Goal: Information Seeking & Learning: Learn about a topic

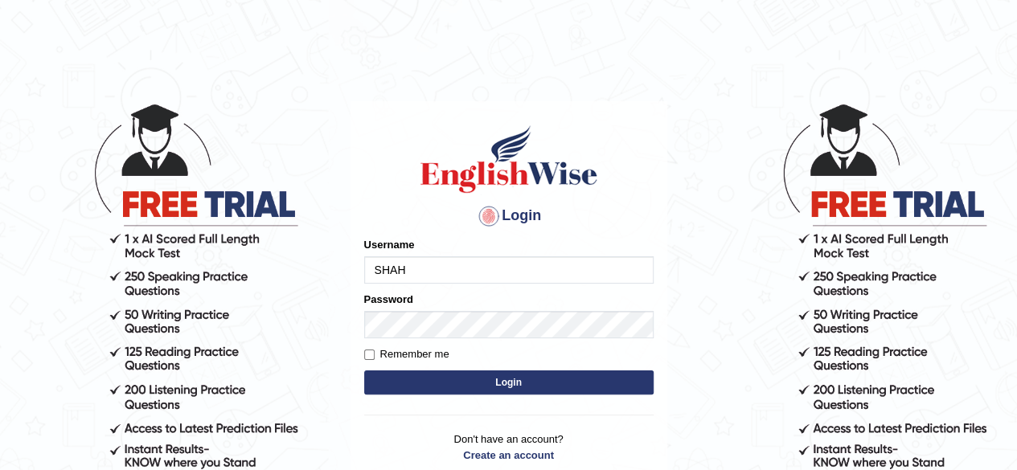
drag, startPoint x: 0, startPoint y: 0, endPoint x: 479, endPoint y: 277, distance: 553.7
click at [479, 277] on input "SHAH" at bounding box center [508, 269] width 289 height 27
type input "S"
type input "shahil123"
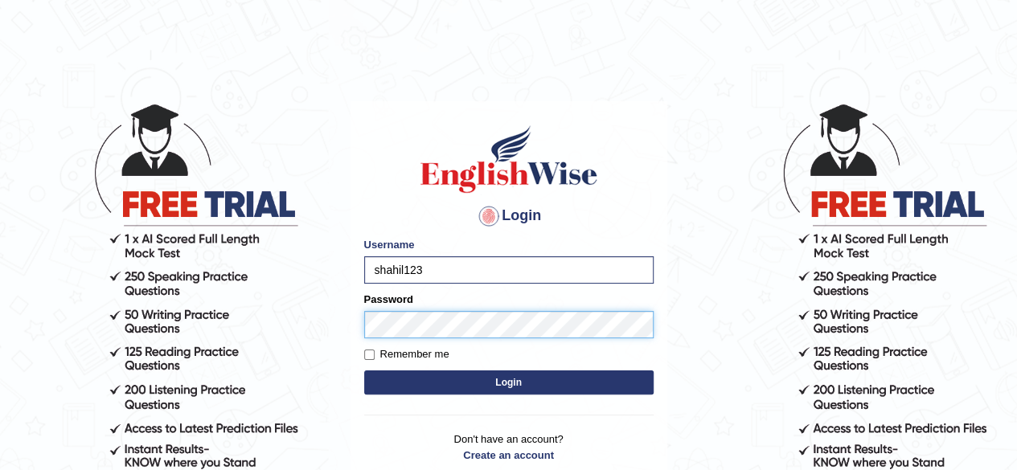
click at [364, 371] on button "Login" at bounding box center [508, 383] width 289 height 24
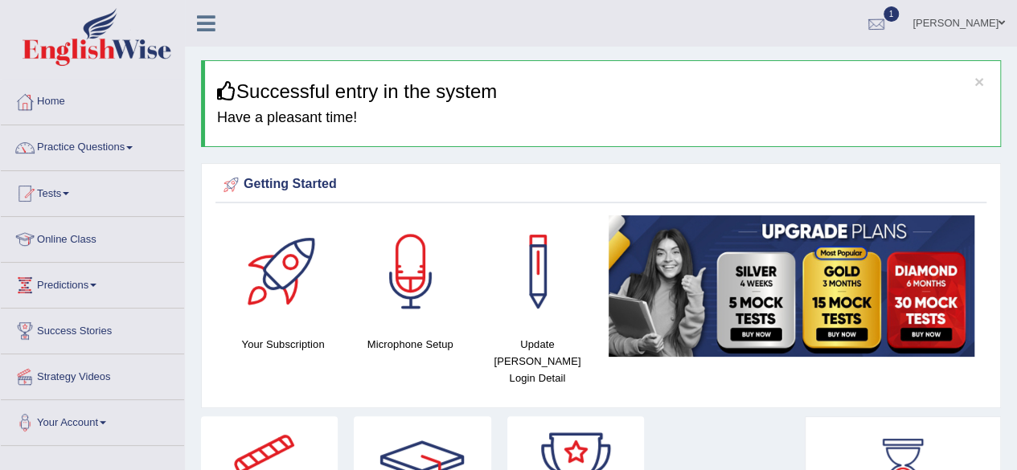
click at [888, 30] on div at bounding box center [876, 24] width 24 height 24
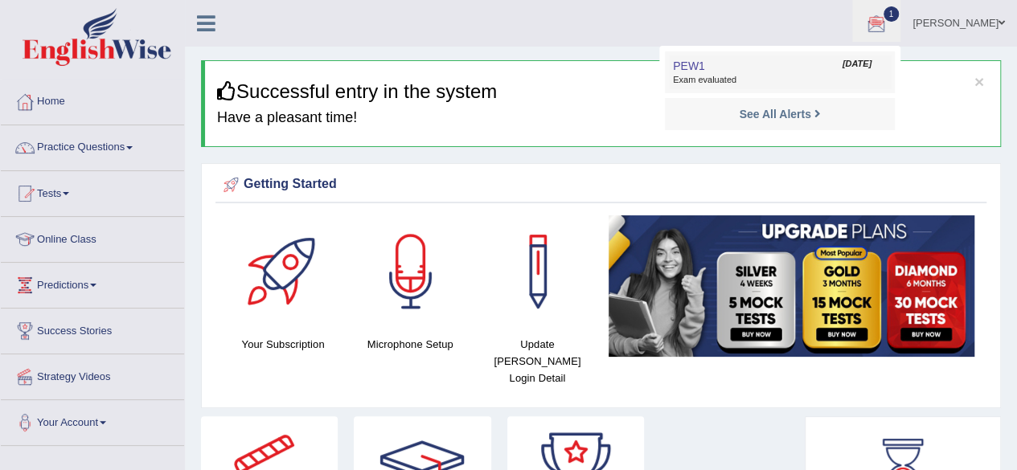
click at [810, 88] on link "PEW1 Sep 25, 2025 Exam evaluated" at bounding box center [780, 72] width 222 height 34
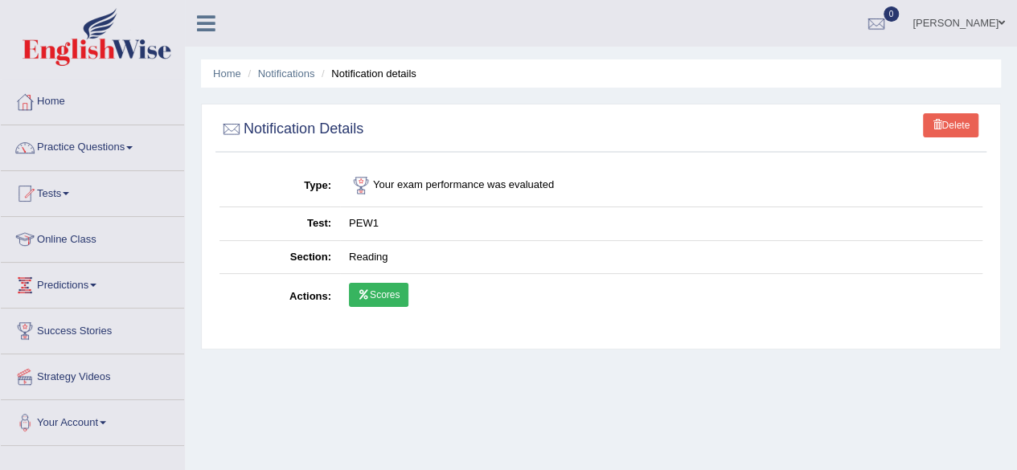
click at [388, 295] on link "Scores" at bounding box center [378, 295] width 59 height 24
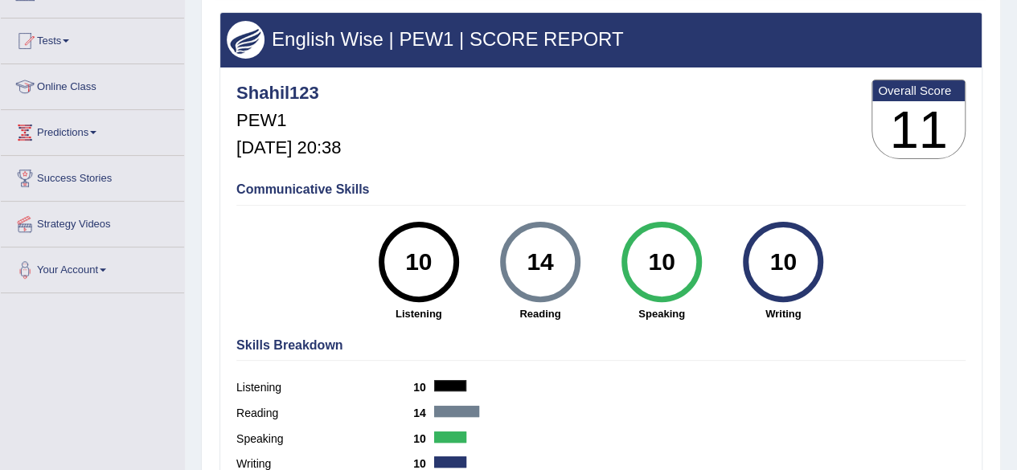
scroll to position [151, 0]
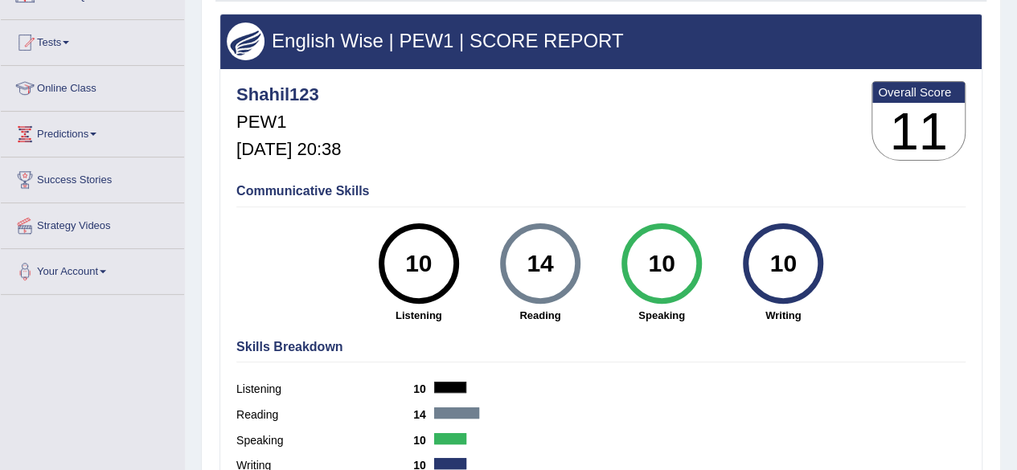
click at [801, 257] on div "10" at bounding box center [783, 264] width 59 height 68
click at [530, 290] on div "14" at bounding box center [540, 264] width 59 height 68
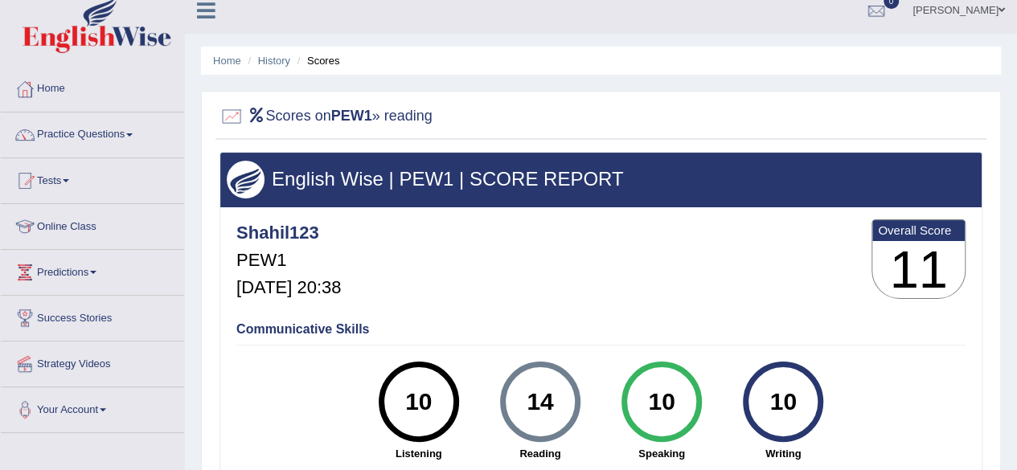
scroll to position [0, 0]
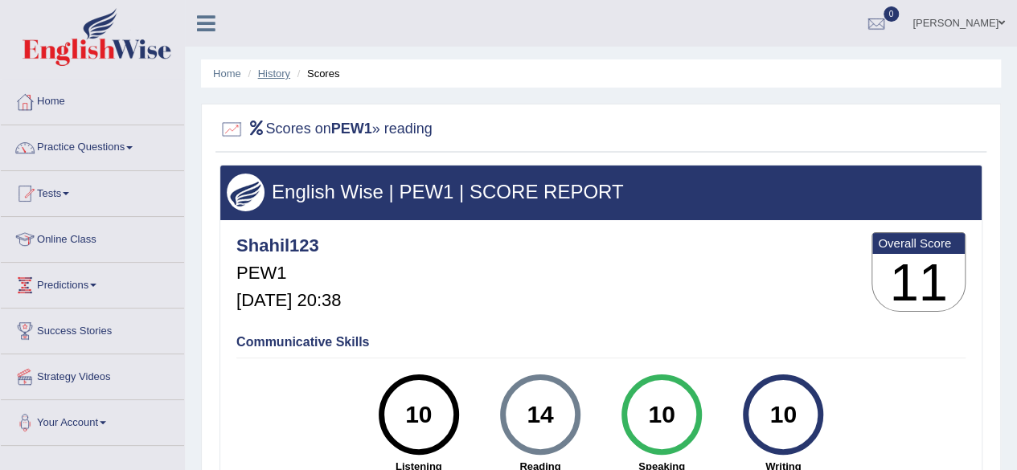
click at [260, 70] on link "History" at bounding box center [274, 74] width 32 height 12
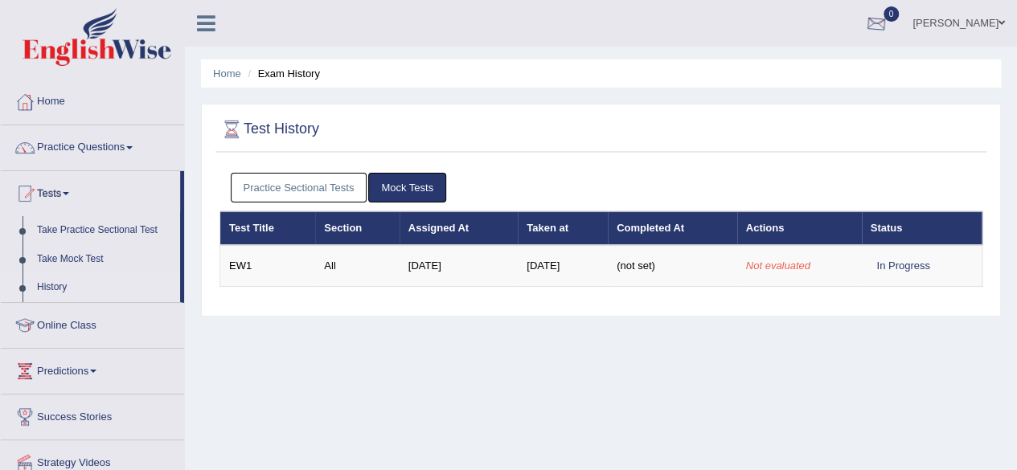
click at [888, 22] on div at bounding box center [876, 24] width 24 height 24
click at [821, 76] on link "See All Alerts" at bounding box center [779, 68] width 89 height 18
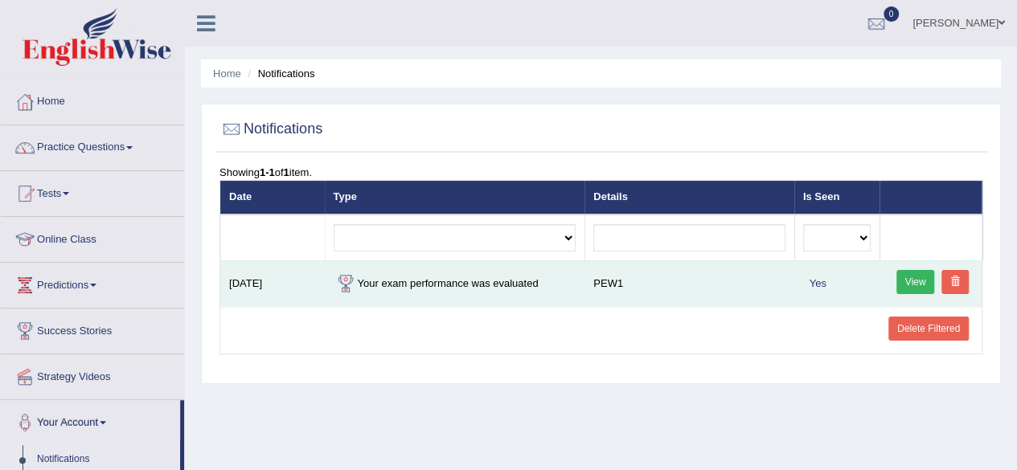
click at [913, 280] on link "View" at bounding box center [915, 282] width 39 height 24
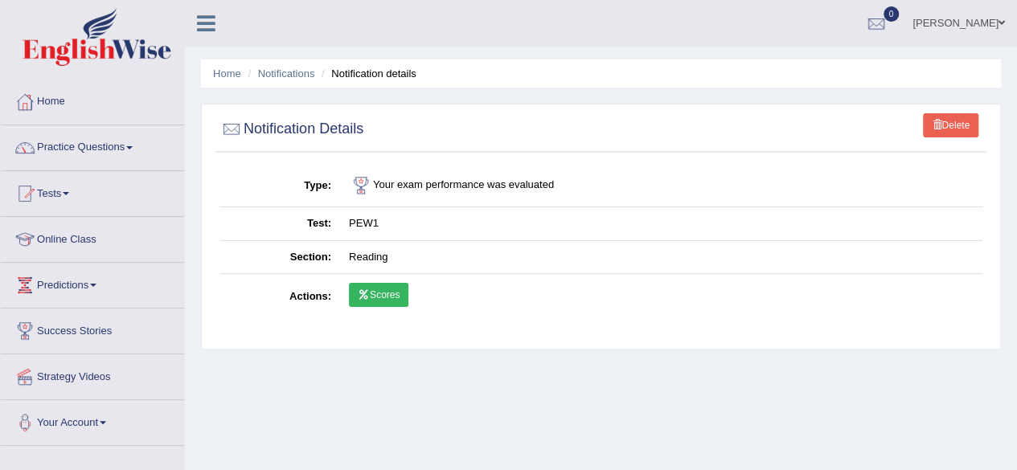
click at [388, 292] on link "Scores" at bounding box center [378, 295] width 59 height 24
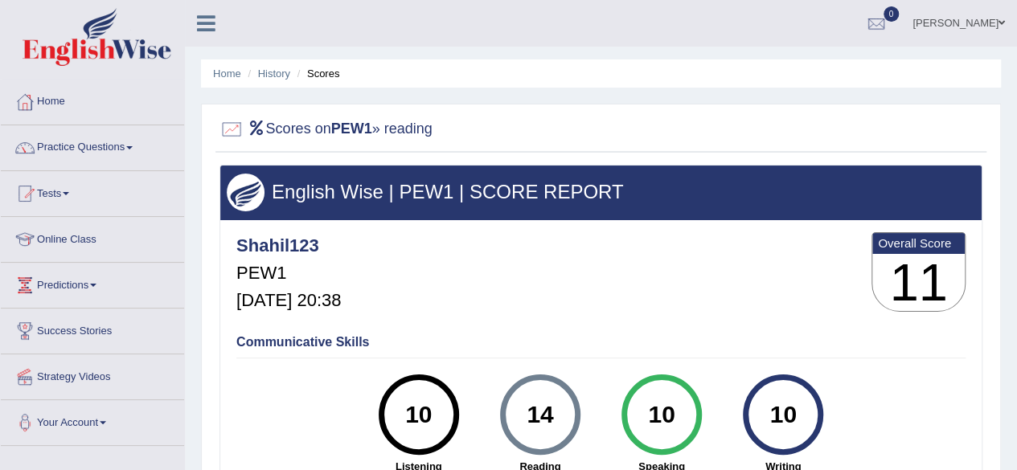
click at [222, 83] on ul "Home History Scores" at bounding box center [601, 73] width 800 height 28
drag, startPoint x: 222, startPoint y: 83, endPoint x: 228, endPoint y: 75, distance: 9.8
drag, startPoint x: 228, startPoint y: 75, endPoint x: 116, endPoint y: 125, distance: 122.4
click at [116, 125] on ul "Home Practice Questions Speaking Practice Read Aloud Repeat Sentence Describe I…" at bounding box center [92, 263] width 183 height 367
drag, startPoint x: 116, startPoint y: 125, endPoint x: 35, endPoint y: 109, distance: 81.8
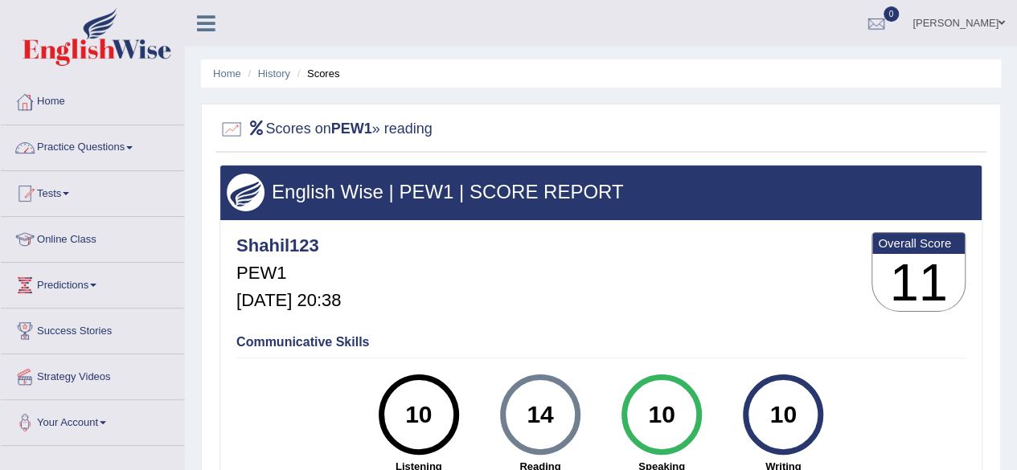
click at [35, 109] on div at bounding box center [25, 102] width 24 height 24
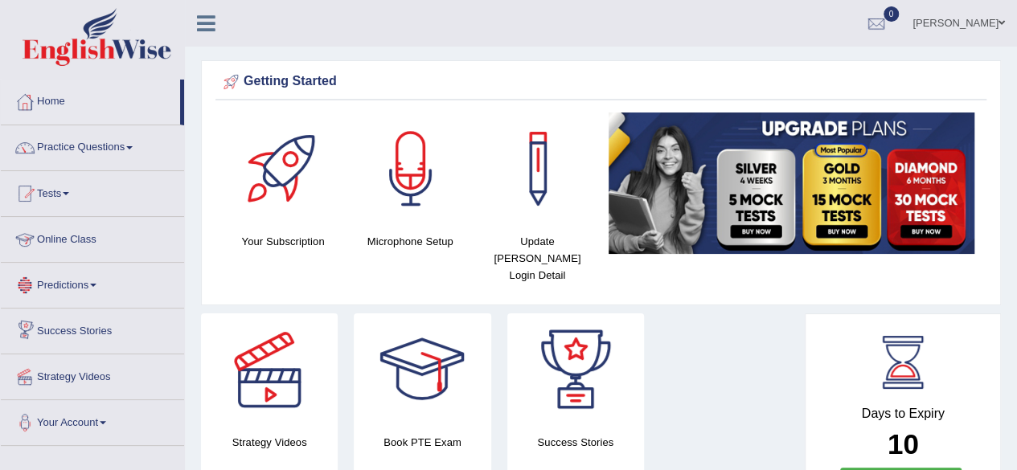
click at [64, 236] on link "Online Class" at bounding box center [92, 237] width 183 height 40
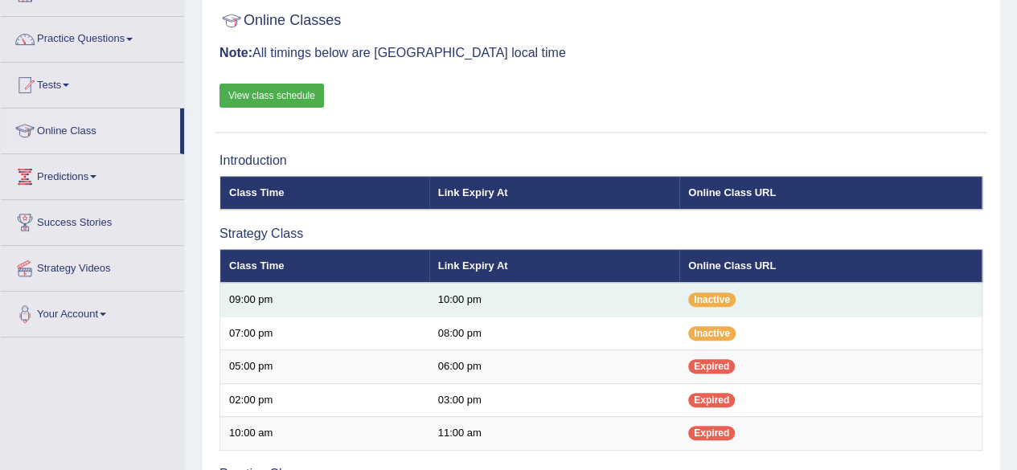
scroll to position [108, 0]
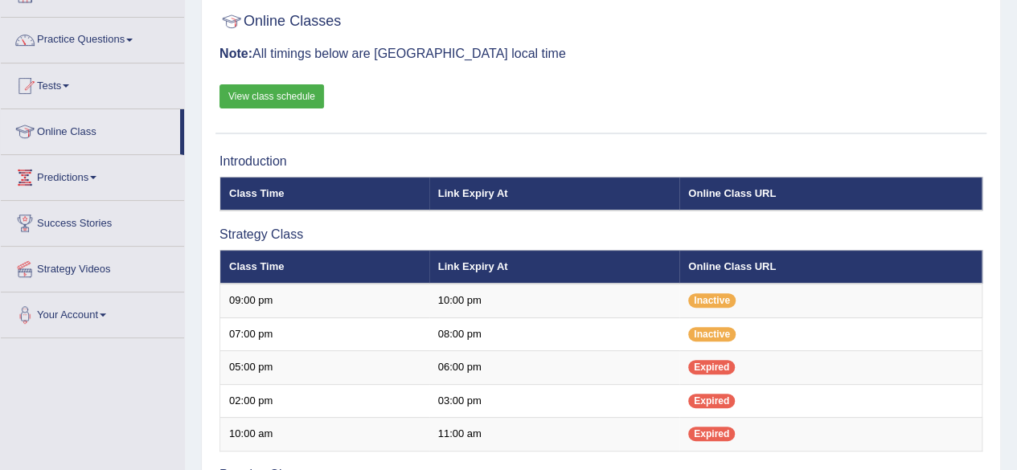
click at [293, 96] on link "View class schedule" at bounding box center [271, 96] width 105 height 24
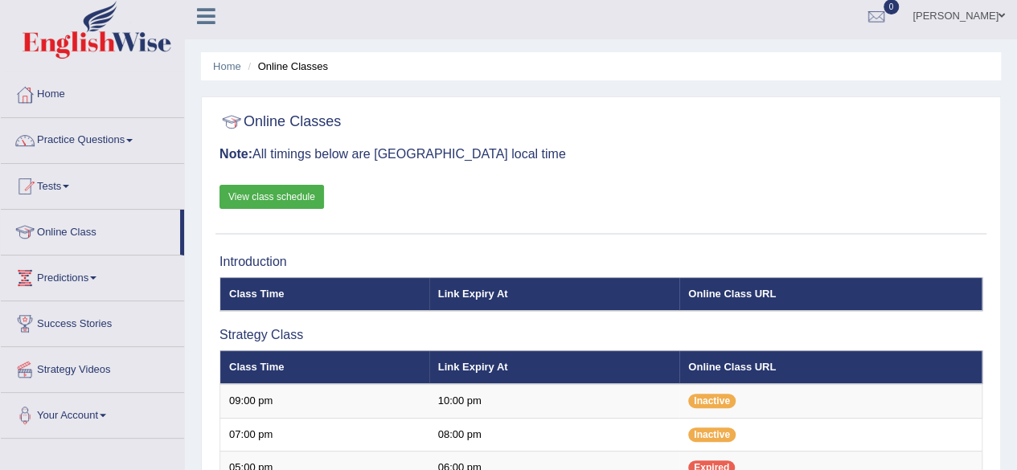
scroll to position [0, 0]
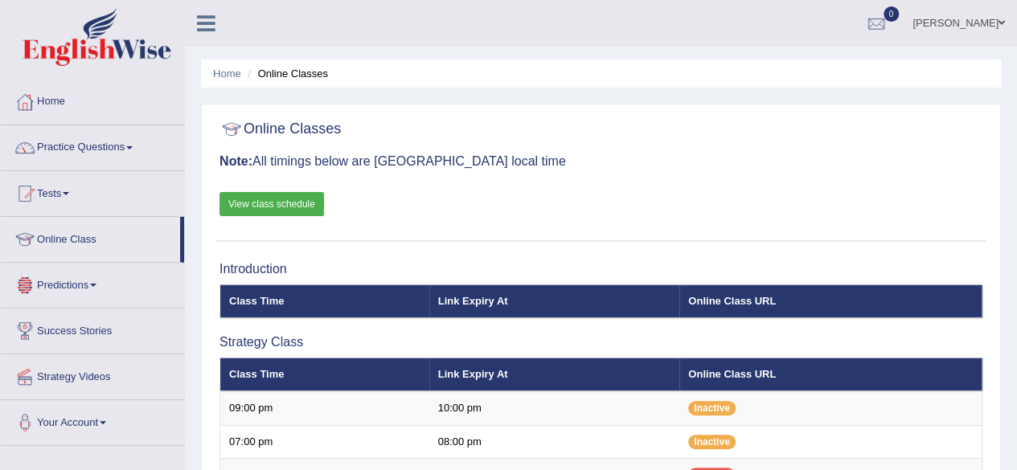
click at [217, 29] on link at bounding box center [206, 22] width 43 height 24
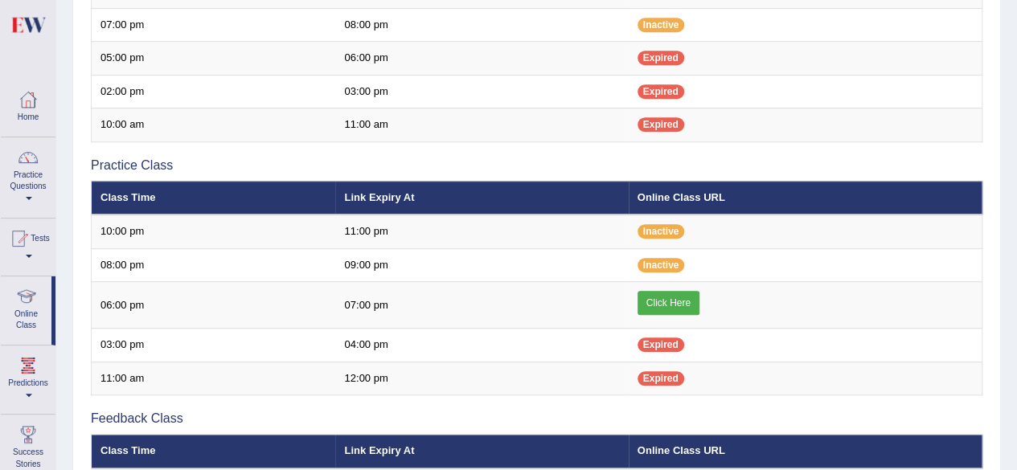
scroll to position [419, 0]
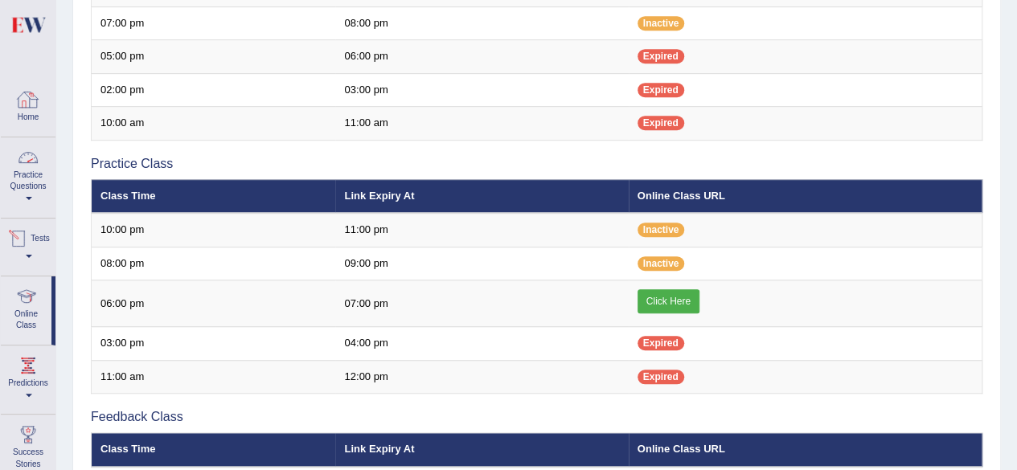
click at [35, 110] on div at bounding box center [28, 100] width 24 height 24
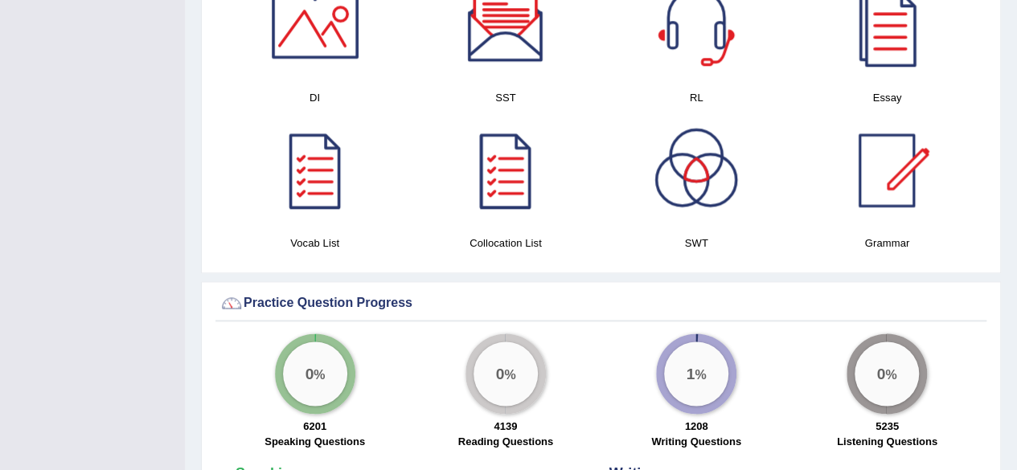
scroll to position [752, 0]
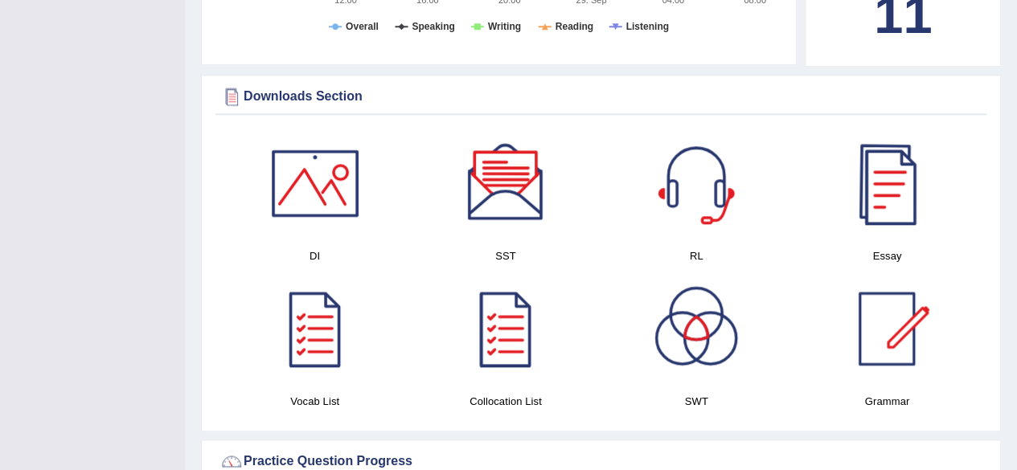
click at [893, 176] on div at bounding box center [887, 183] width 113 height 113
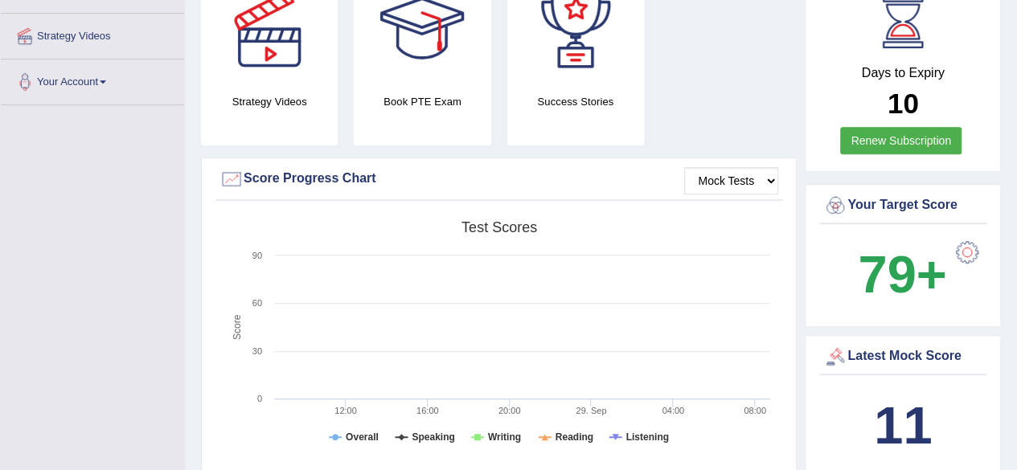
scroll to position [340, 0]
click at [905, 255] on b "79+" at bounding box center [902, 275] width 88 height 59
click at [978, 238] on div at bounding box center [967, 253] width 32 height 32
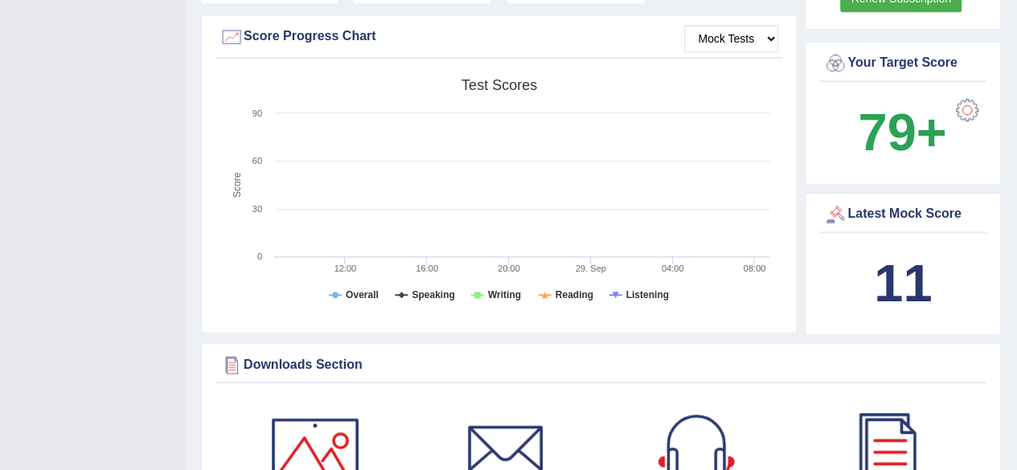
scroll to position [502, 0]
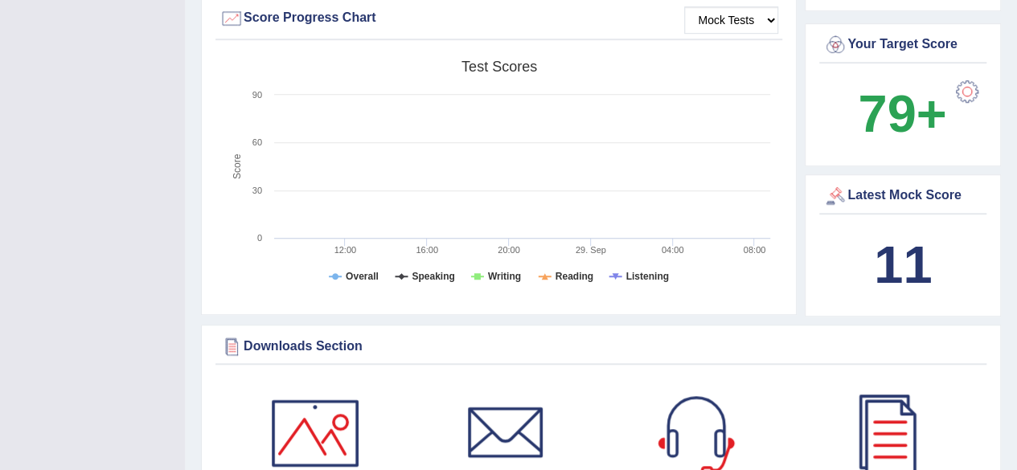
click at [909, 236] on b "11" at bounding box center [903, 265] width 58 height 59
click at [911, 184] on div "Latest Mock Score" at bounding box center [902, 196] width 159 height 24
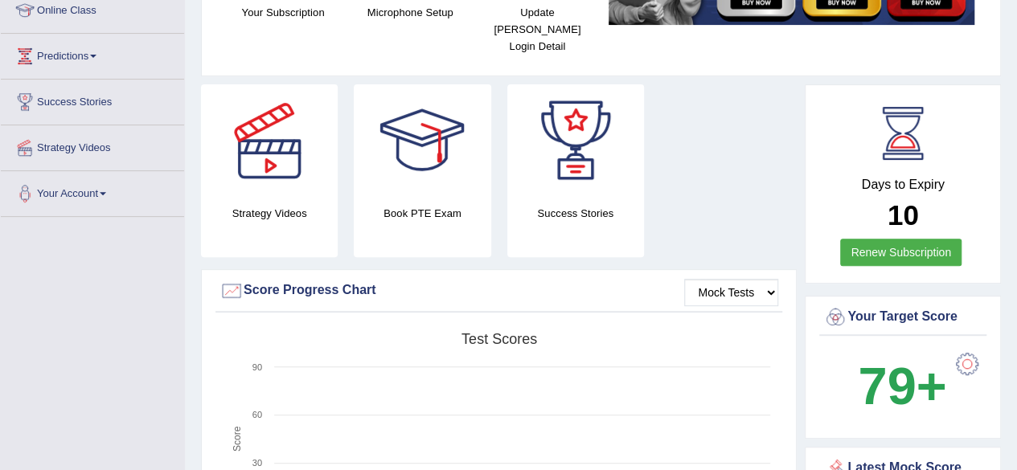
scroll to position [230, 0]
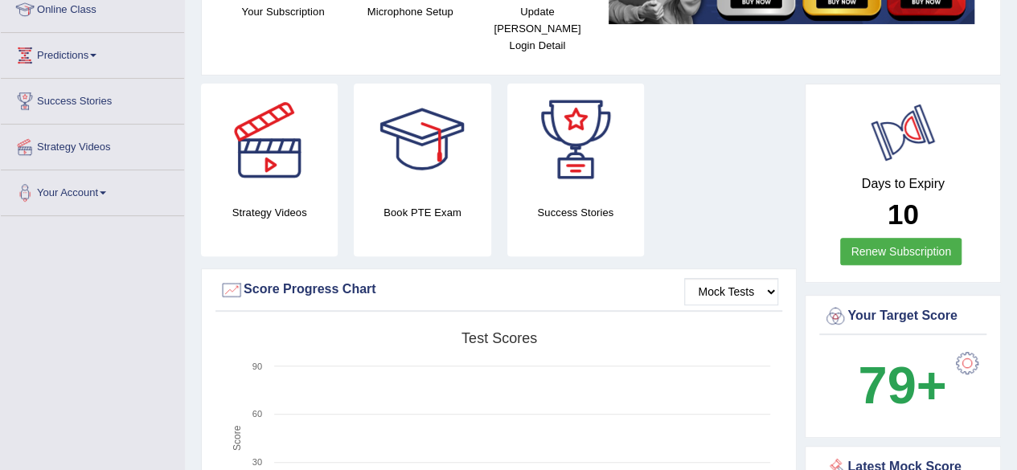
click at [908, 141] on div at bounding box center [903, 132] width 72 height 72
click at [905, 238] on link "Renew Subscription" at bounding box center [900, 251] width 121 height 27
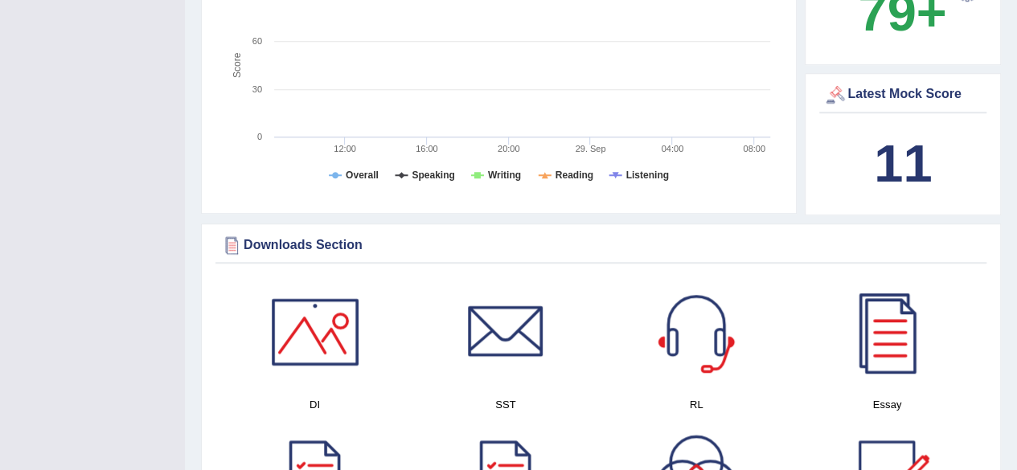
scroll to position [598, 0]
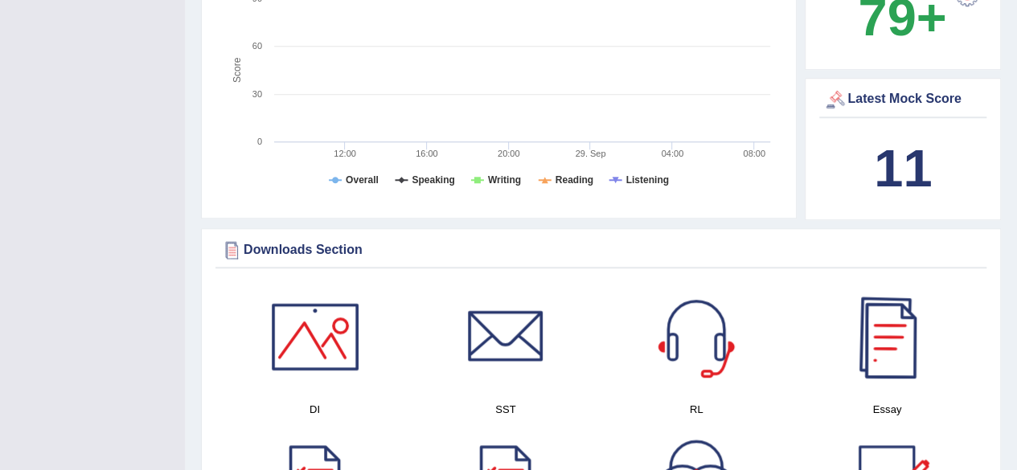
click at [877, 144] on b "11" at bounding box center [903, 168] width 58 height 59
click at [888, 145] on b "11" at bounding box center [903, 168] width 58 height 59
click at [878, 88] on div "Latest Mock Score" at bounding box center [902, 100] width 159 height 24
click at [839, 88] on div at bounding box center [835, 100] width 24 height 24
click at [830, 88] on div at bounding box center [835, 100] width 24 height 24
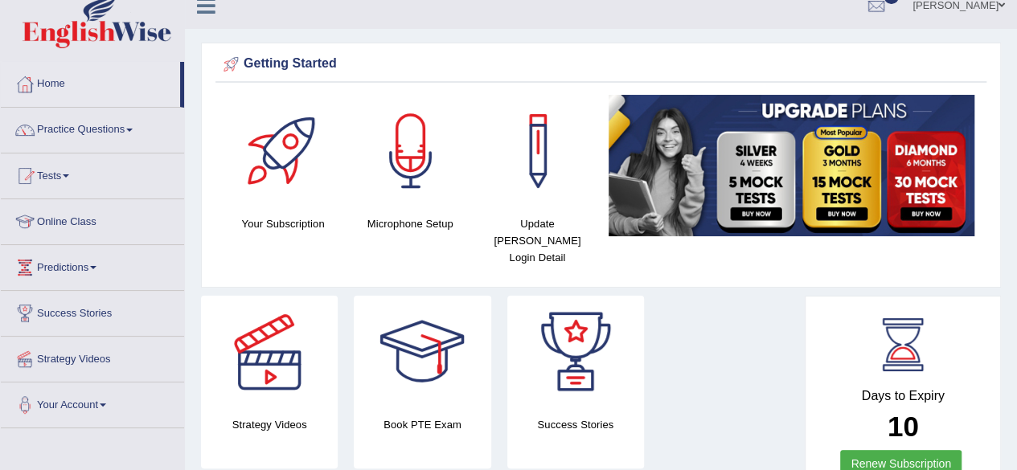
scroll to position [0, 0]
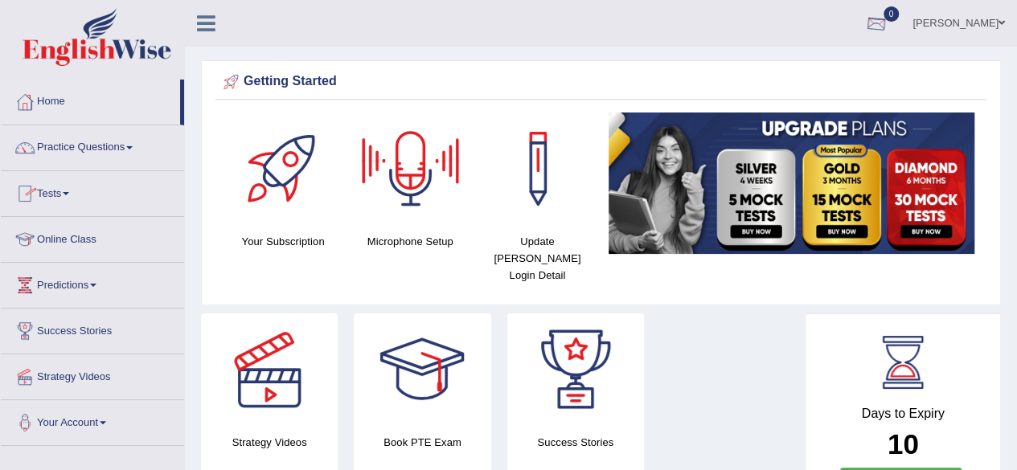
click at [888, 31] on div at bounding box center [876, 24] width 24 height 24
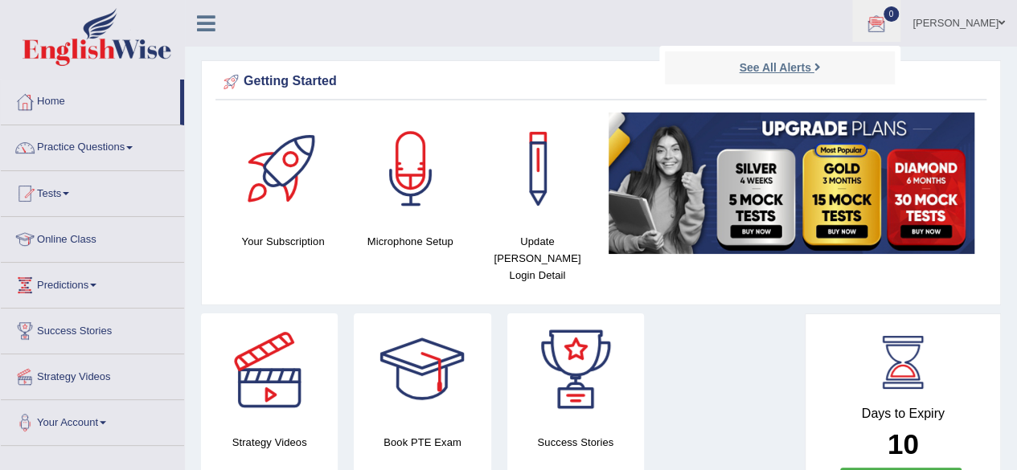
click at [805, 59] on link "See All Alerts" at bounding box center [779, 68] width 89 height 18
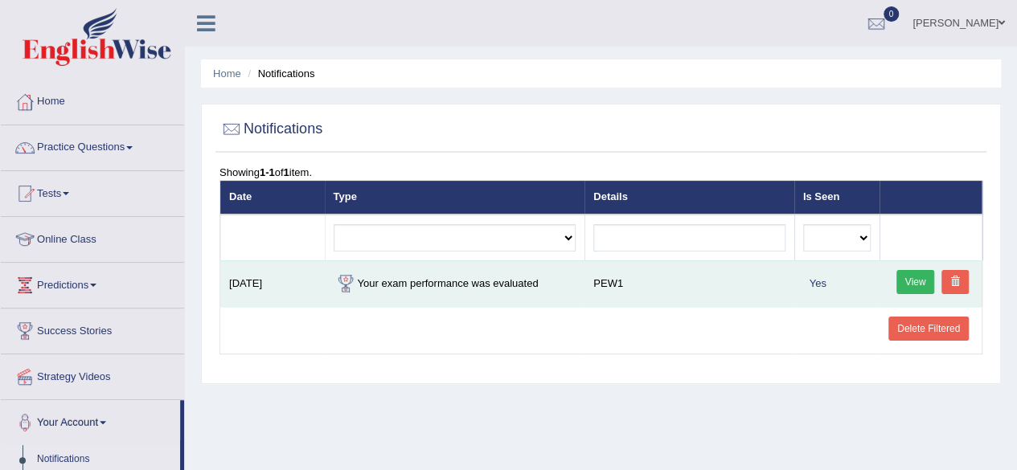
click at [827, 282] on span "Yes" at bounding box center [818, 283] width 30 height 17
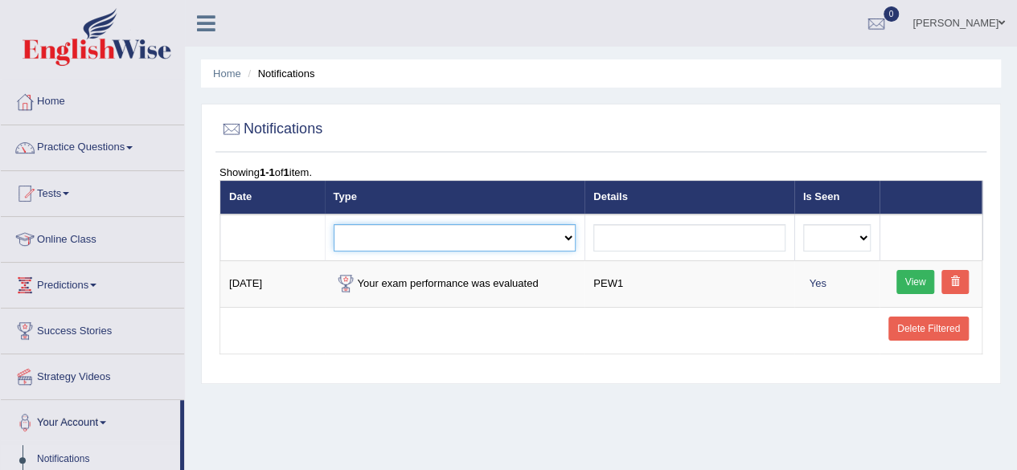
click at [568, 238] on select "Exam evaluated Question report replied Practice question report replied Test as…" at bounding box center [455, 237] width 243 height 27
select select "exam_evaluated"
click at [334, 224] on select "Exam evaluated Question report replied Practice question report replied Test as…" at bounding box center [455, 237] width 243 height 27
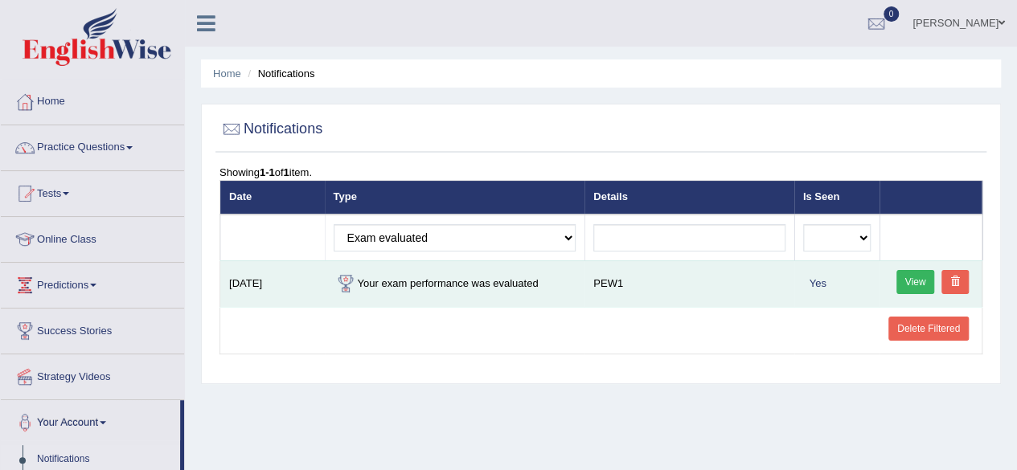
click at [484, 273] on td "Your exam performance was evaluated" at bounding box center [455, 283] width 260 height 47
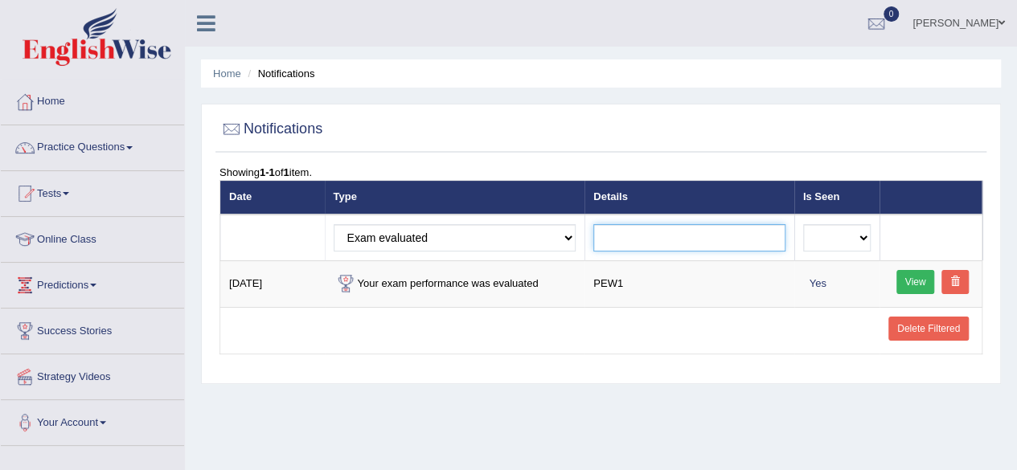
click at [665, 238] on input "text" at bounding box center [689, 237] width 192 height 27
click at [825, 229] on select "No Yes" at bounding box center [837, 237] width 68 height 27
click at [738, 388] on div "Home Notifications Notifications Showing 1-1 of 1 item. Date Type Details Is Se…" at bounding box center [601, 402] width 832 height 804
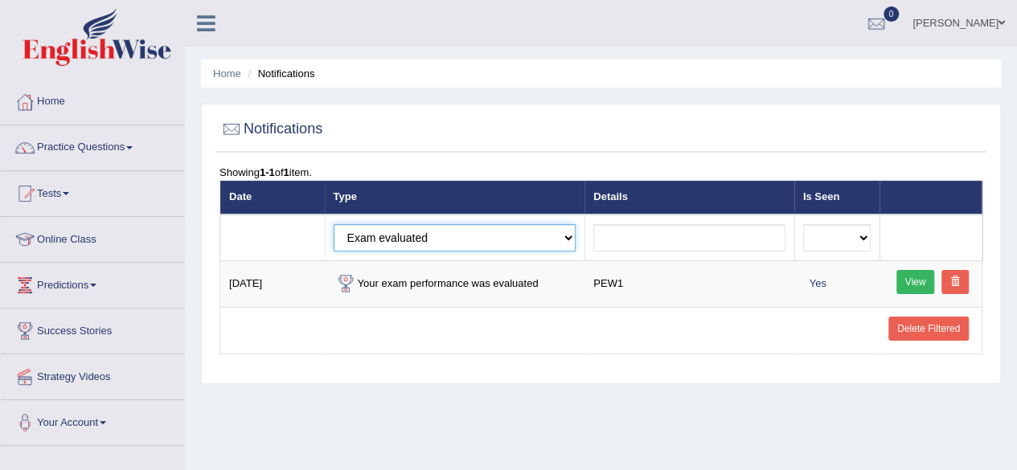
click at [571, 240] on select "Exam evaluated Question report replied Practice question report replied Test as…" at bounding box center [455, 237] width 243 height 27
select select "practice_question_report_replied"
click at [334, 224] on select "Exam evaluated Question report replied Practice question report replied Test as…" at bounding box center [455, 237] width 243 height 27
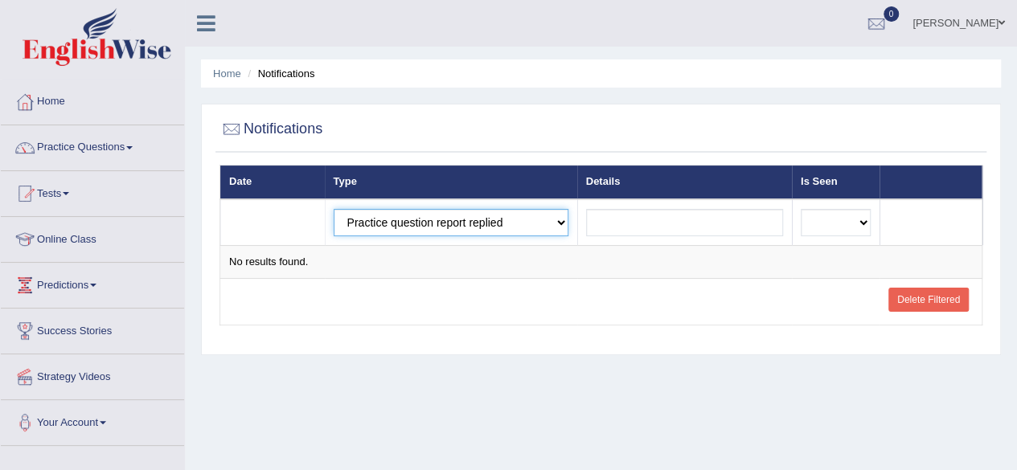
click at [538, 224] on select "Exam evaluated Question report replied Practice question report replied Test as…" at bounding box center [451, 222] width 235 height 27
select select "question_report_replied"
click at [334, 209] on select "Exam evaluated Question report replied Practice question report replied Test as…" at bounding box center [451, 222] width 235 height 27
click at [534, 229] on select "Exam evaluated Question report replied Practice question report replied Test as…" at bounding box center [451, 222] width 235 height 27
click at [433, 347] on div "Notifications Date Type Details Is Seen Exam evaluated Question report replied …" at bounding box center [601, 230] width 800 height 252
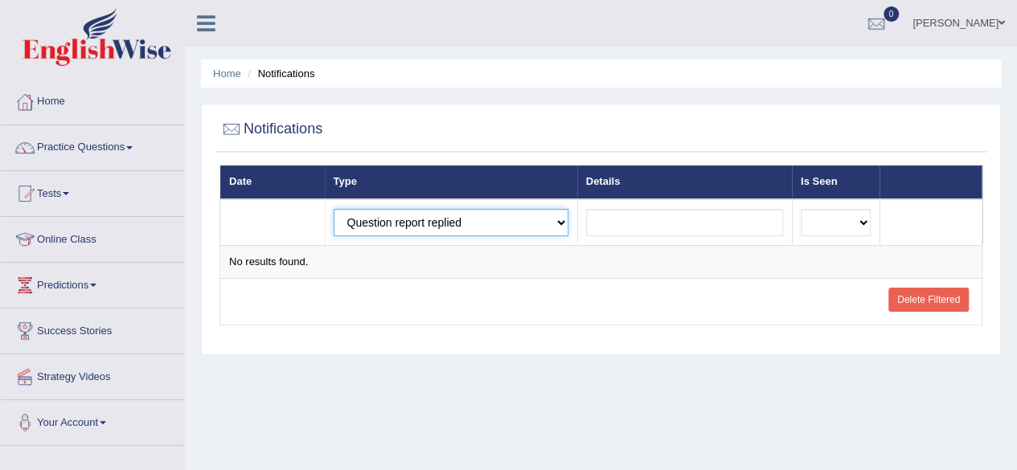
click at [487, 224] on select "Exam evaluated Question report replied Practice question report replied Test as…" at bounding box center [451, 222] width 235 height 27
select select "exam_evaluated"
click at [334, 209] on select "Exam evaluated Question report replied Practice question report replied Test as…" at bounding box center [451, 222] width 235 height 27
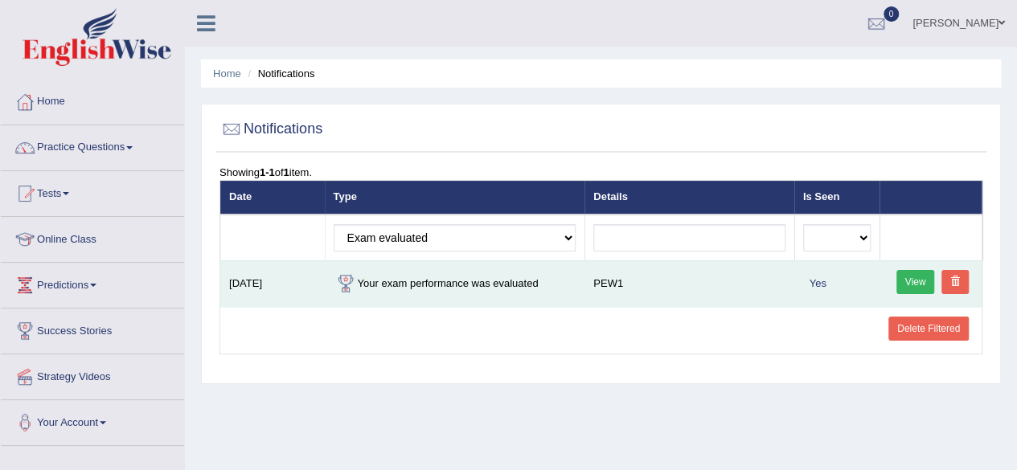
click at [908, 273] on link "View" at bounding box center [915, 282] width 39 height 24
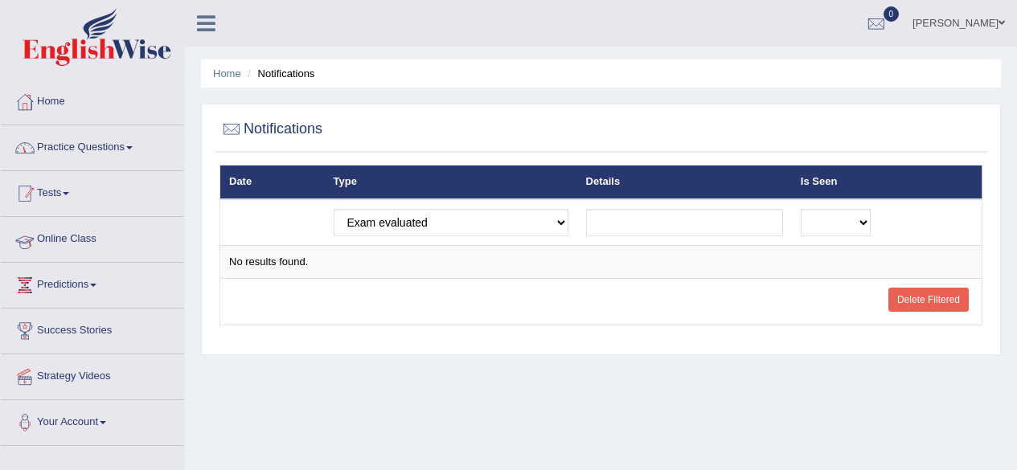
select select "exam_evaluated"
select select "question_report_replied"
click at [135, 151] on link "Practice Questions" at bounding box center [92, 145] width 183 height 40
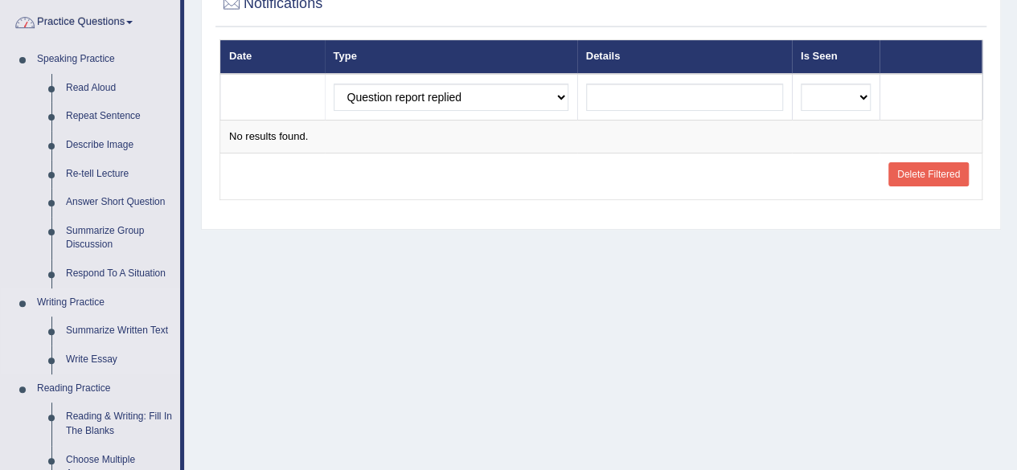
scroll to position [206, 0]
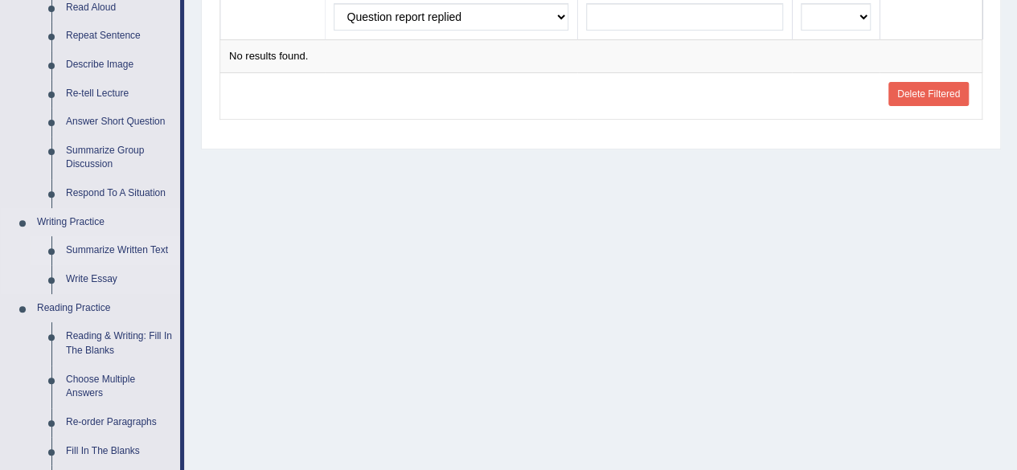
click at [117, 251] on link "Summarize Written Text" at bounding box center [119, 250] width 121 height 29
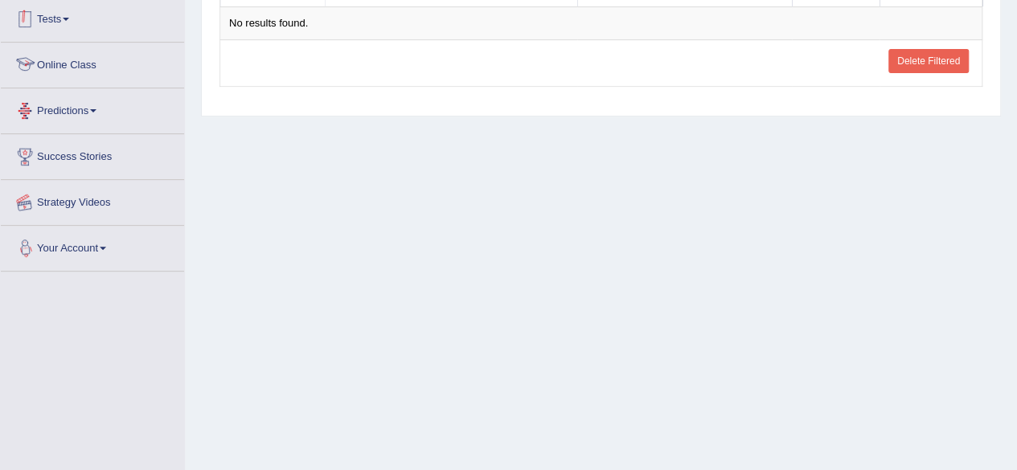
scroll to position [302, 0]
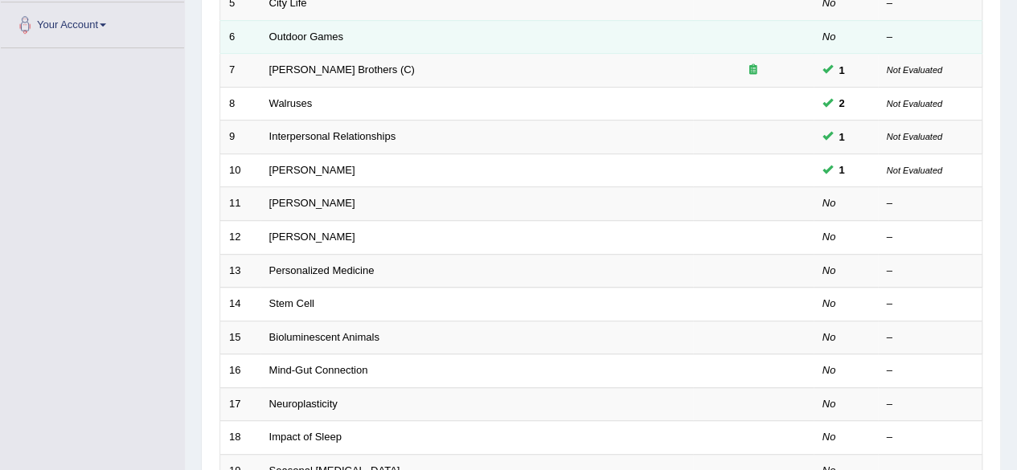
scroll to position [397, 0]
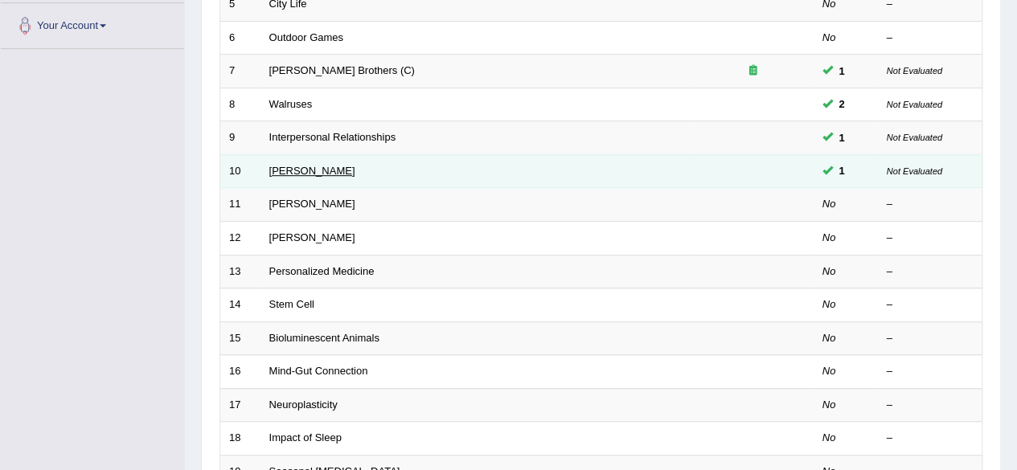
click at [328, 170] on link "[PERSON_NAME]" at bounding box center [312, 171] width 86 height 12
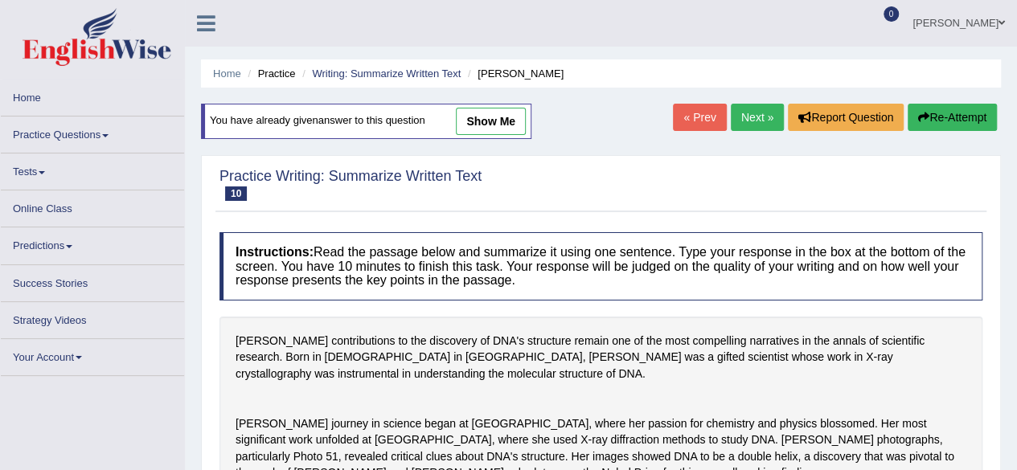
click at [515, 117] on link "show me" at bounding box center [491, 121] width 70 height 27
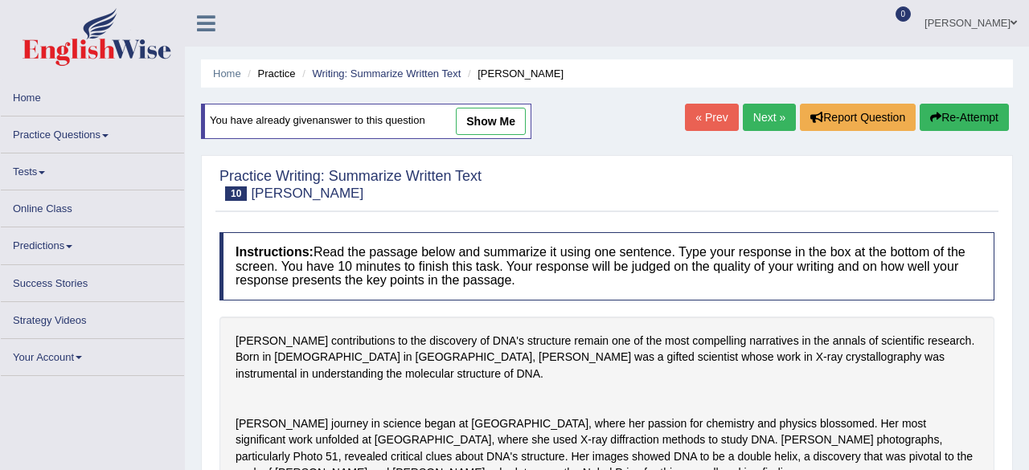
type textarea "[PERSON_NAME] contribution to the discovery of DNA's structure remains one of t…"
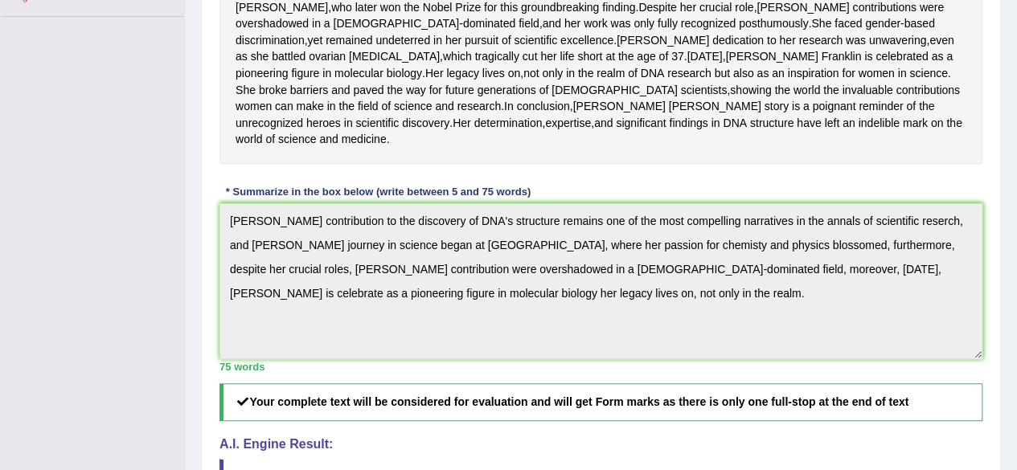
scroll to position [391, 0]
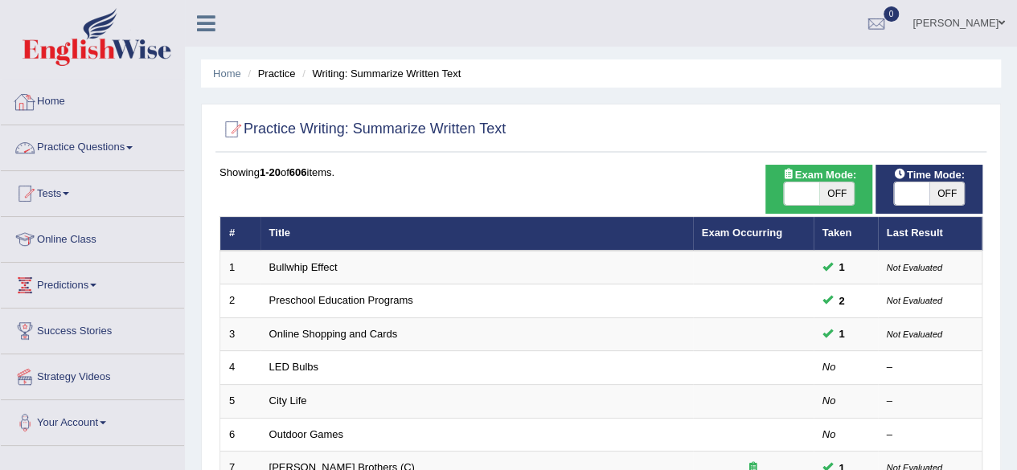
click at [207, 38] on div "[PERSON_NAME] Toggle navigation Username: Shahil123 Access Type: Online Subscri…" at bounding box center [601, 23] width 832 height 47
click at [200, 27] on icon at bounding box center [206, 23] width 18 height 21
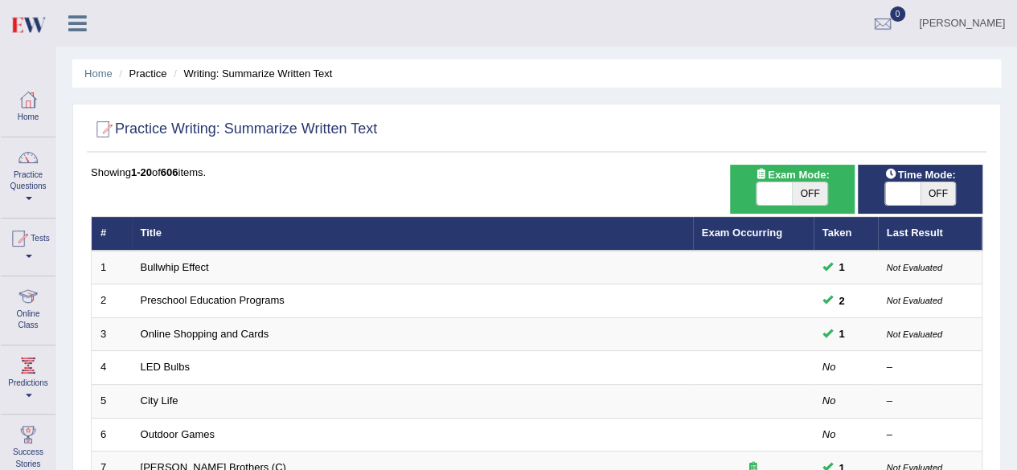
click at [71, 23] on icon at bounding box center [77, 23] width 18 height 21
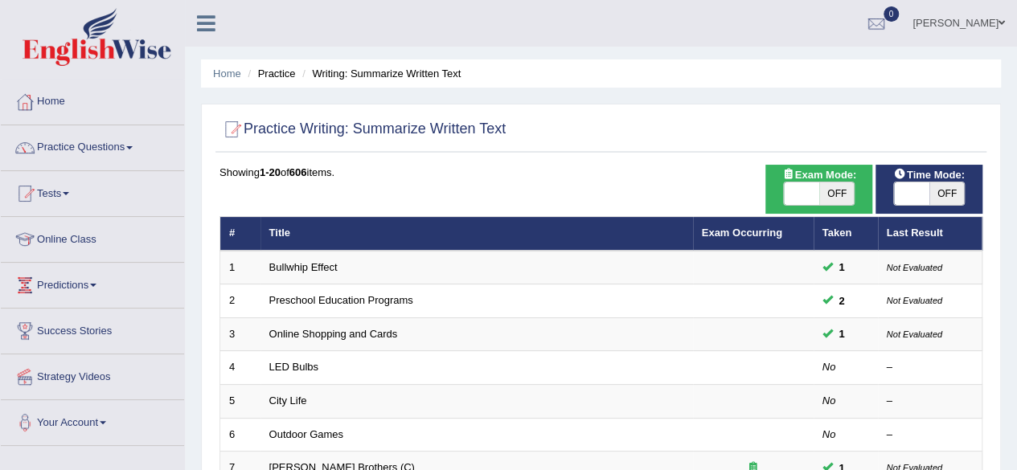
click at [132, 150] on link "Practice Questions" at bounding box center [92, 145] width 183 height 40
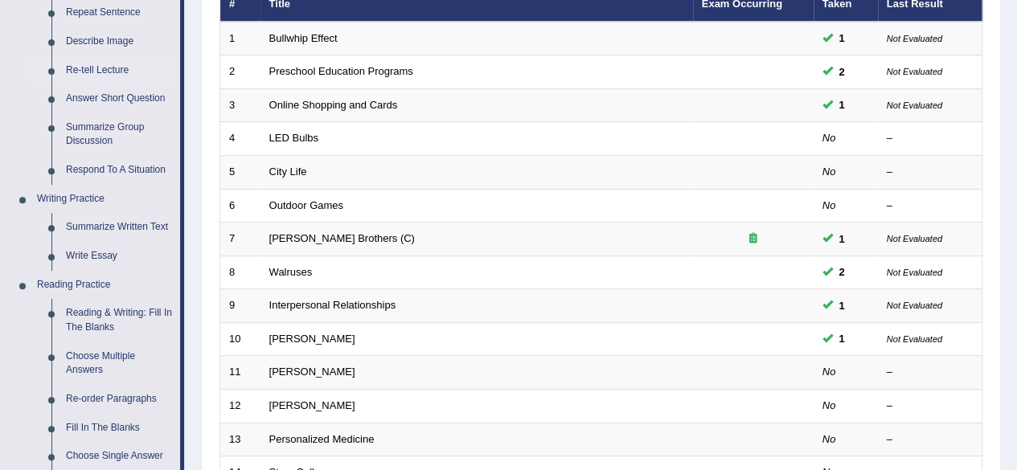
scroll to position [230, 0]
drag, startPoint x: 94, startPoint y: 258, endPoint x: 84, endPoint y: 258, distance: 9.6
click at [84, 258] on link "Write Essay" at bounding box center [119, 255] width 121 height 29
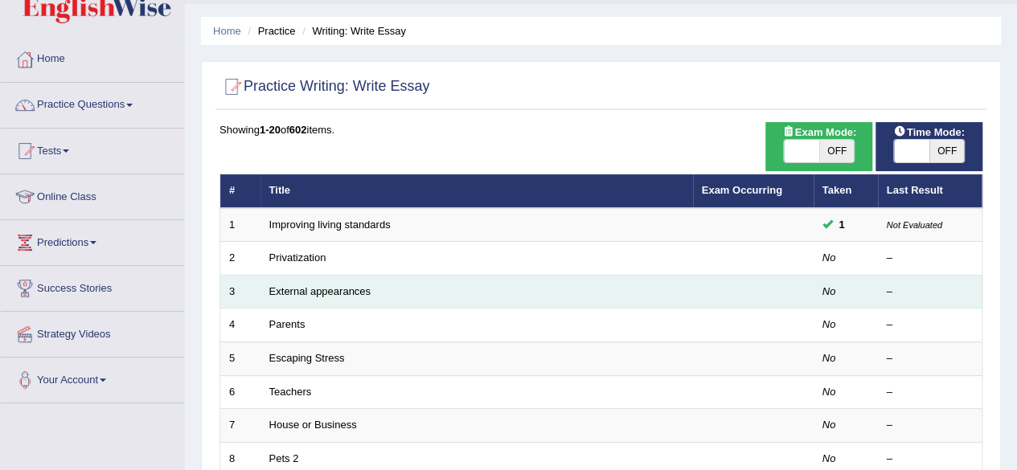
scroll to position [28, 0]
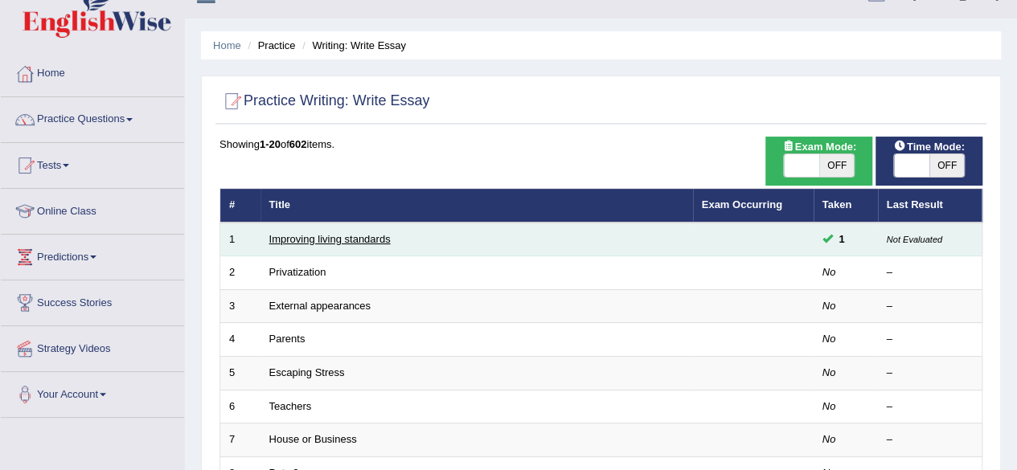
click at [370, 242] on link "Improving living standards" at bounding box center [329, 239] width 121 height 12
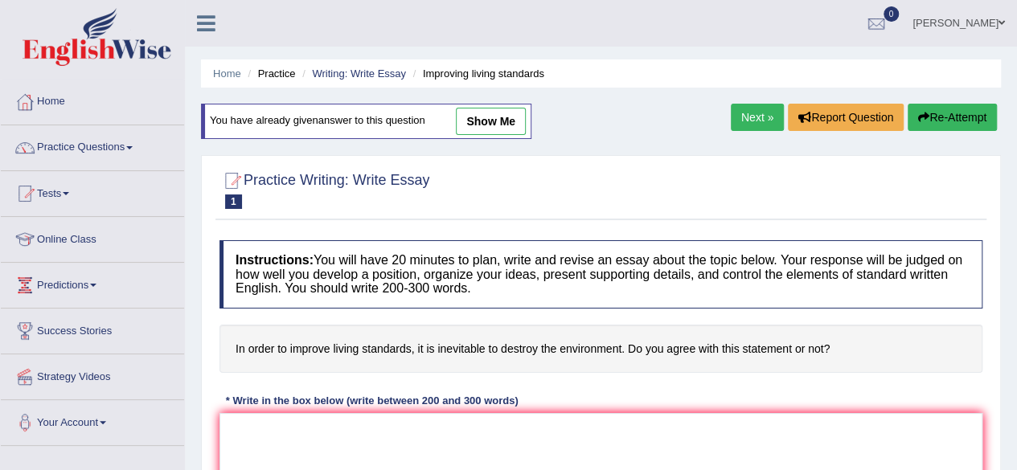
click at [489, 122] on link "show me" at bounding box center [491, 121] width 70 height 27
type textarea "Living standard destroy the environment well know days people start buliding mo…"
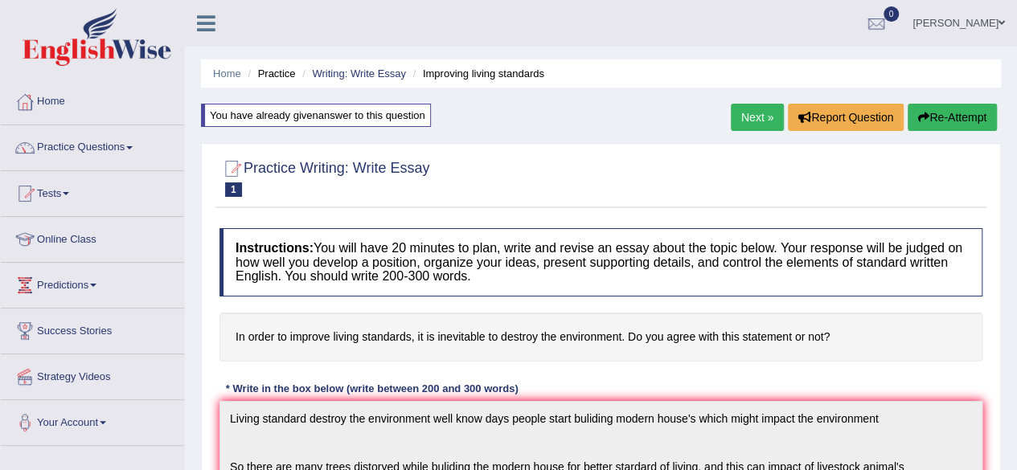
click at [945, 109] on button "Re-Attempt" at bounding box center [952, 117] width 89 height 27
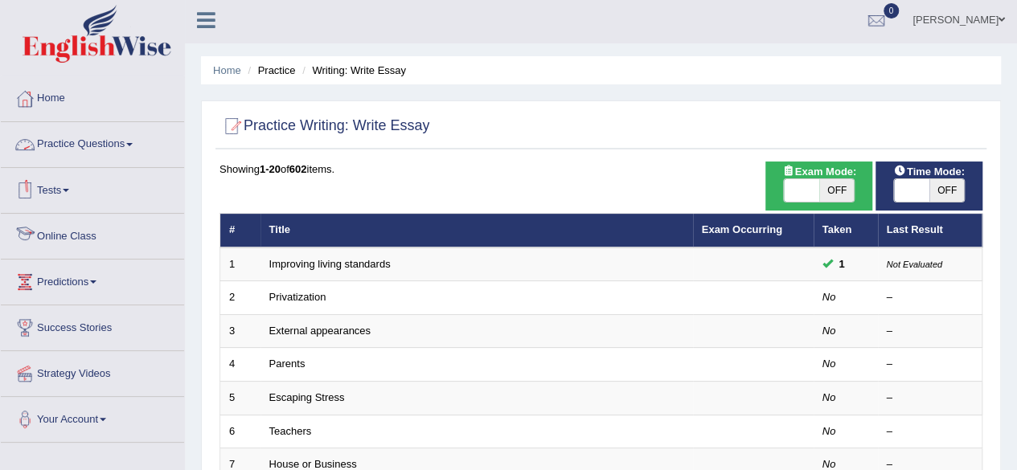
scroll to position [2, 0]
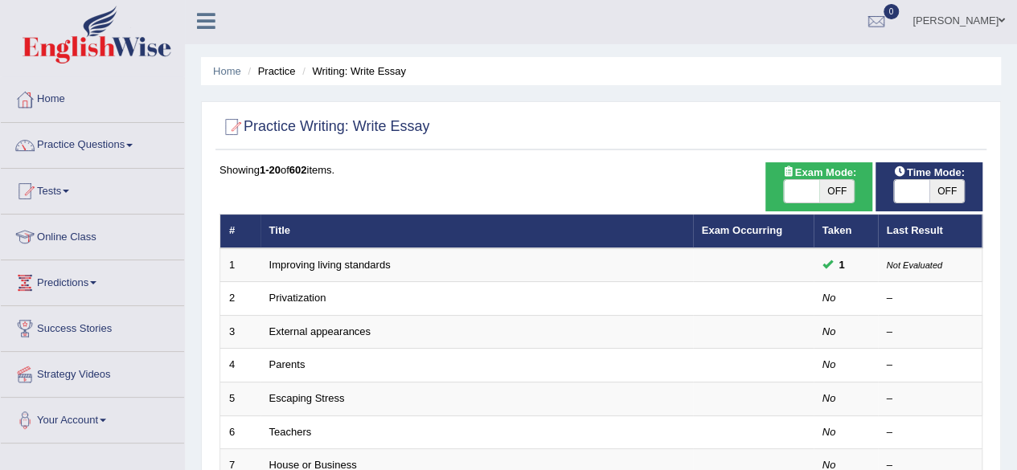
click at [131, 146] on link "Practice Questions" at bounding box center [92, 143] width 183 height 40
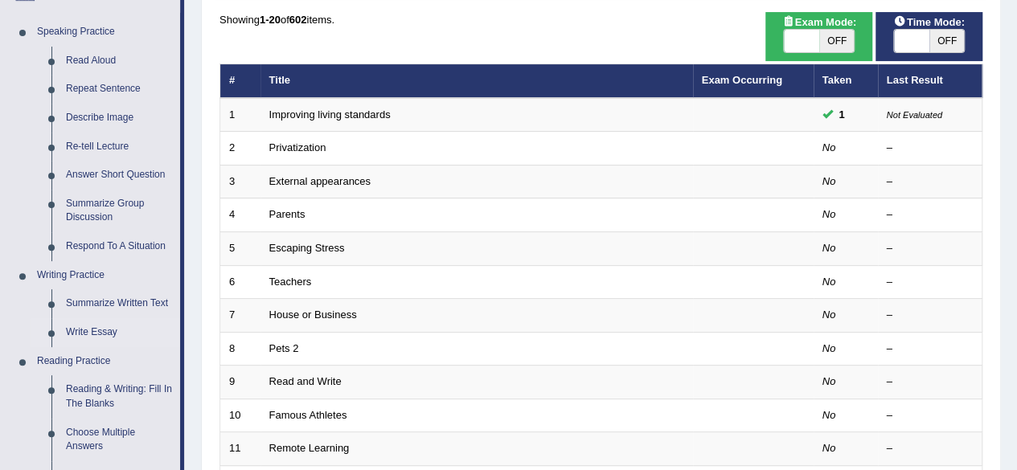
scroll to position [0, 0]
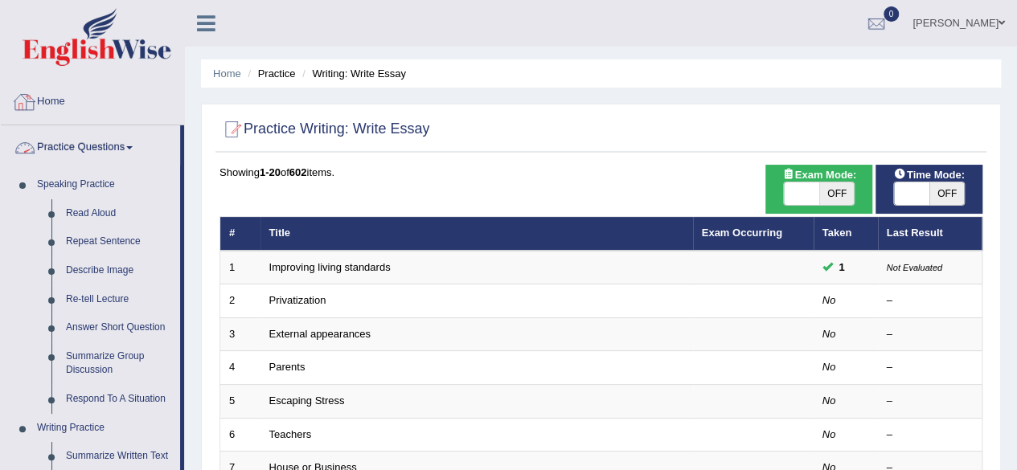
click at [222, 17] on link at bounding box center [206, 22] width 43 height 24
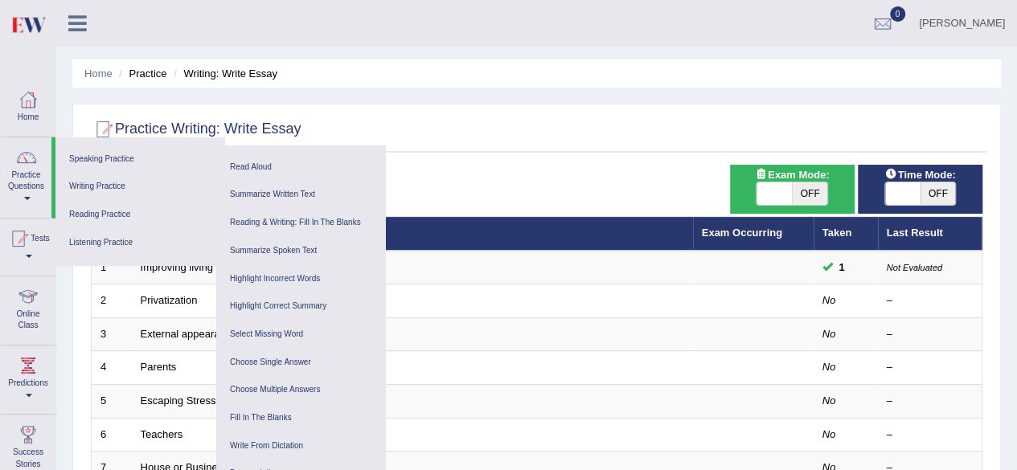
click at [292, 23] on div "[PERSON_NAME] Toggle navigation Username: Shahil123 Access Type: Online Subscri…" at bounding box center [536, 23] width 961 height 47
click at [392, 22] on ul "[PERSON_NAME] Toggle navigation Username: Shahil123 Access Type: Online Subscri…" at bounding box center [681, 23] width 673 height 46
click at [535, 75] on ul "Home Practice Writing: Write Essay" at bounding box center [536, 73] width 929 height 28
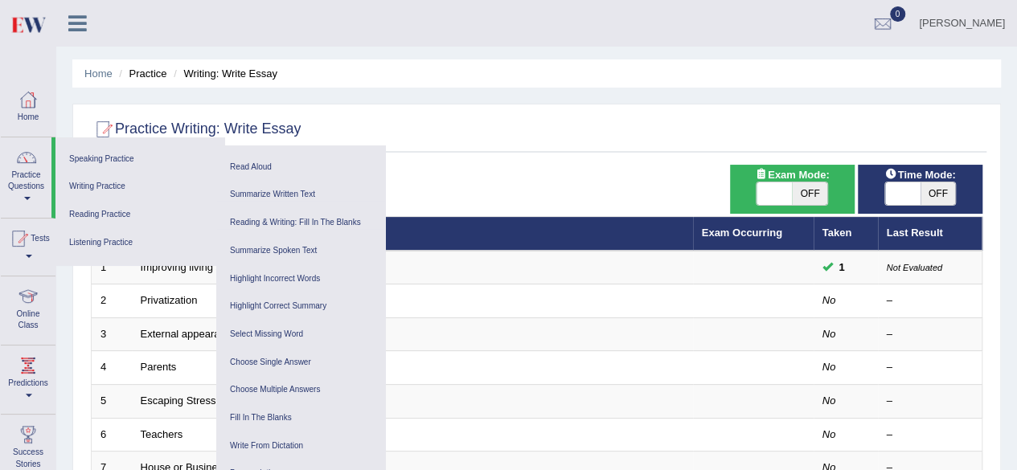
click at [471, 152] on div "Practice Writing: Write Essay" at bounding box center [537, 133] width 900 height 40
click at [76, 33] on icon at bounding box center [77, 23] width 18 height 21
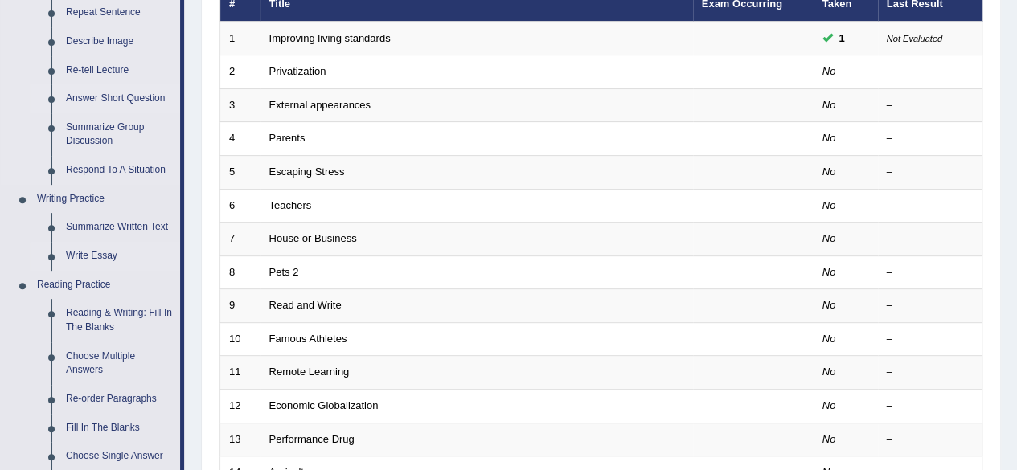
scroll to position [334, 0]
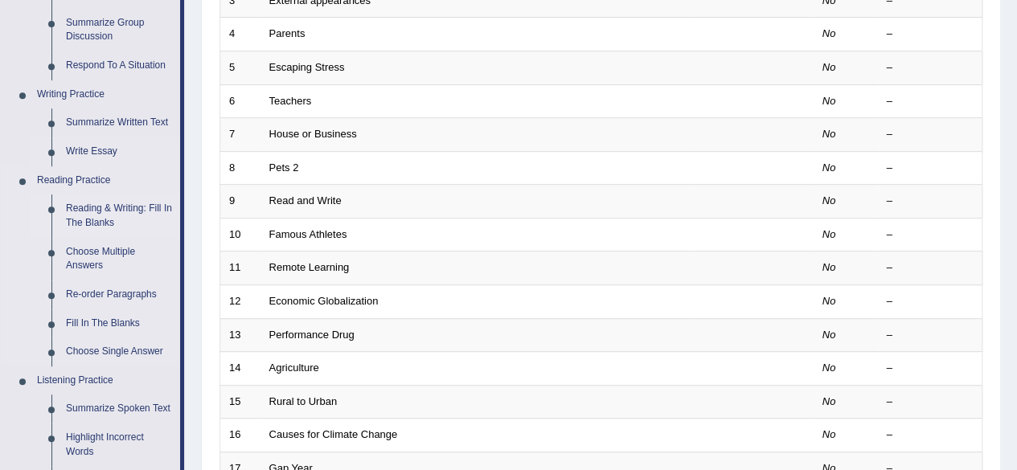
click at [114, 215] on link "Reading & Writing: Fill In The Blanks" at bounding box center [119, 216] width 121 height 43
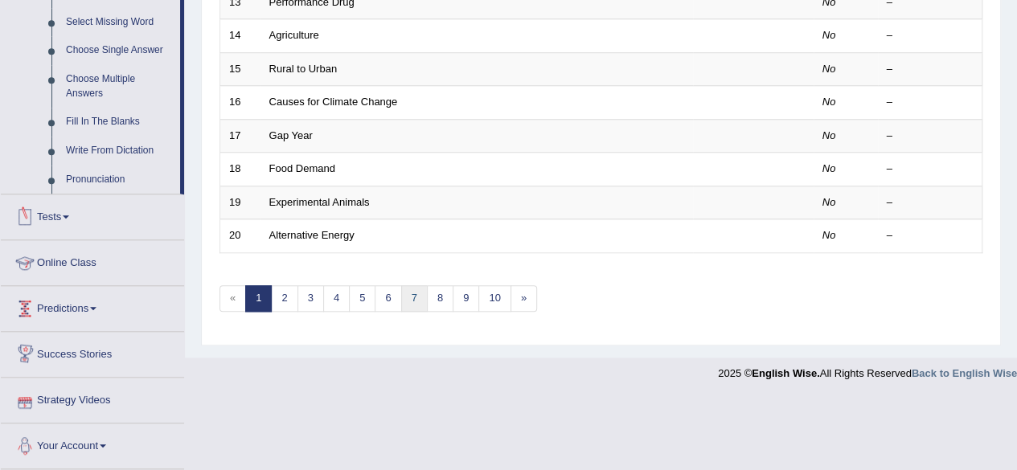
scroll to position [735, 0]
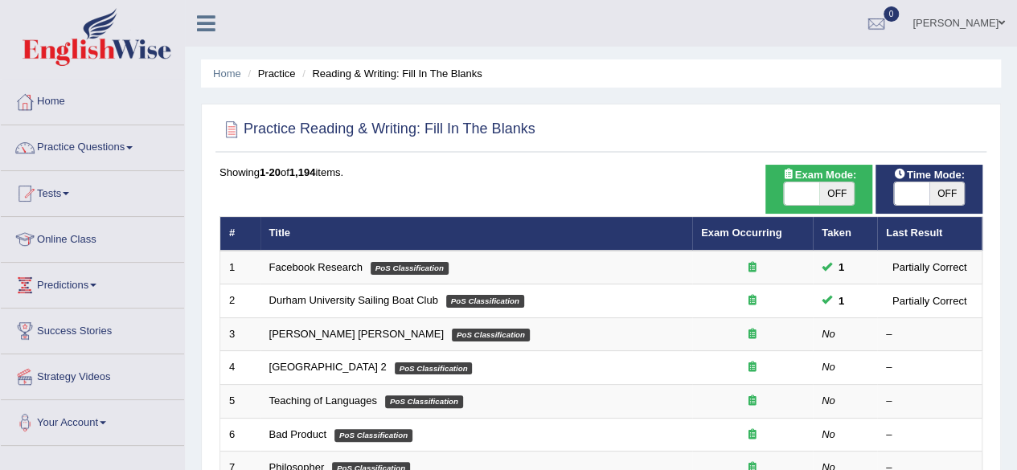
click at [460, 20] on ul "[PERSON_NAME] Toggle navigation Username: Shahil123 Access Type: Online Subscri…" at bounding box center [726, 23] width 583 height 46
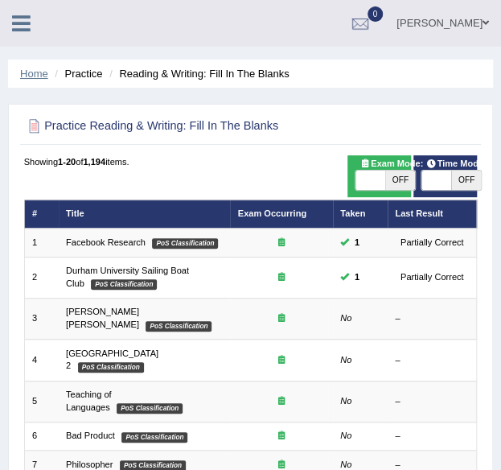
click at [37, 72] on link "Home" at bounding box center [34, 74] width 28 height 12
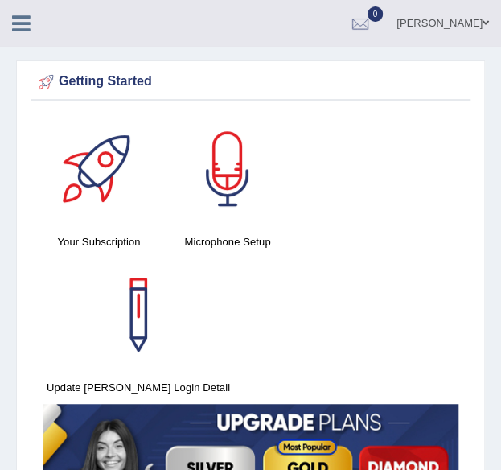
click at [15, 18] on icon at bounding box center [21, 23] width 18 height 21
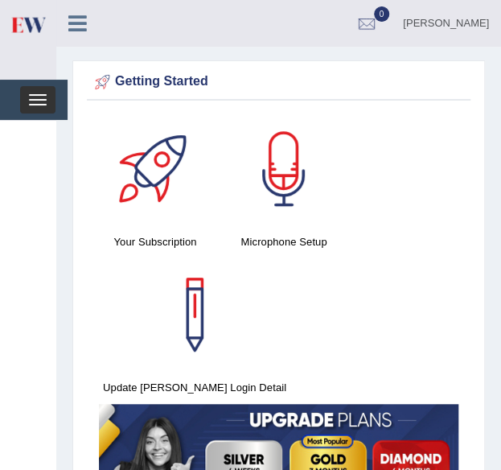
click at [43, 102] on button "Toggle navigation" at bounding box center [37, 99] width 35 height 27
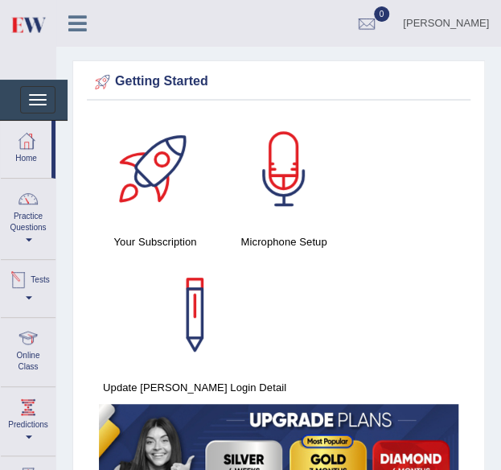
click at [32, 296] on span at bounding box center [29, 297] width 6 height 3
click at [37, 296] on span at bounding box center [36, 297] width 6 height 3
click at [32, 296] on span at bounding box center [29, 297] width 6 height 3
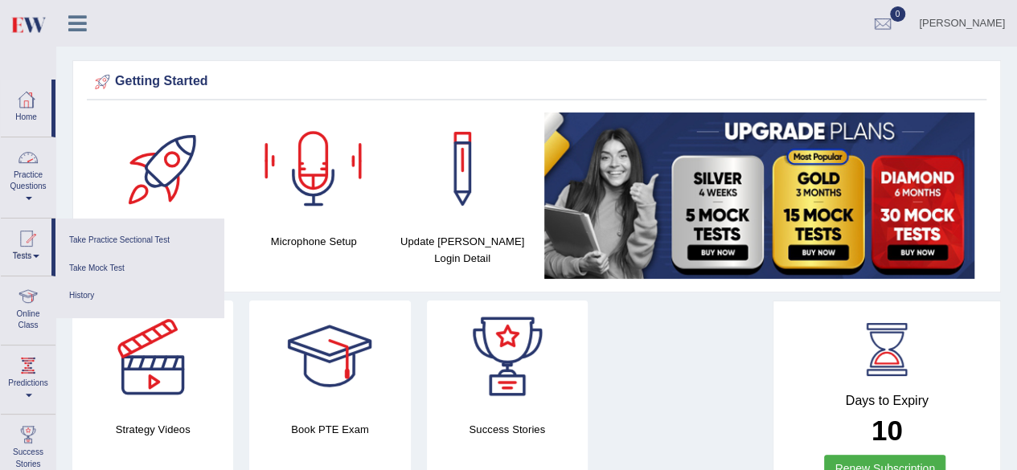
click at [30, 186] on link "Practice Questions" at bounding box center [28, 175] width 55 height 76
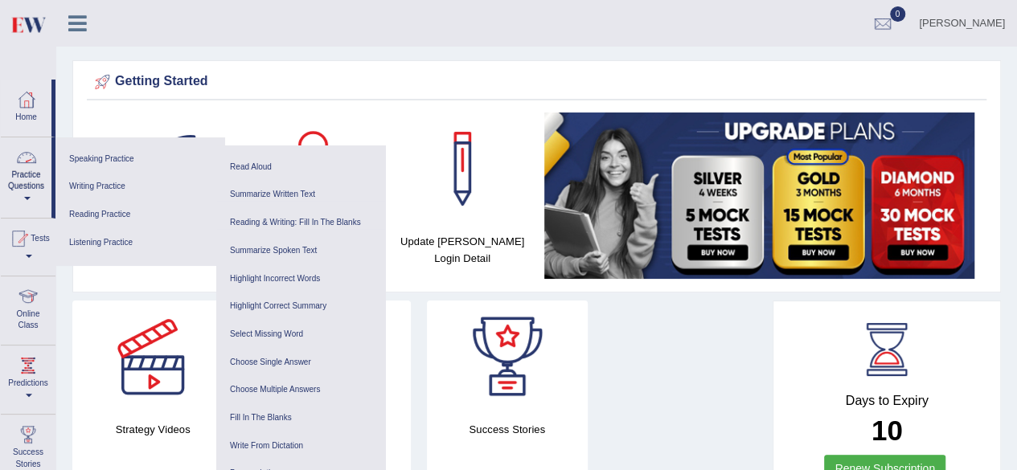
click at [27, 193] on link "Practice Questions" at bounding box center [26, 175] width 51 height 76
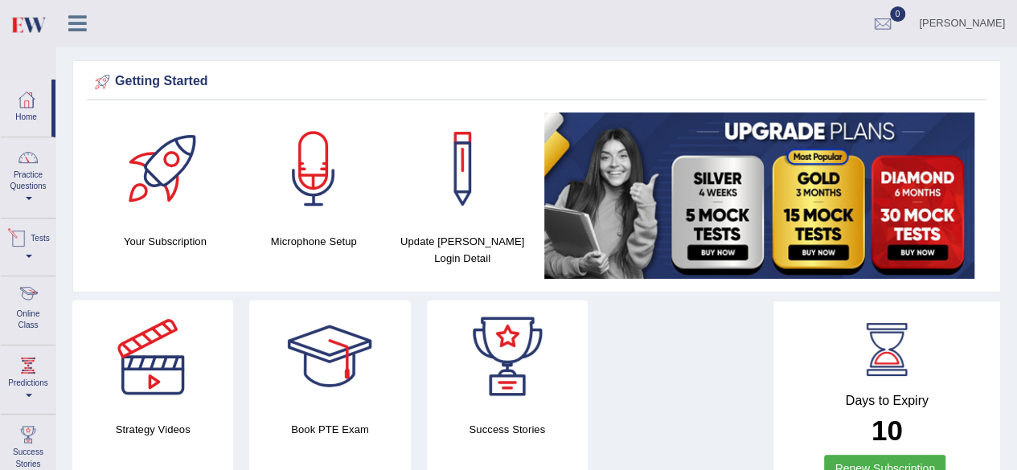
click at [49, 255] on link "Tests" at bounding box center [28, 245] width 55 height 52
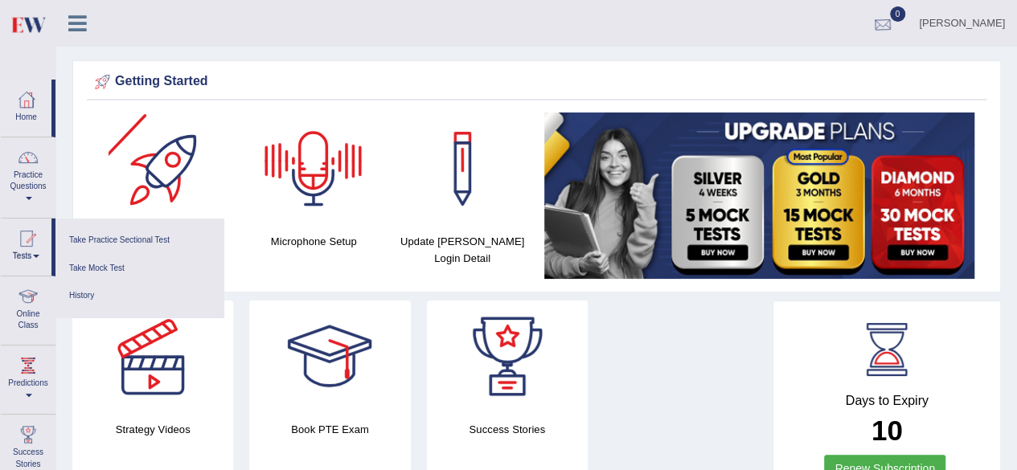
click at [500, 16] on div at bounding box center [883, 24] width 24 height 24
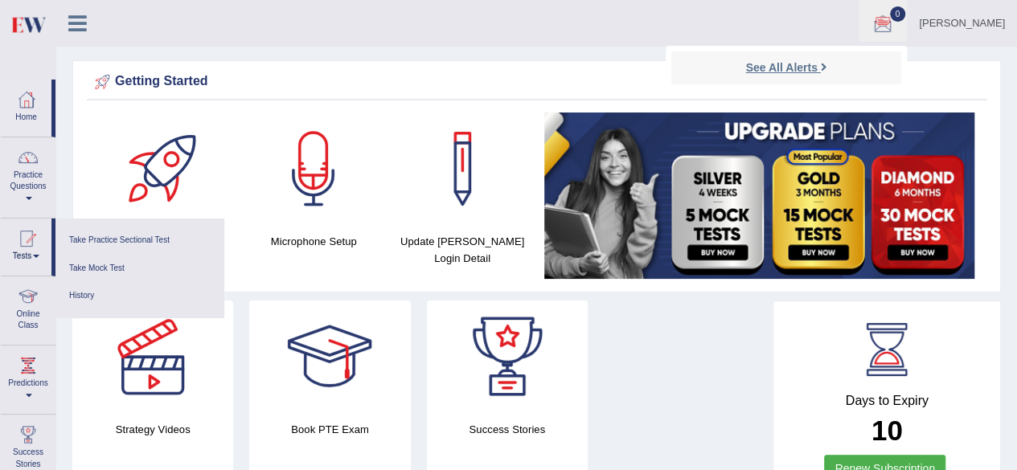
click at [500, 72] on strong "See All Alerts" at bounding box center [781, 67] width 72 height 13
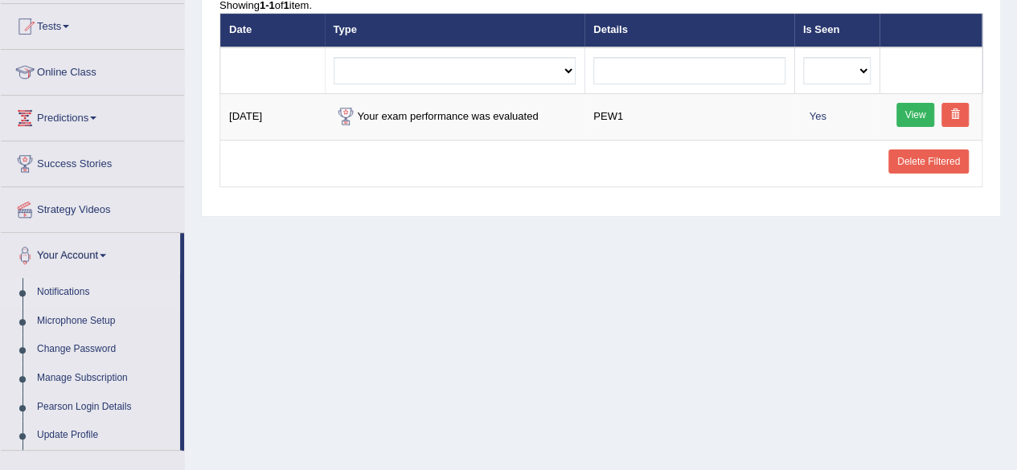
scroll to position [170, 0]
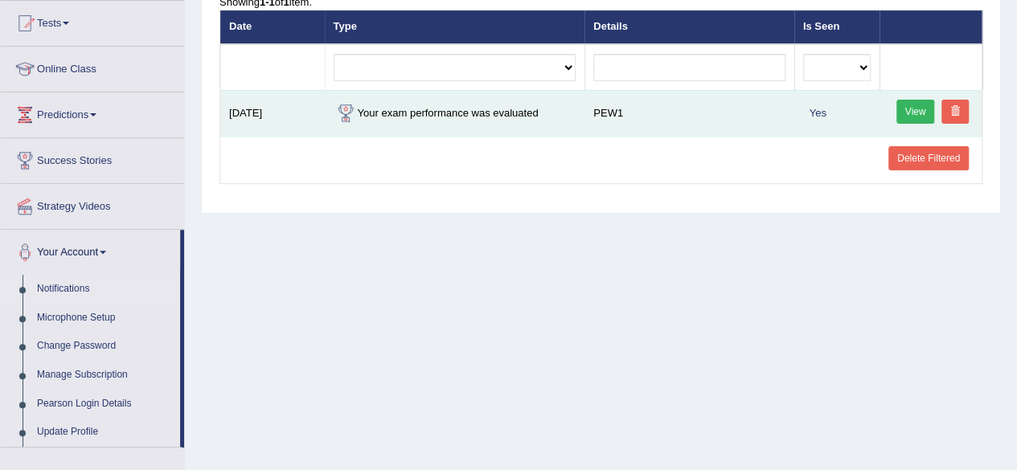
click at [913, 113] on link "View" at bounding box center [915, 112] width 39 height 24
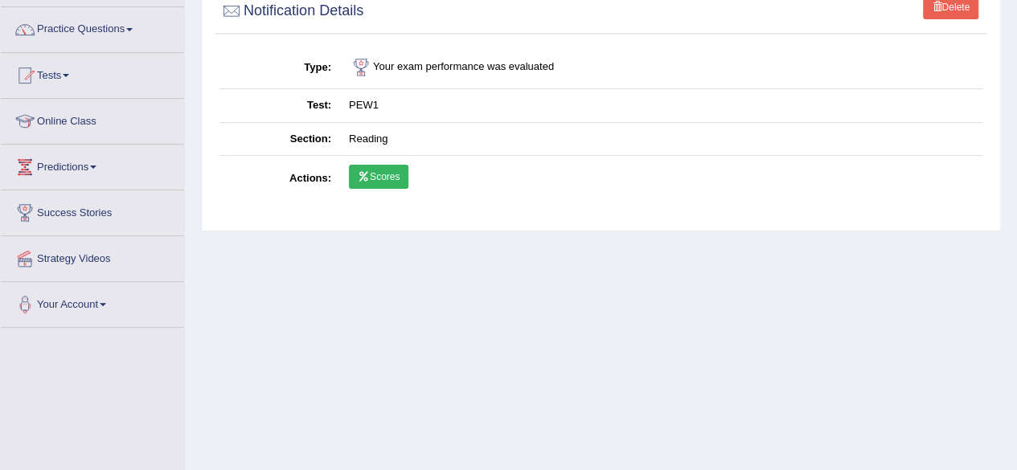
scroll to position [119, 0]
click at [383, 174] on link "Scores" at bounding box center [378, 176] width 59 height 24
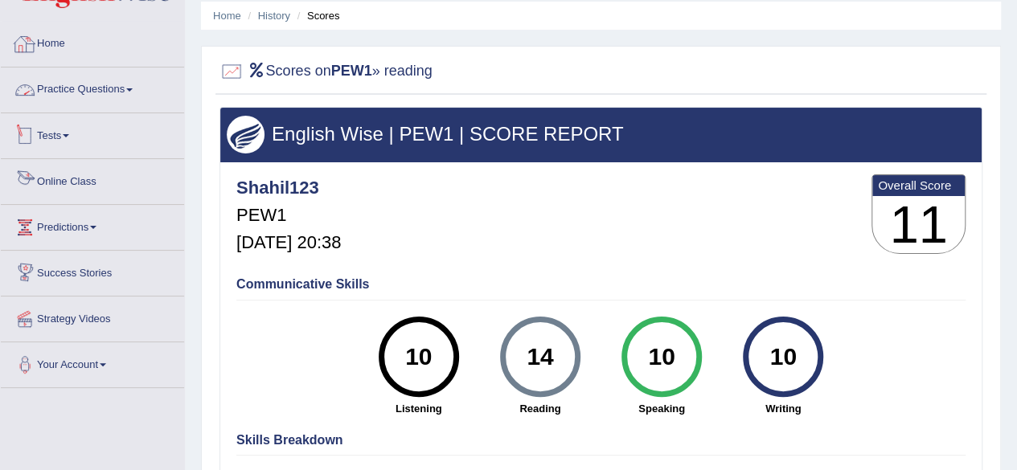
scroll to position [51, 0]
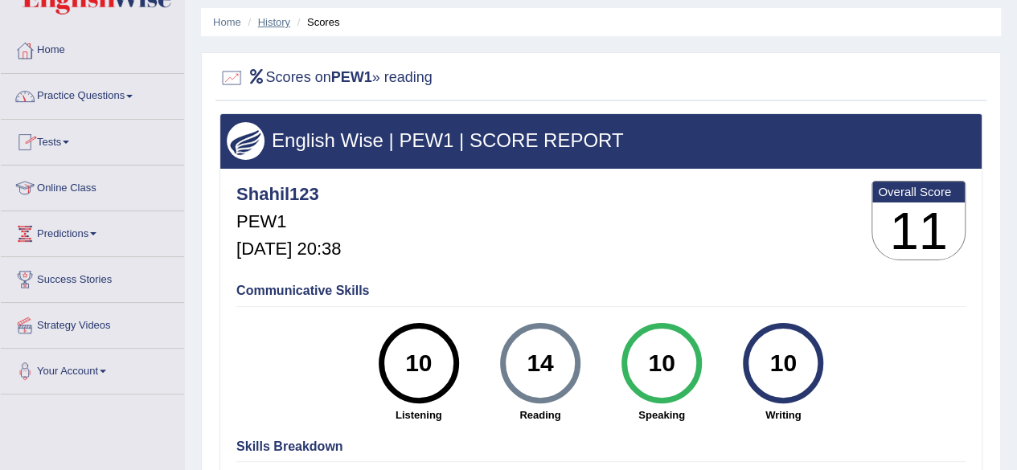
drag, startPoint x: 291, startPoint y: 89, endPoint x: 275, endPoint y: 21, distance: 70.2
click at [275, 21] on link "History" at bounding box center [274, 22] width 32 height 12
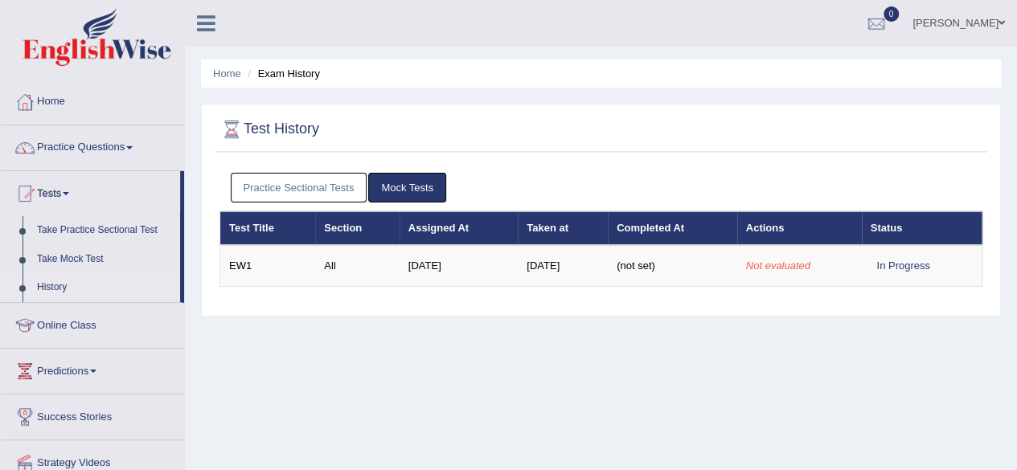
click at [321, 189] on link "Practice Sectional Tests" at bounding box center [299, 188] width 137 height 30
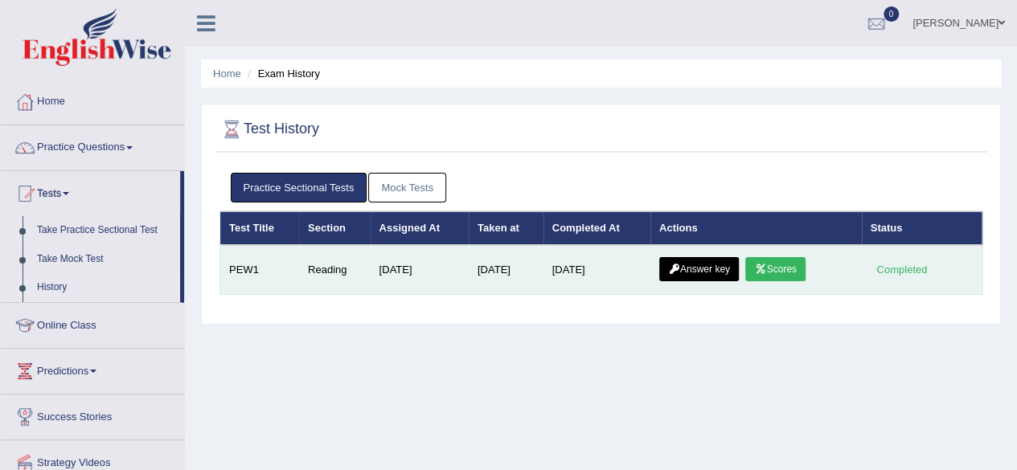
click at [687, 267] on link "Answer key" at bounding box center [699, 269] width 80 height 24
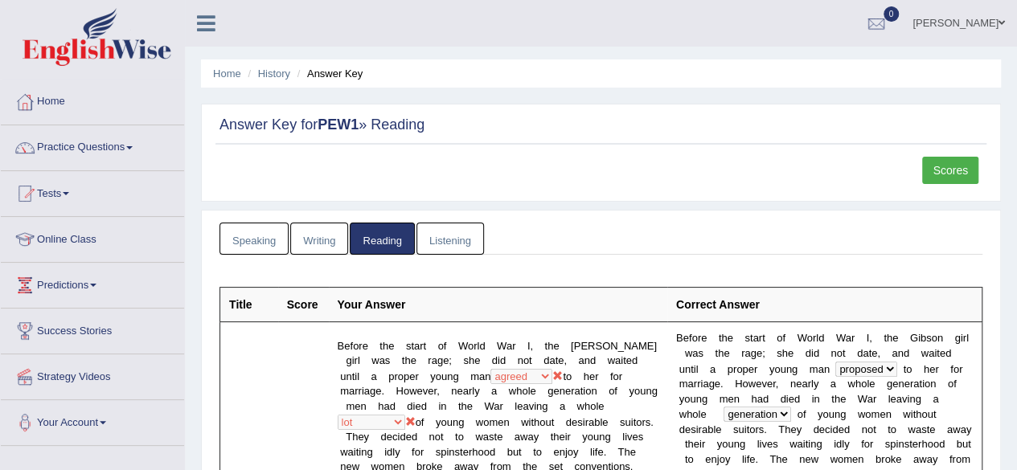
click at [131, 147] on link "Practice Questions" at bounding box center [92, 145] width 183 height 40
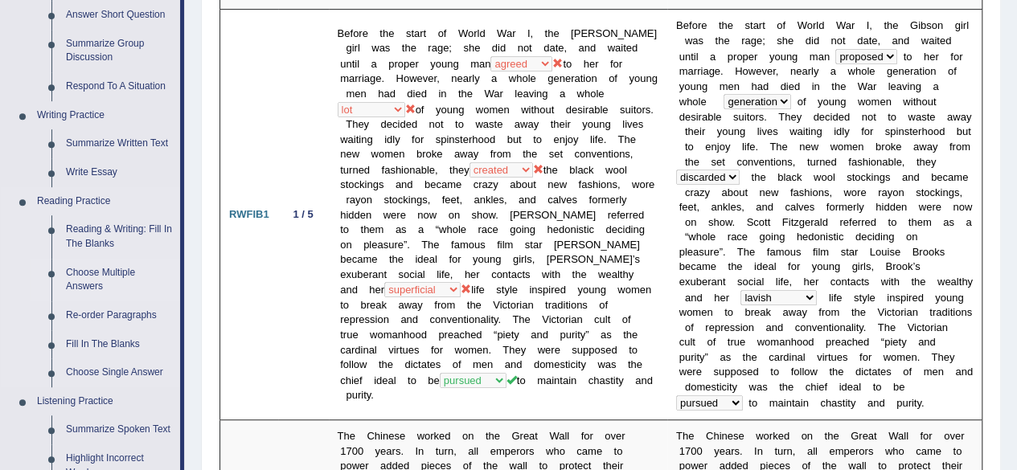
scroll to position [314, 0]
click at [117, 311] on link "Re-order Paragraphs" at bounding box center [119, 315] width 121 height 29
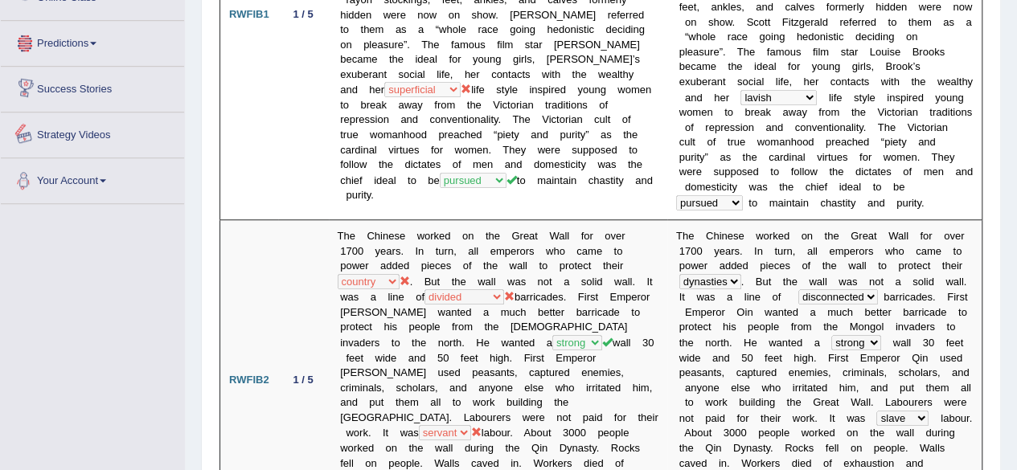
scroll to position [1150, 0]
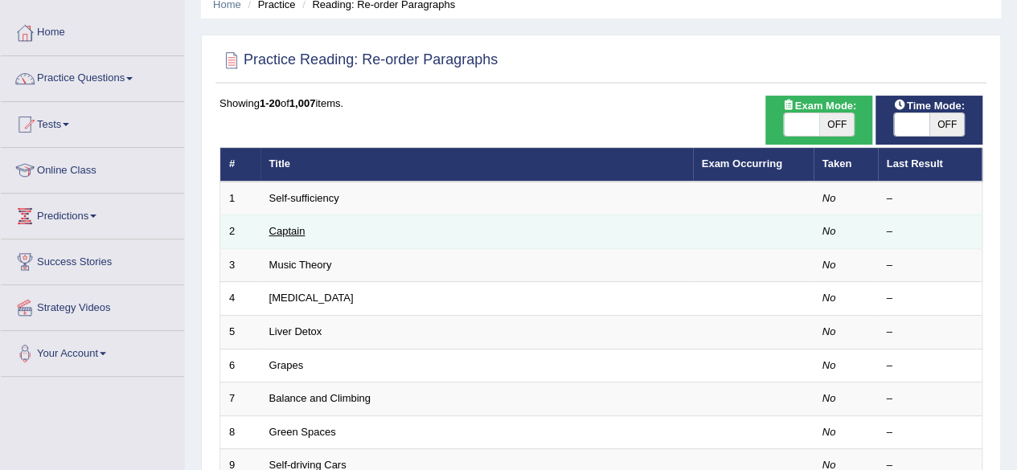
click at [289, 228] on link "Captain" at bounding box center [287, 231] width 36 height 12
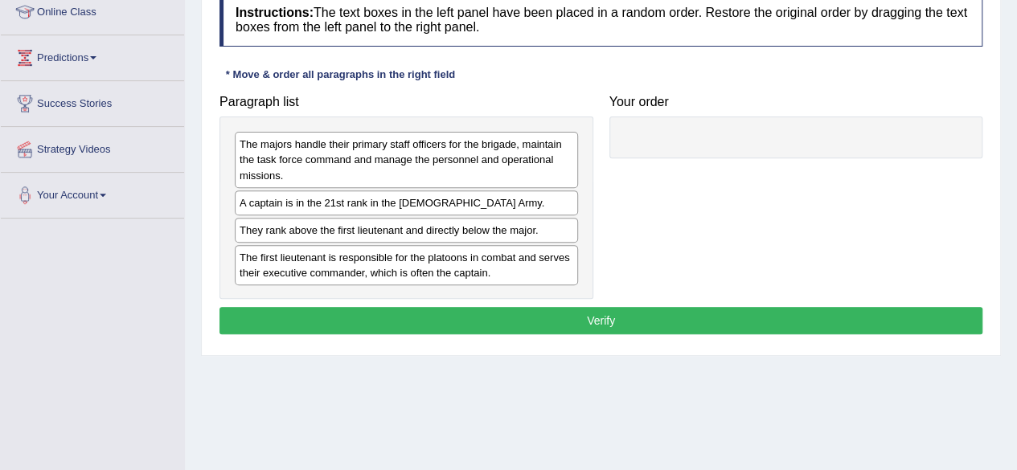
scroll to position [228, 0]
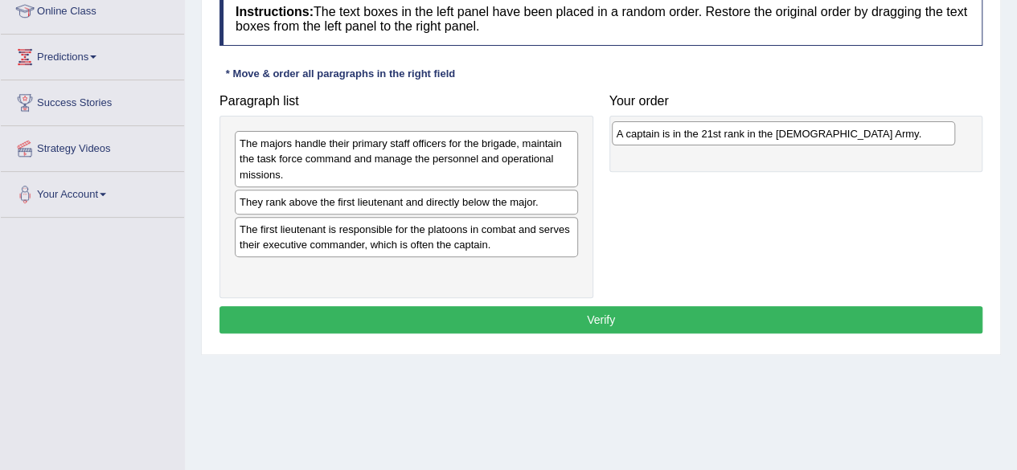
drag, startPoint x: 412, startPoint y: 200, endPoint x: 789, endPoint y: 133, distance: 383.1
click at [789, 133] on div "A captain is in the 21st rank in the [DEMOGRAPHIC_DATA] Army." at bounding box center [783, 133] width 343 height 24
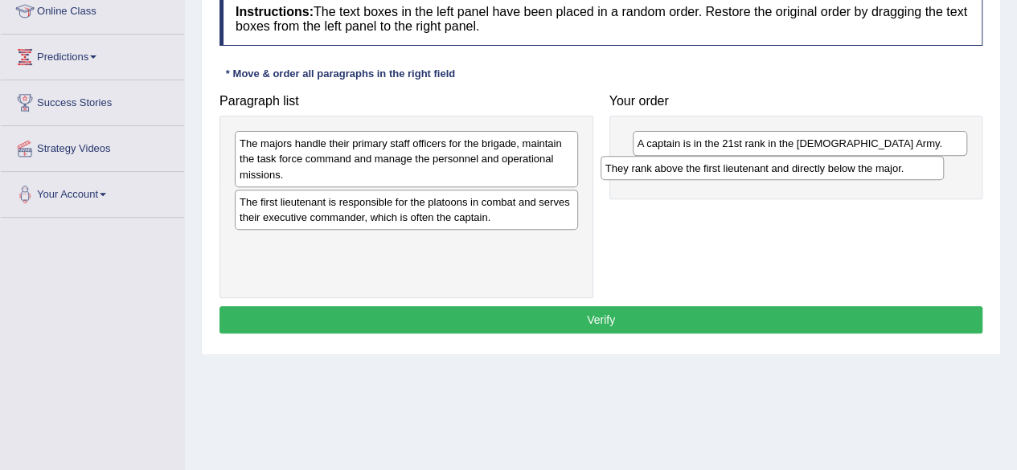
drag, startPoint x: 411, startPoint y: 211, endPoint x: 777, endPoint y: 178, distance: 368.1
click at [777, 178] on div "They rank above the first lieutenant and directly below the major." at bounding box center [772, 168] width 343 height 24
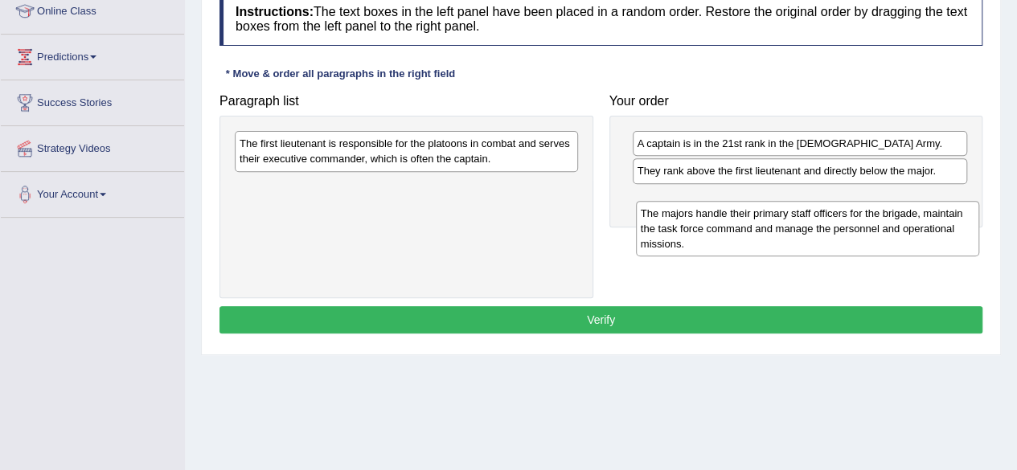
drag, startPoint x: 377, startPoint y: 150, endPoint x: 778, endPoint y: 220, distance: 407.2
click at [778, 220] on div "The majors handle their primary staff officers for the brigade, maintain the ta…" at bounding box center [807, 228] width 343 height 55
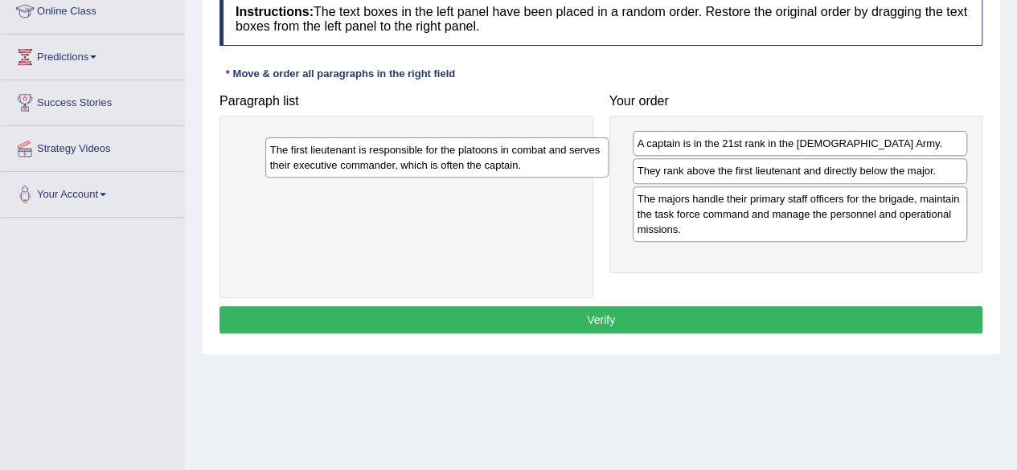
drag, startPoint x: 434, startPoint y: 154, endPoint x: 465, endPoint y: 160, distance: 31.2
click at [465, 160] on div "The first lieutenant is responsible for the platoons in combat and serves their…" at bounding box center [436, 157] width 343 height 40
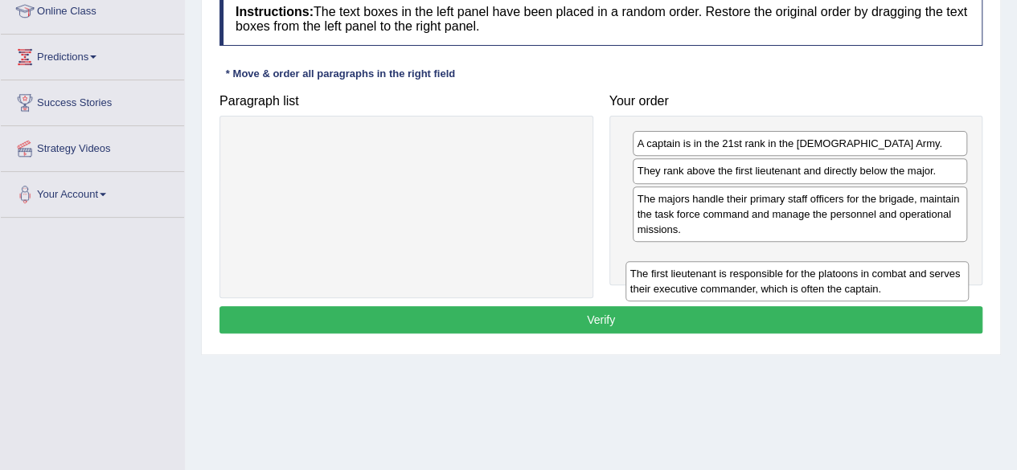
drag, startPoint x: 439, startPoint y: 149, endPoint x: 831, endPoint y: 277, distance: 412.1
click at [831, 277] on div "The first lieutenant is responsible for the platoons in combat and serves their…" at bounding box center [796, 281] width 343 height 40
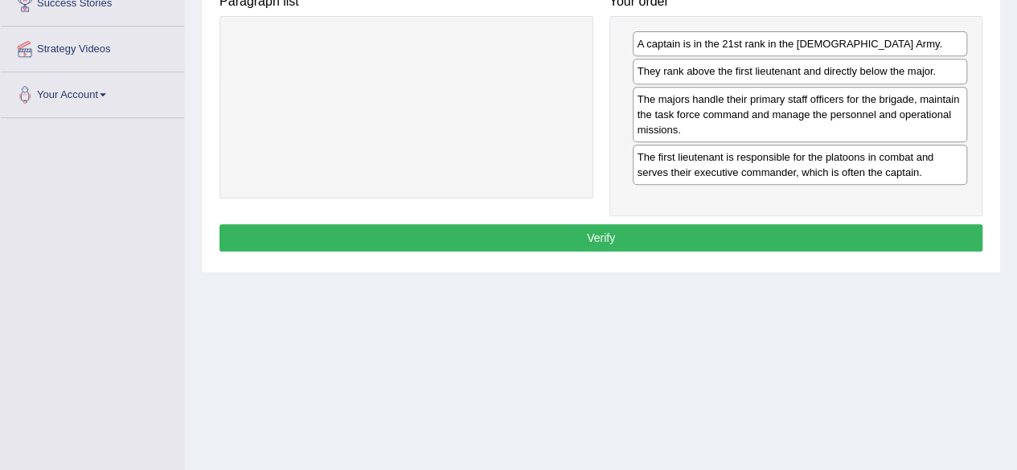
scroll to position [327, 0]
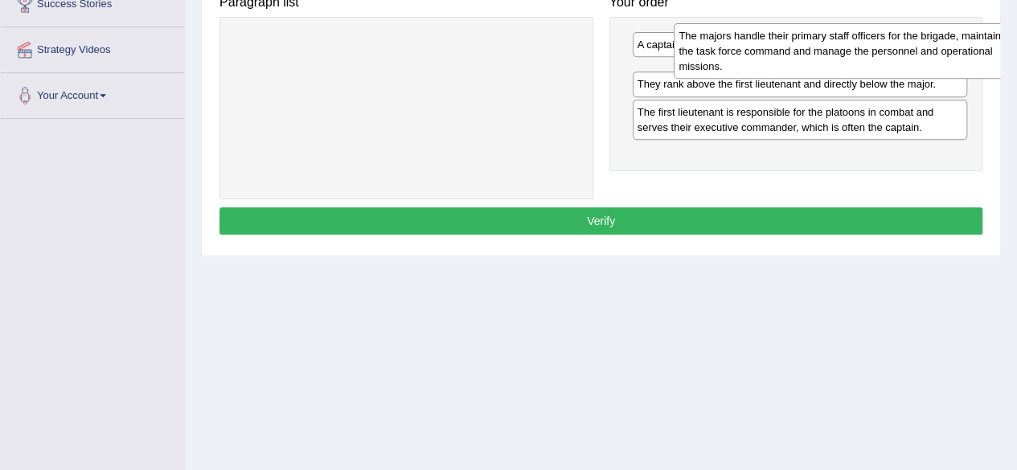
drag, startPoint x: 659, startPoint y: 112, endPoint x: 701, endPoint y: 49, distance: 75.4
click at [701, 49] on div "The majors handle their primary staff officers for the brigade, maintain the ta…" at bounding box center [841, 50] width 335 height 55
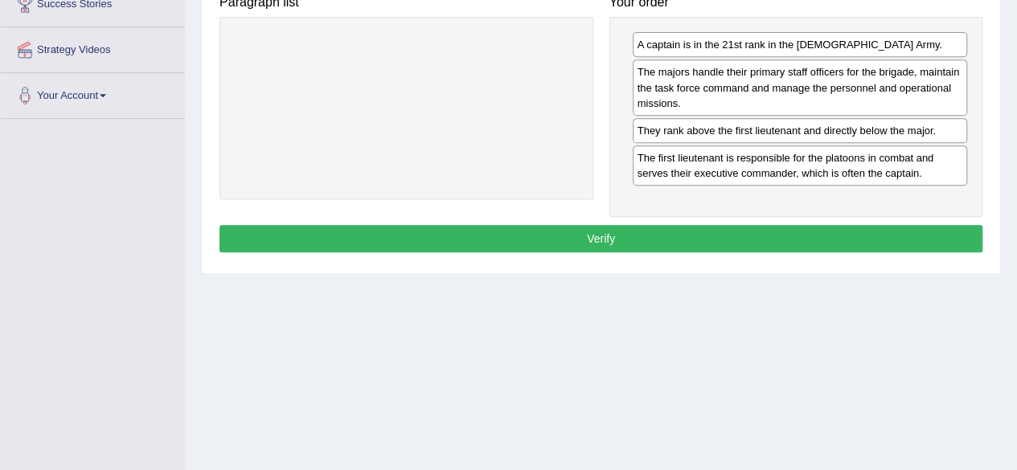
click at [740, 235] on button "Verify" at bounding box center [600, 238] width 763 height 27
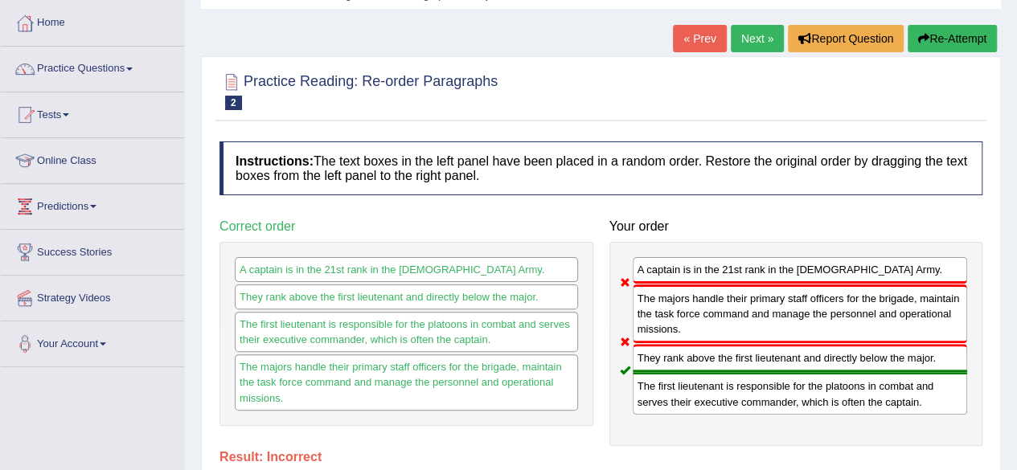
scroll to position [0, 0]
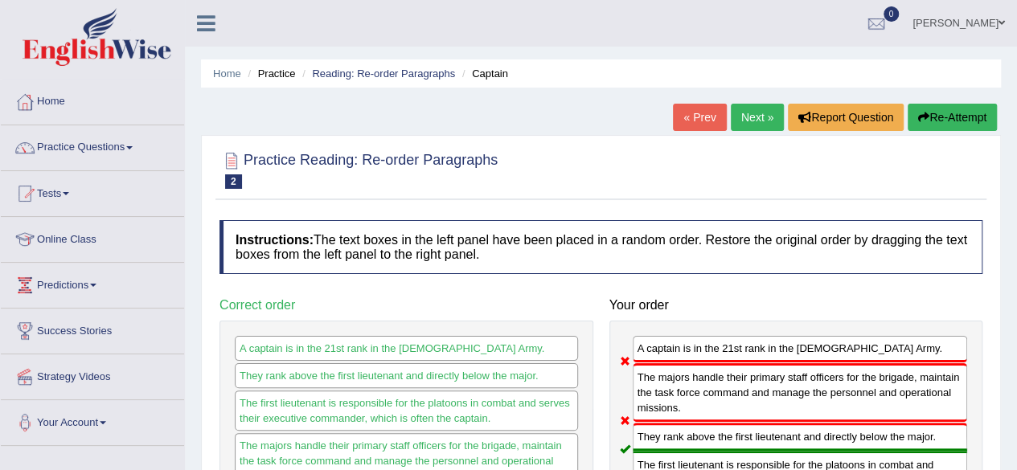
click at [749, 121] on link "Next »" at bounding box center [757, 117] width 53 height 27
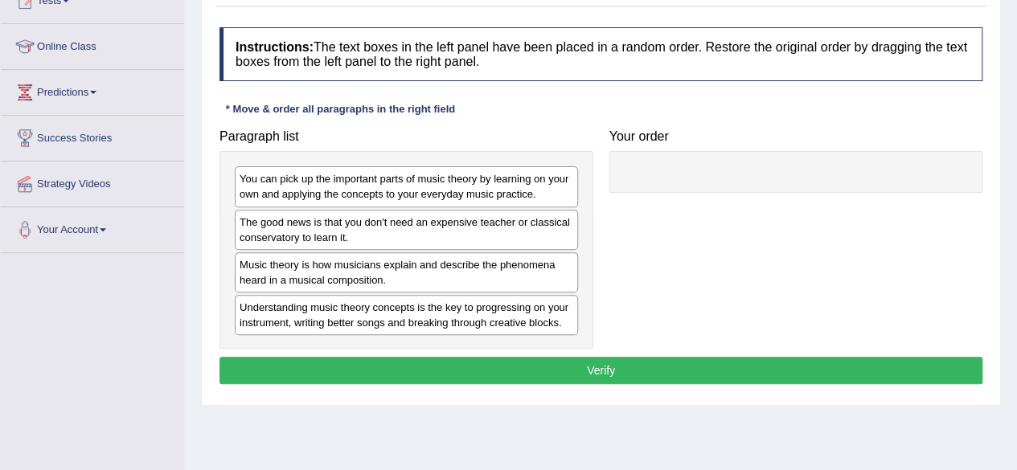
scroll to position [199, 0]
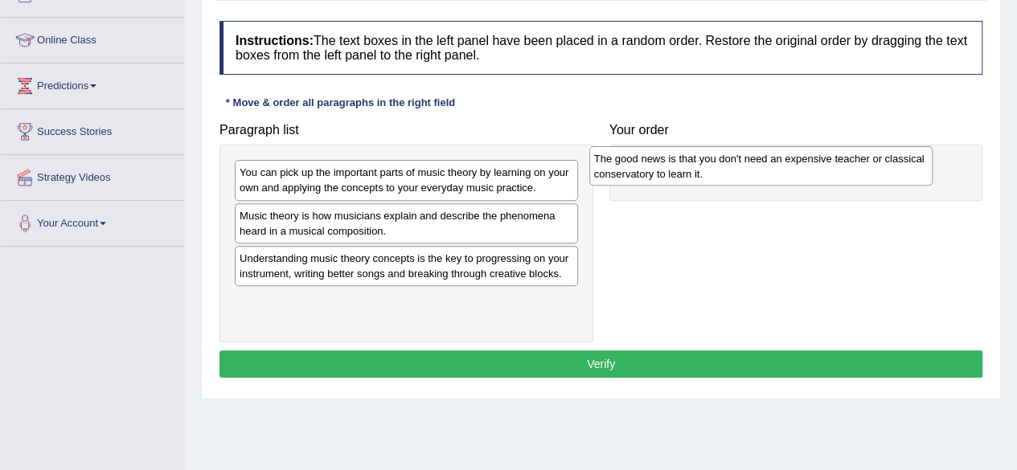
drag, startPoint x: 375, startPoint y: 229, endPoint x: 729, endPoint y: 173, distance: 359.0
click at [729, 173] on div "The good news is that you don't need an expensive teacher or classical conserva…" at bounding box center [760, 166] width 343 height 40
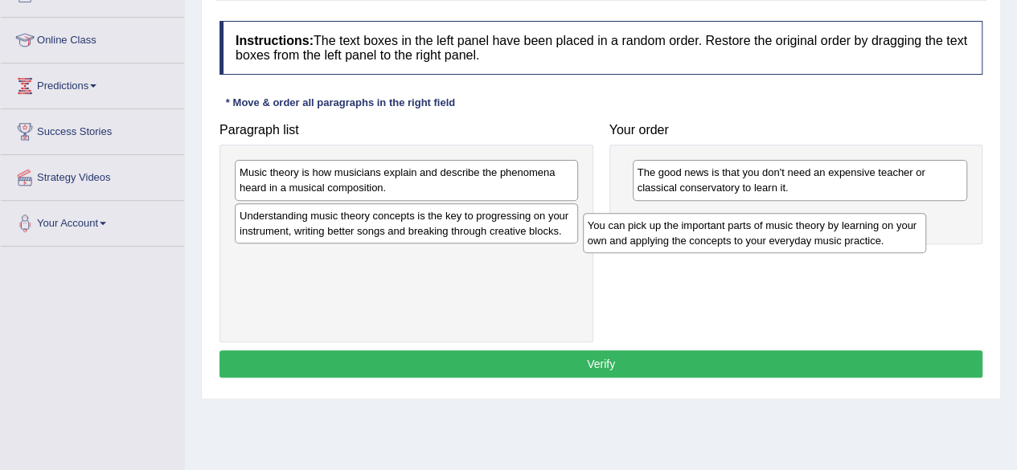
drag, startPoint x: 457, startPoint y: 184, endPoint x: 806, endPoint y: 237, distance: 352.9
click at [806, 237] on div "You can pick up the important parts of music theory by learning on your own and…" at bounding box center [754, 233] width 343 height 40
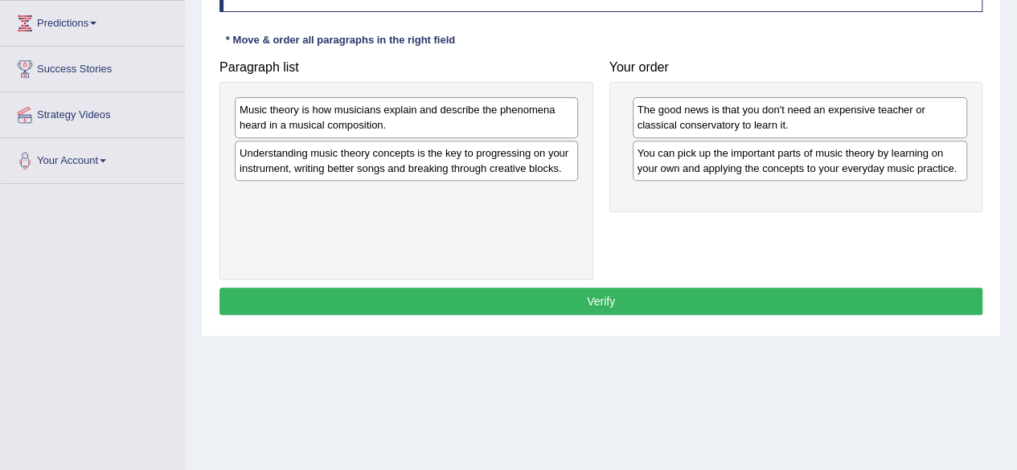
scroll to position [263, 0]
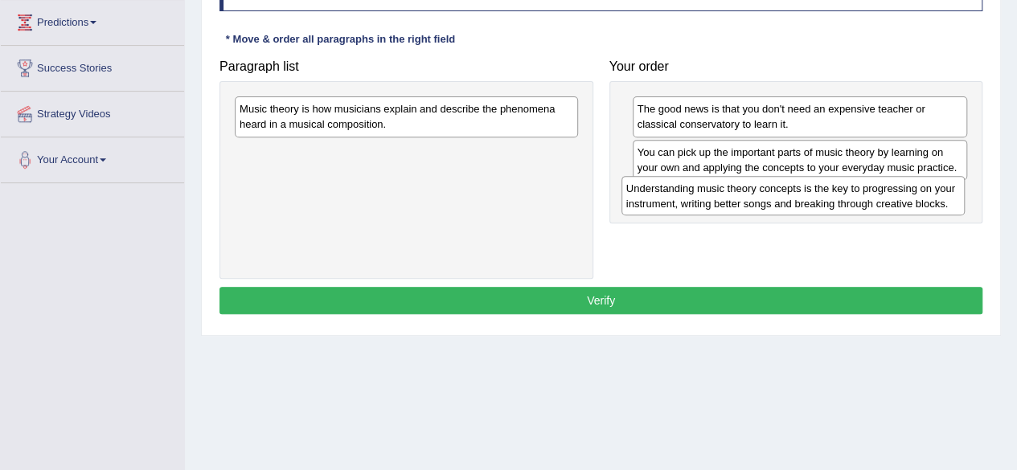
drag, startPoint x: 471, startPoint y: 160, endPoint x: 860, endPoint y: 198, distance: 391.0
click at [860, 198] on div "Understanding music theory concepts is the key to progressing on your instrumen…" at bounding box center [792, 196] width 343 height 40
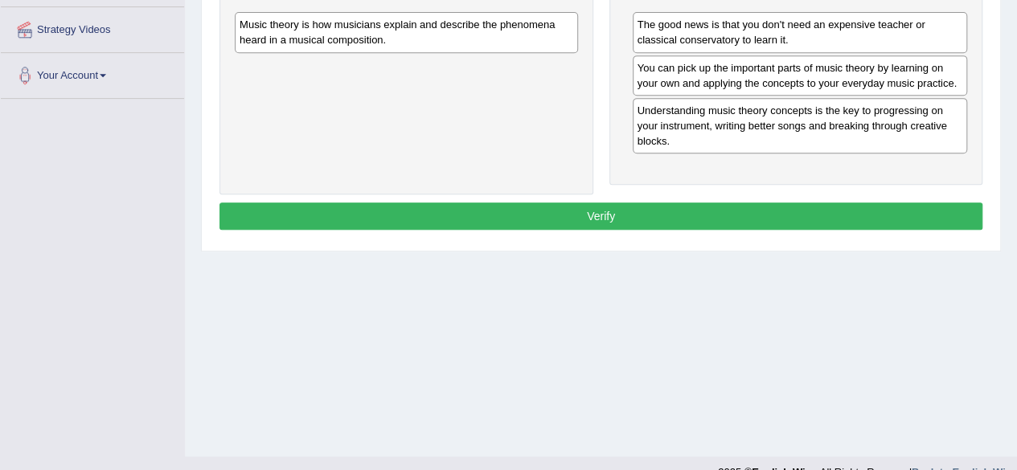
scroll to position [341, 0]
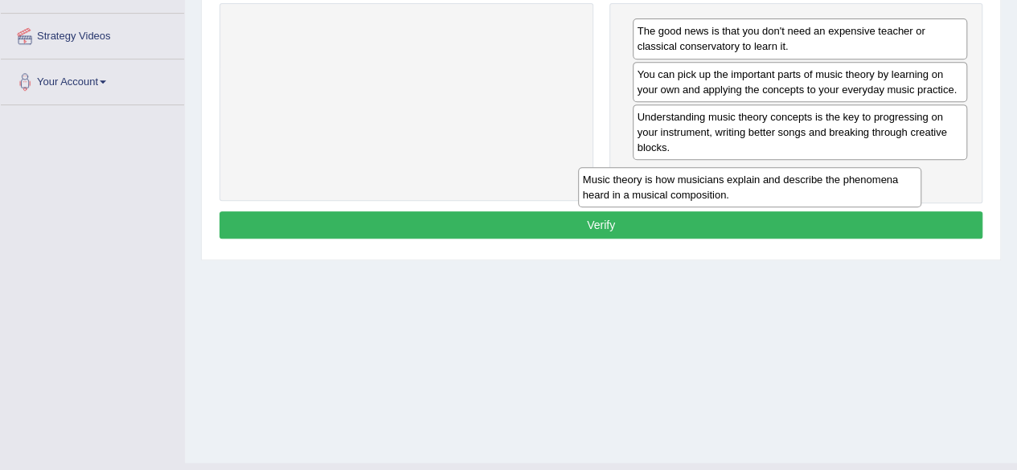
drag, startPoint x: 494, startPoint y: 46, endPoint x: 839, endPoint y: 195, distance: 376.3
click at [839, 195] on div "Music theory is how musicians explain and describe the phenomena heard in a mus…" at bounding box center [749, 187] width 343 height 40
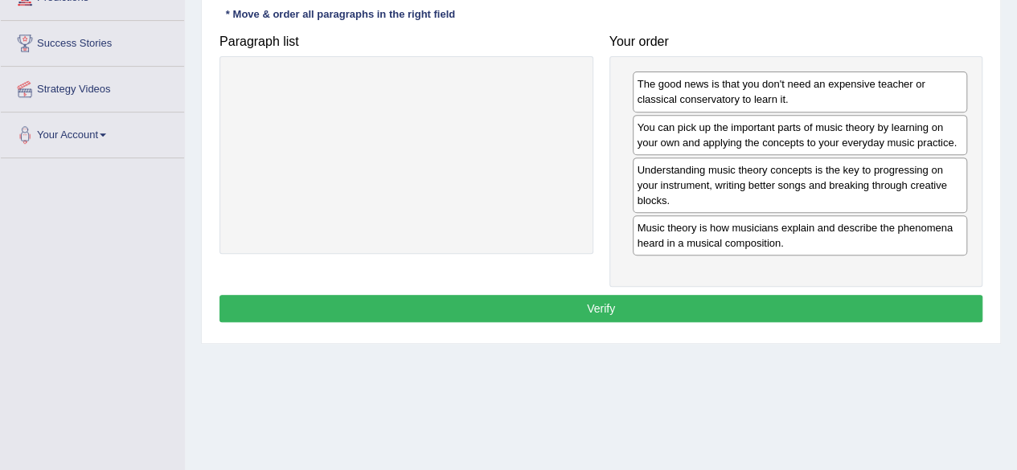
scroll to position [288, 0]
click at [641, 304] on button "Verify" at bounding box center [600, 308] width 763 height 27
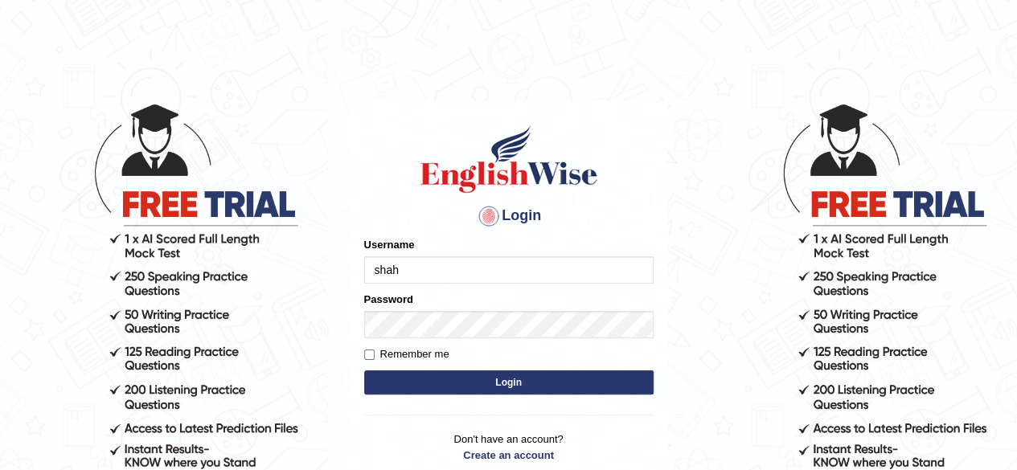
type input "shahil123"
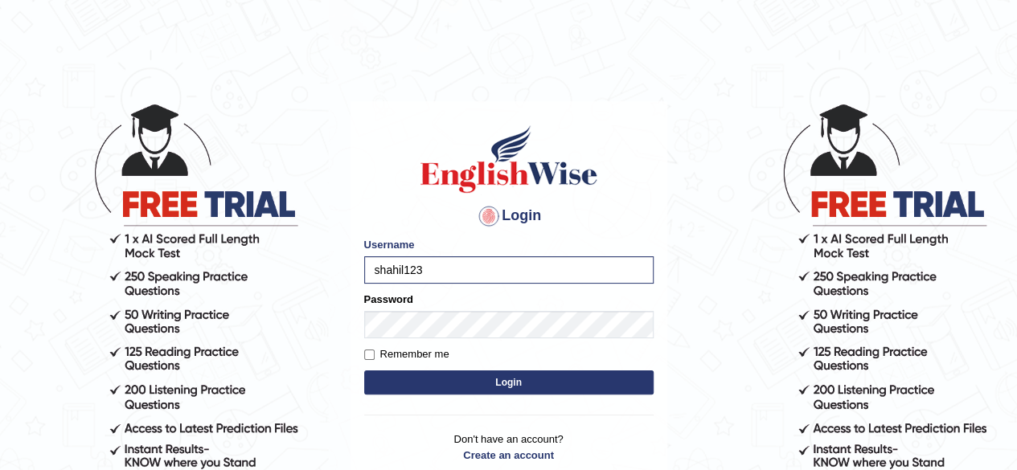
click at [478, 308] on div "Password" at bounding box center [508, 315] width 289 height 47
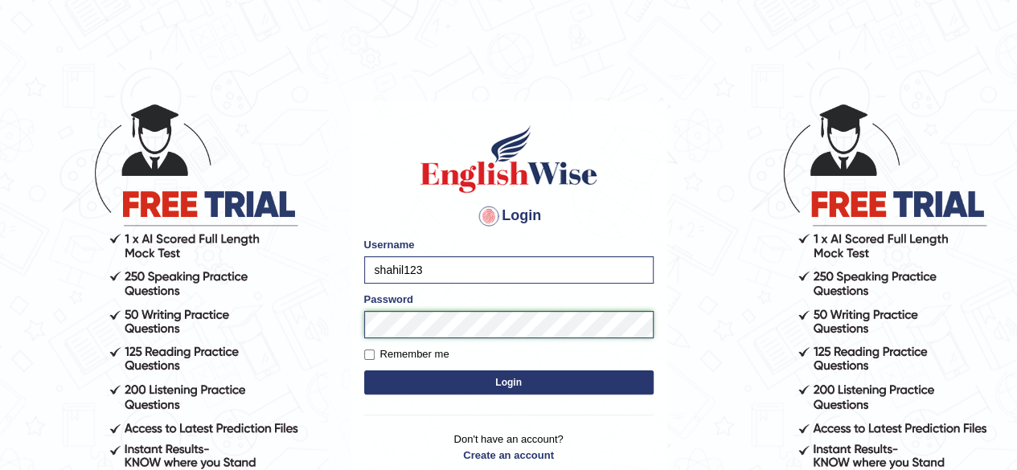
click at [364, 371] on button "Login" at bounding box center [508, 383] width 289 height 24
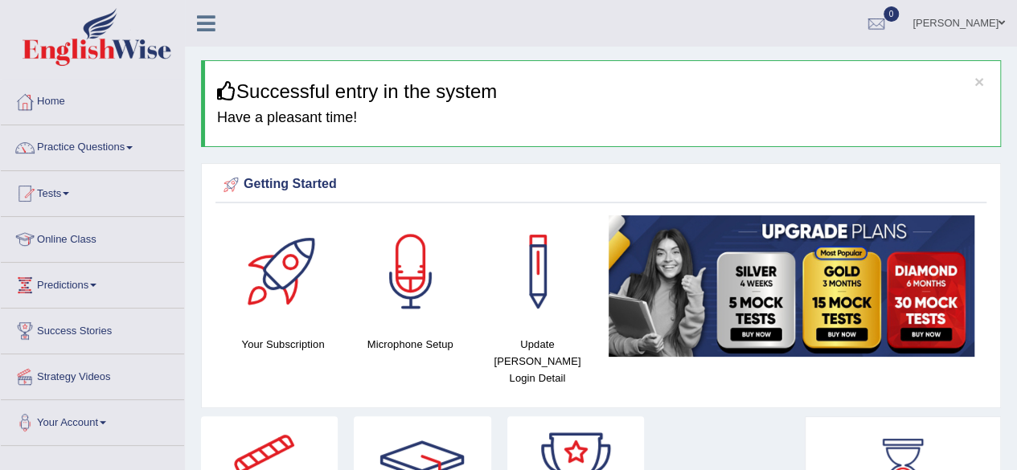
click at [129, 149] on link "Practice Questions" at bounding box center [92, 145] width 183 height 40
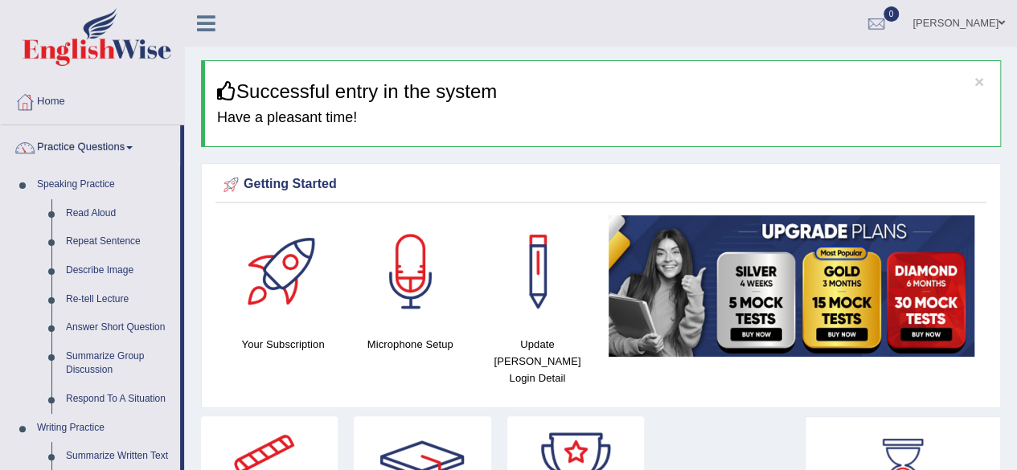
click at [132, 146] on span at bounding box center [129, 147] width 6 height 3
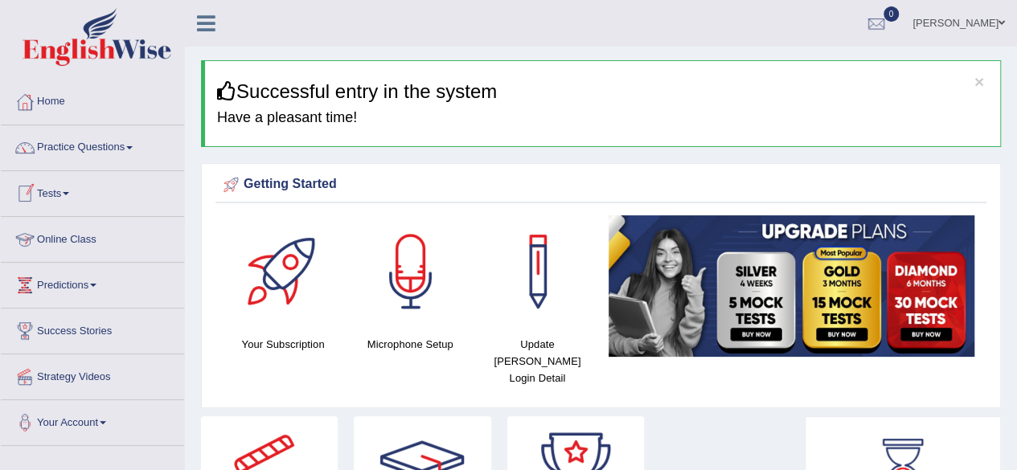
click at [84, 240] on link "Online Class" at bounding box center [92, 237] width 183 height 40
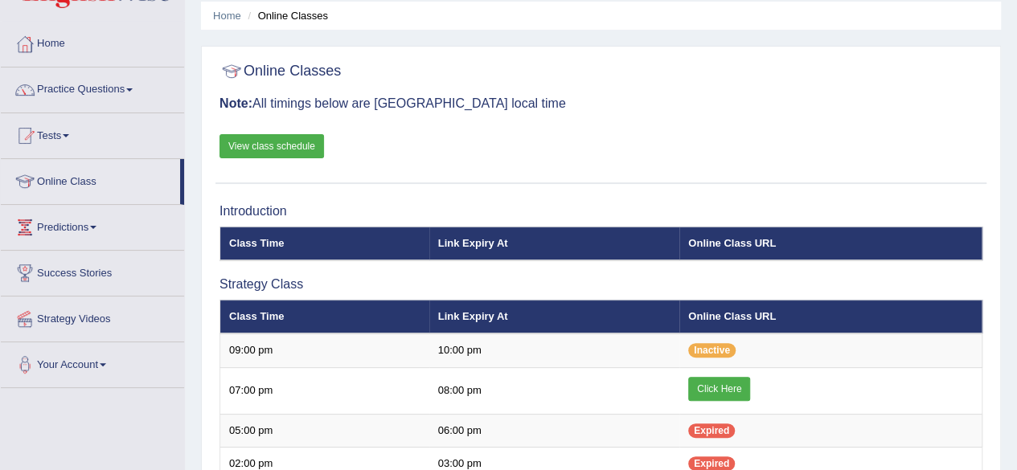
scroll to position [55, 0]
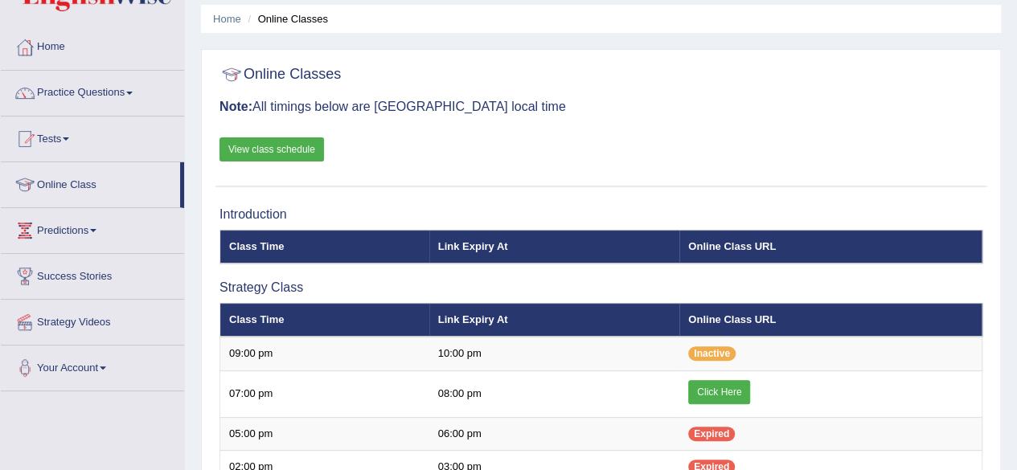
click at [274, 147] on link "View class schedule" at bounding box center [271, 149] width 105 height 24
click at [269, 149] on link "View class schedule" at bounding box center [271, 149] width 105 height 24
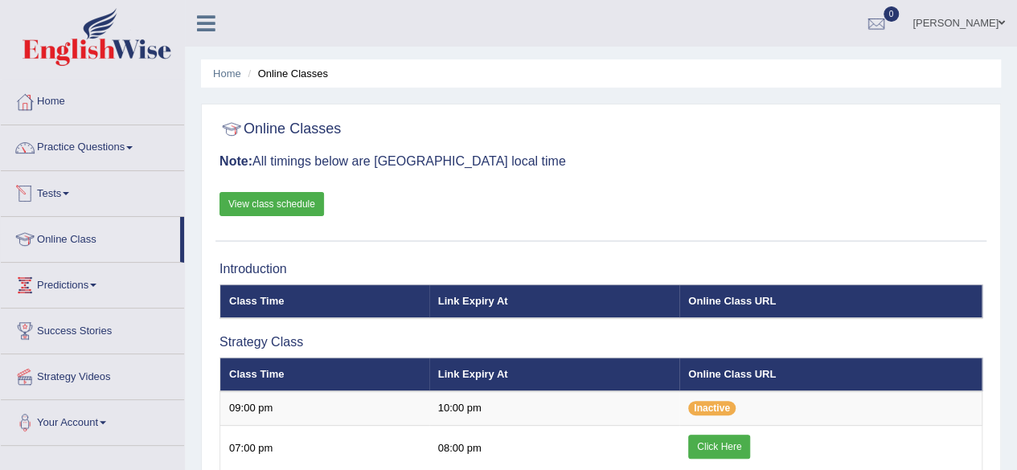
click at [241, 209] on link "View class schedule" at bounding box center [271, 204] width 105 height 24
click at [133, 146] on span at bounding box center [129, 147] width 6 height 3
click at [137, 154] on link "Practice Questions" at bounding box center [92, 145] width 183 height 40
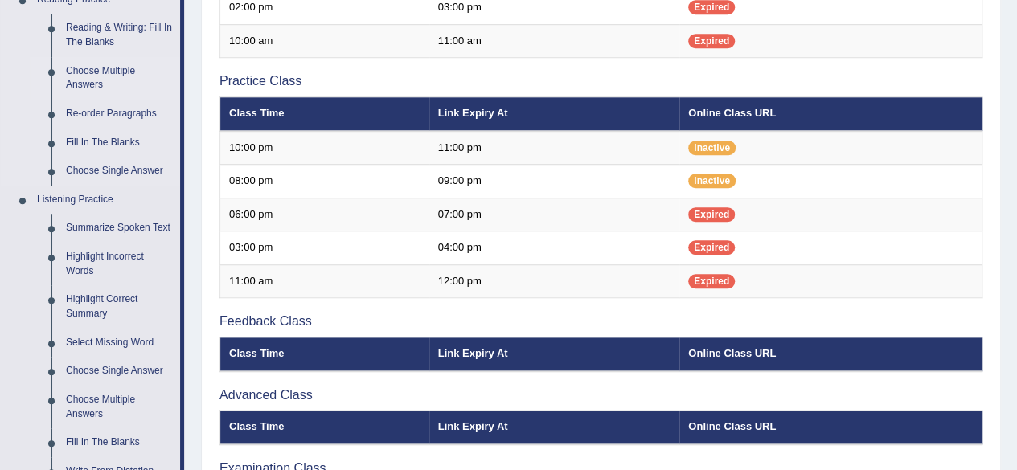
scroll to position [515, 0]
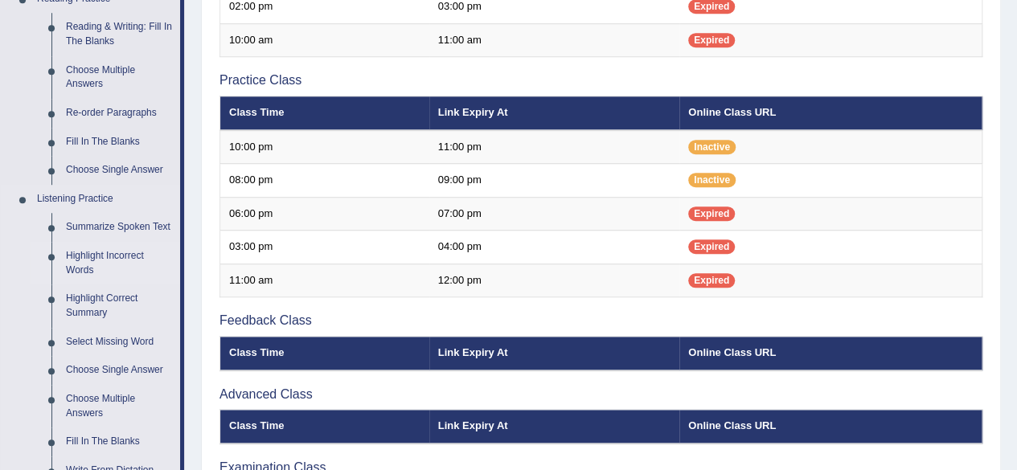
click at [96, 261] on link "Highlight Incorrect Words" at bounding box center [119, 263] width 121 height 43
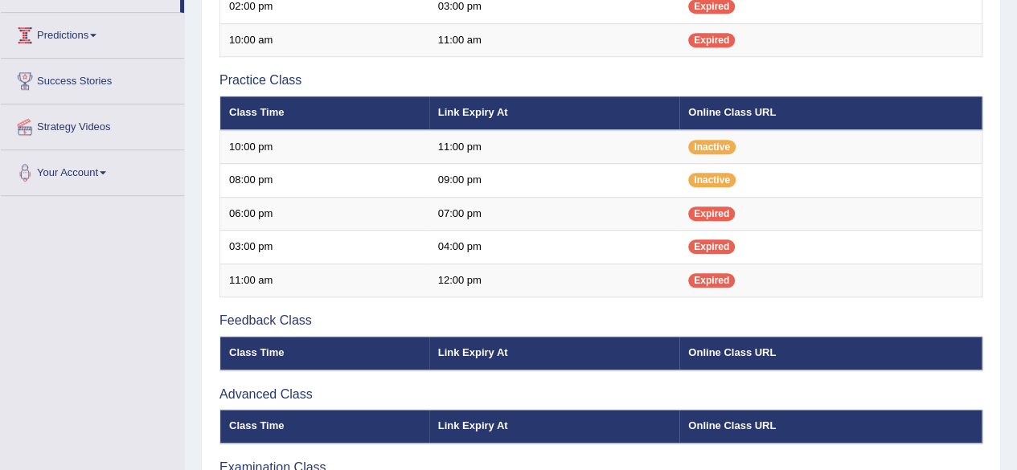
scroll to position [211, 0]
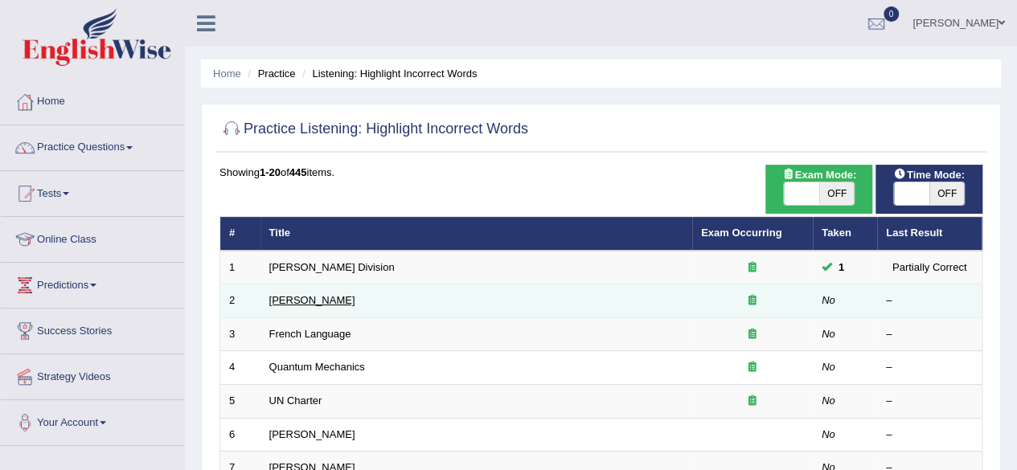
click at [286, 300] on link "[PERSON_NAME]" at bounding box center [312, 300] width 86 height 12
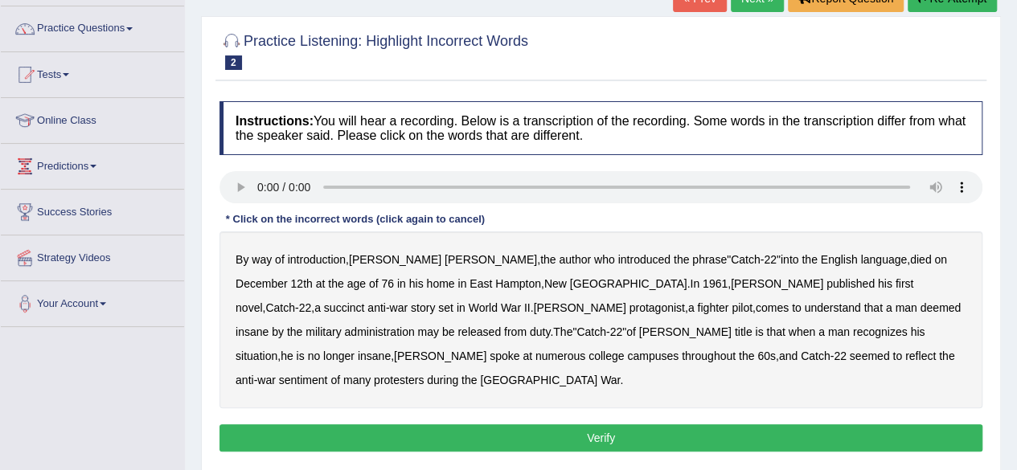
scroll to position [120, 0]
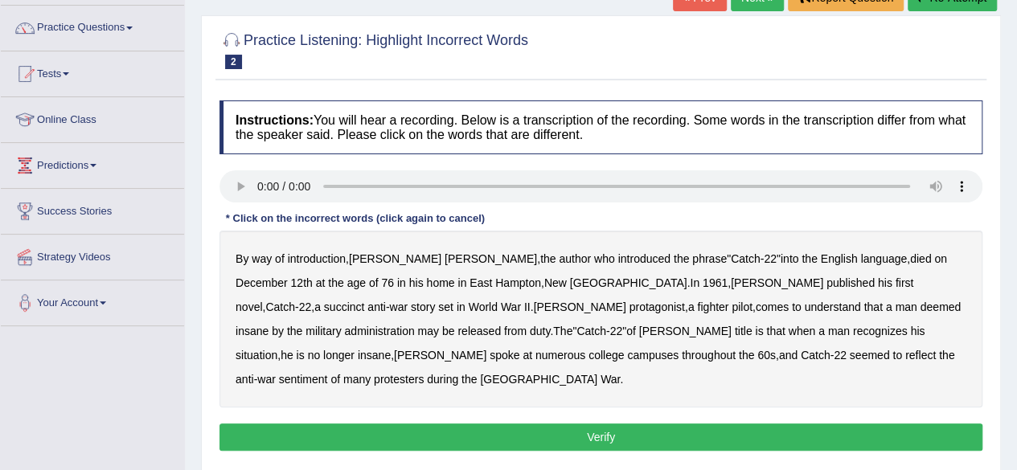
click at [767, 287] on div "By way of introduction , [PERSON_NAME] , the author who introduced the phrase "…" at bounding box center [600, 319] width 763 height 177
click at [365, 301] on b "succinct" at bounding box center [344, 307] width 41 height 13
click at [414, 325] on b "administration" at bounding box center [379, 331] width 70 height 13
click at [277, 349] on b "situation" at bounding box center [257, 355] width 42 height 13
click at [905, 355] on b "reflect" at bounding box center [920, 355] width 31 height 13
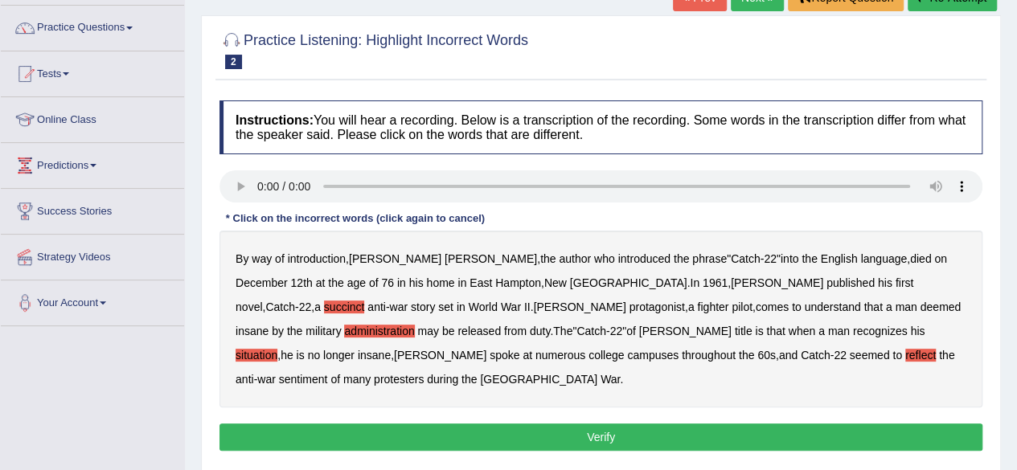
click at [674, 424] on button "Verify" at bounding box center [600, 437] width 763 height 27
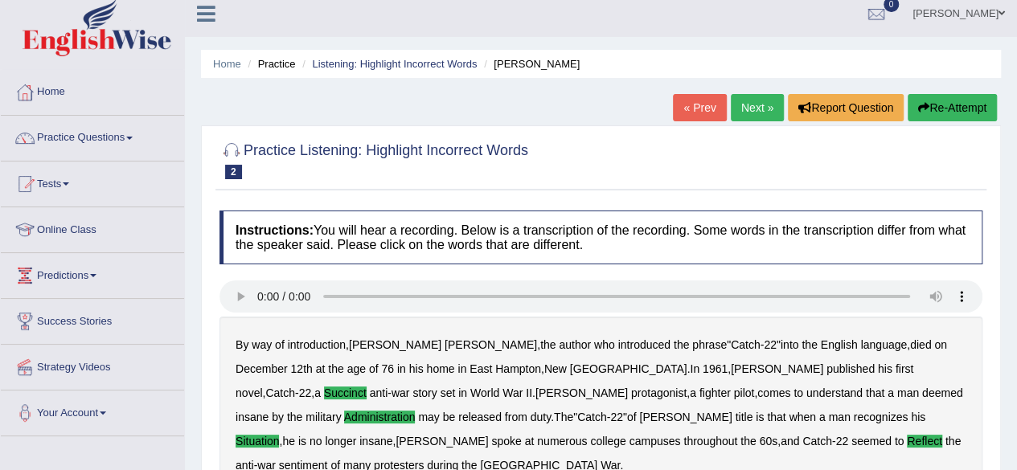
scroll to position [0, 0]
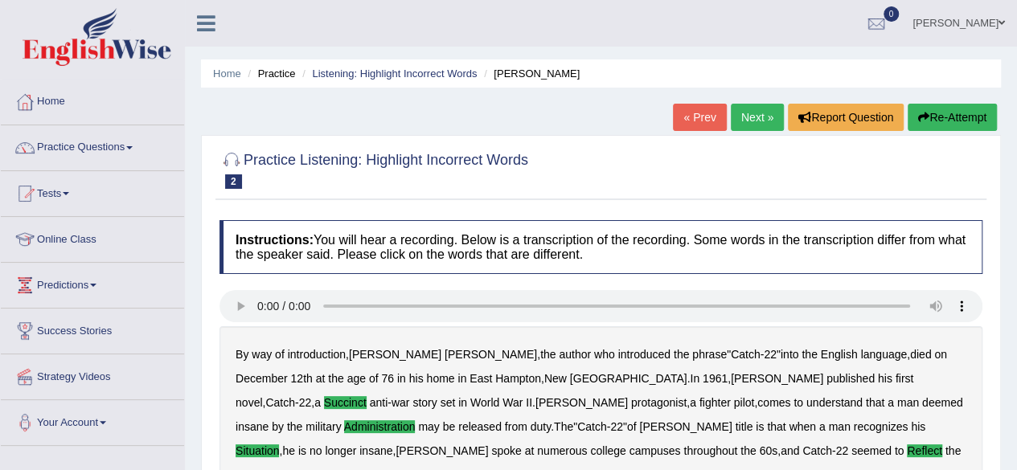
click at [744, 108] on link "Next »" at bounding box center [757, 117] width 53 height 27
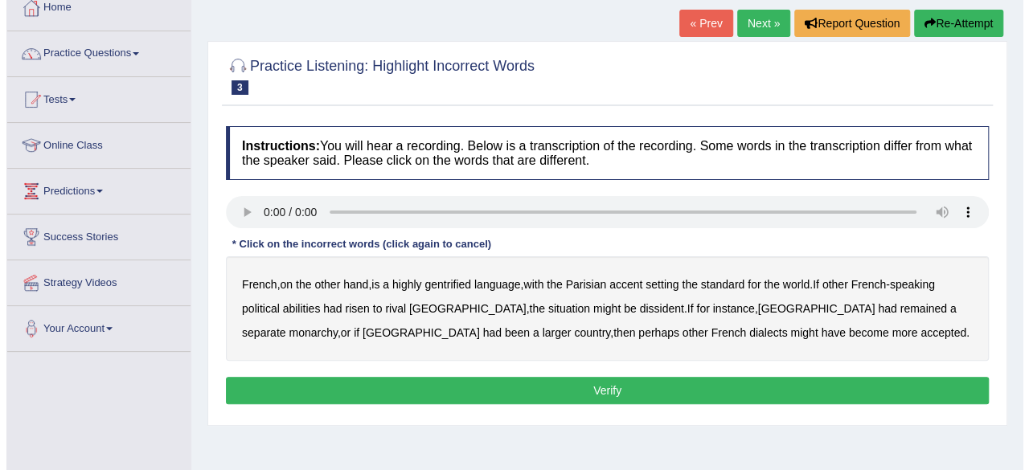
scroll to position [95, 0]
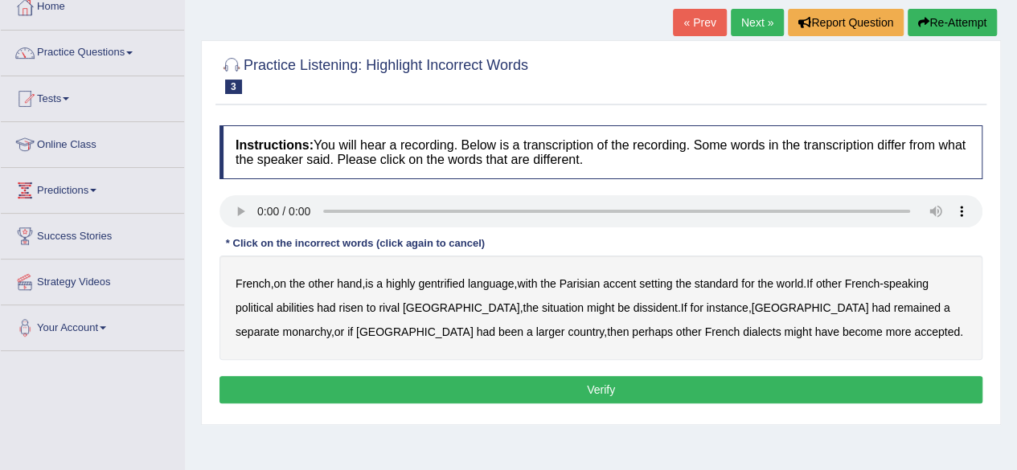
click at [446, 285] on b "gentrified" at bounding box center [441, 283] width 47 height 13
click at [294, 311] on b "abilities" at bounding box center [296, 307] width 38 height 13
click at [633, 304] on b "dissident" at bounding box center [655, 307] width 44 height 13
click at [613, 382] on button "Verify" at bounding box center [600, 389] width 763 height 27
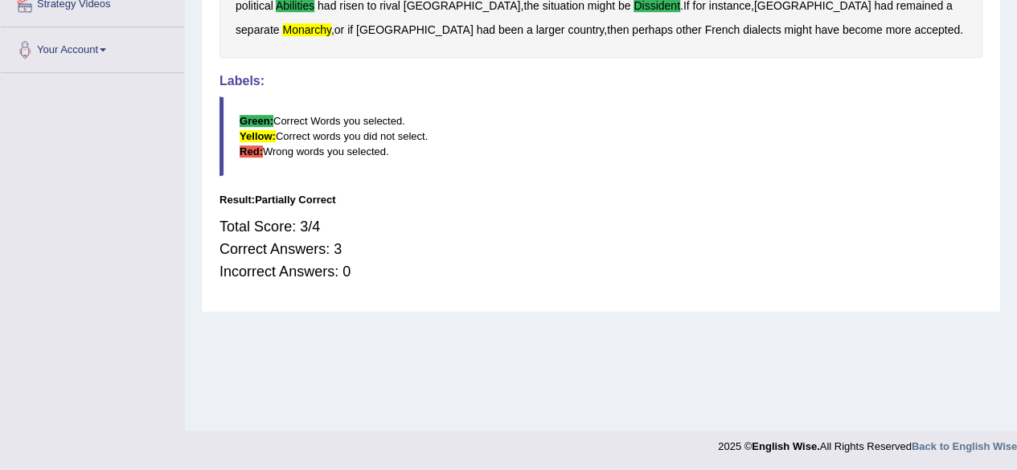
scroll to position [0, 0]
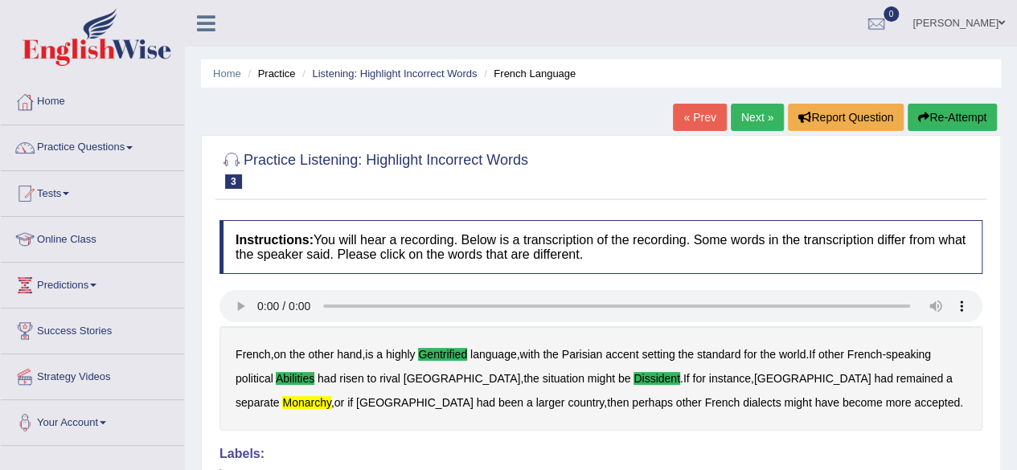
click at [748, 118] on link "Next »" at bounding box center [757, 117] width 53 height 27
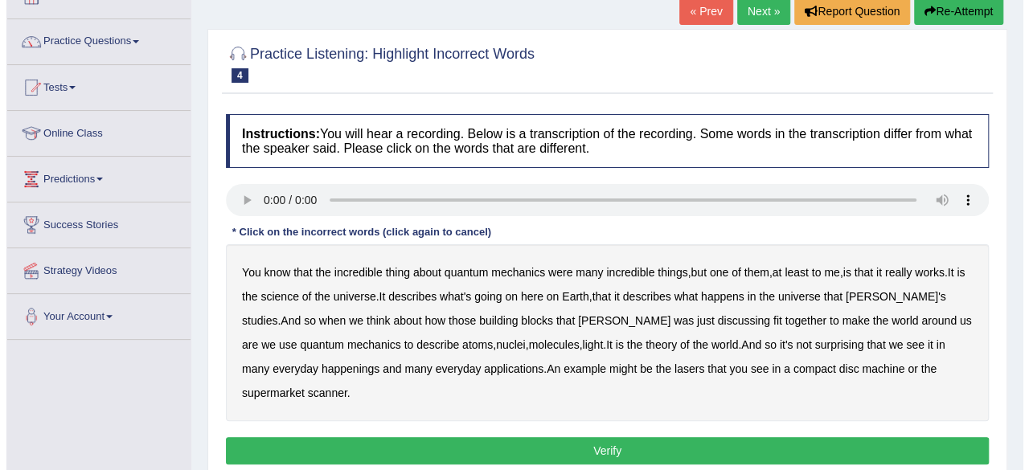
scroll to position [110, 0]
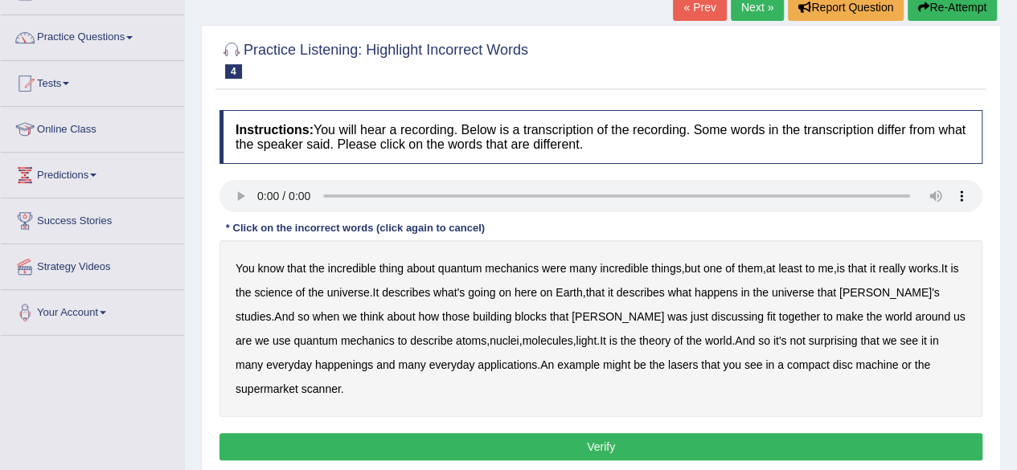
click at [282, 292] on b "science" at bounding box center [273, 292] width 38 height 13
click at [315, 366] on b "happenings" at bounding box center [344, 365] width 58 height 13
click at [855, 359] on b "machine" at bounding box center [876, 365] width 43 height 13
click at [650, 433] on button "Verify" at bounding box center [600, 446] width 763 height 27
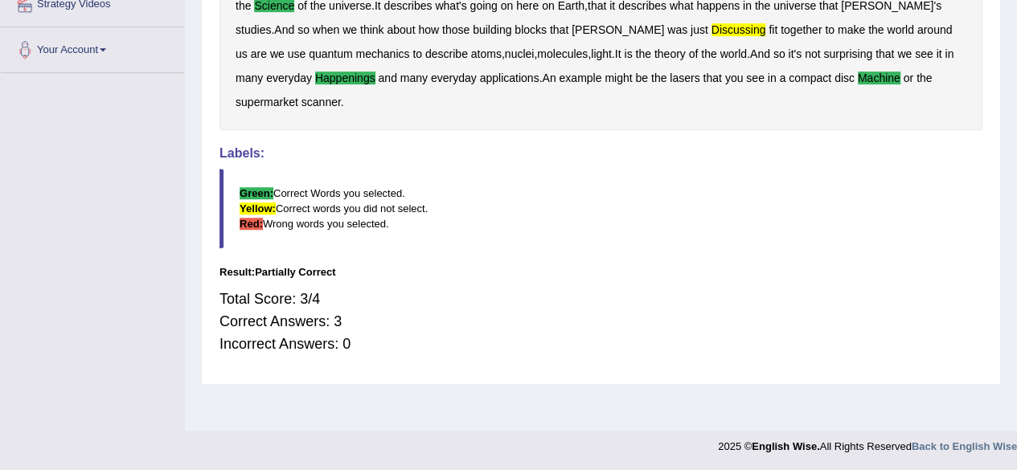
scroll to position [0, 0]
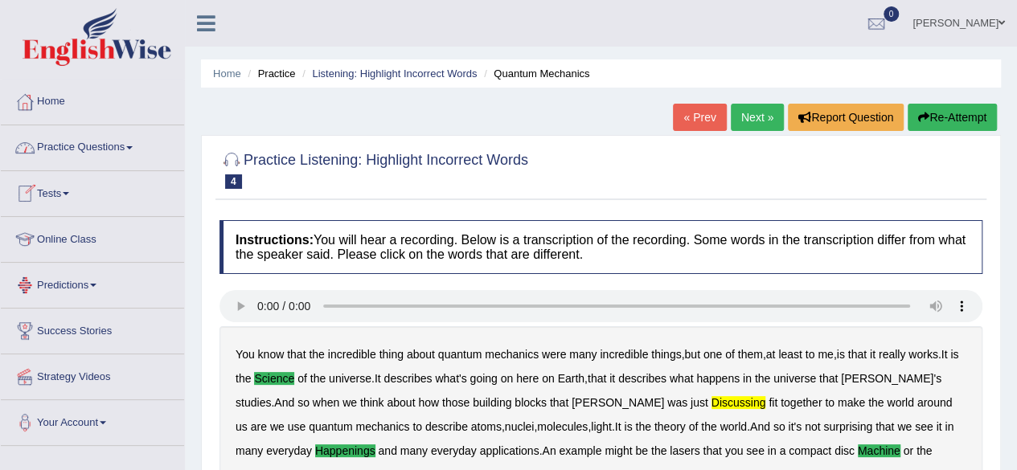
click at [132, 147] on span at bounding box center [129, 147] width 6 height 3
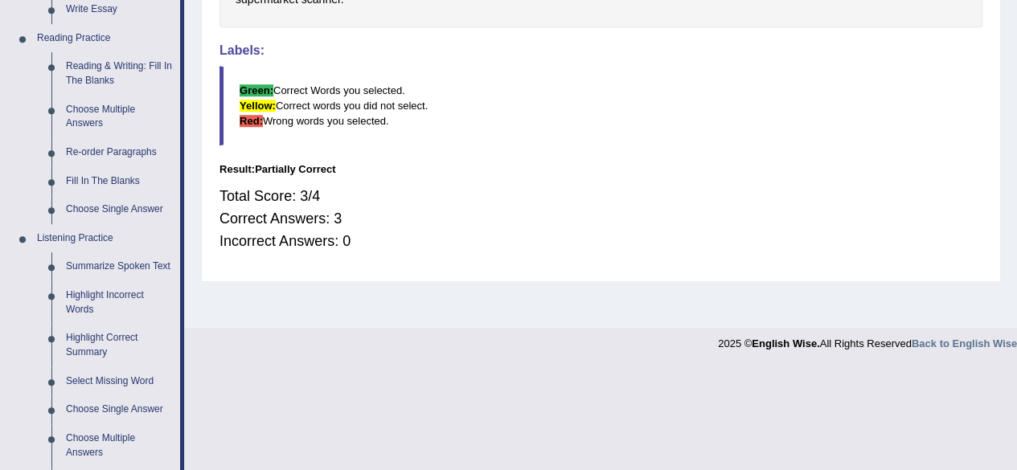
scroll to position [477, 0]
click at [130, 263] on link "Summarize Spoken Text" at bounding box center [119, 266] width 121 height 29
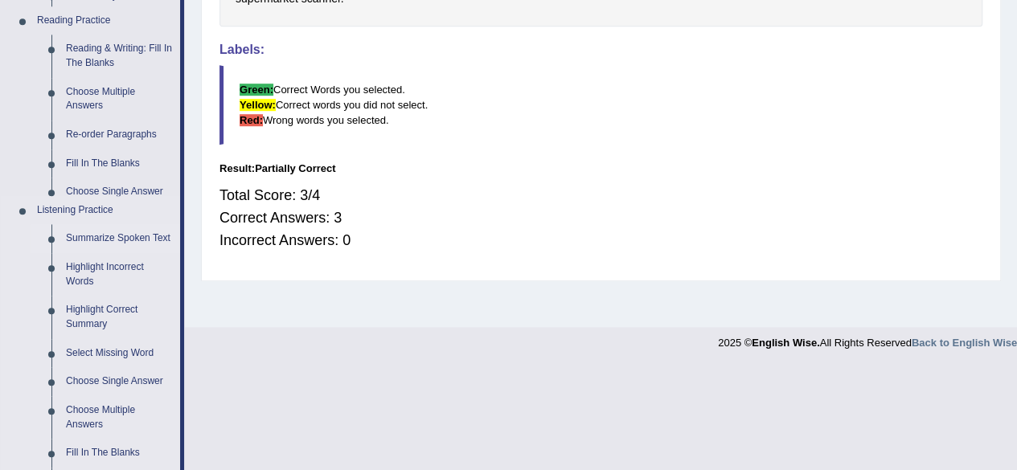
scroll to position [332, 0]
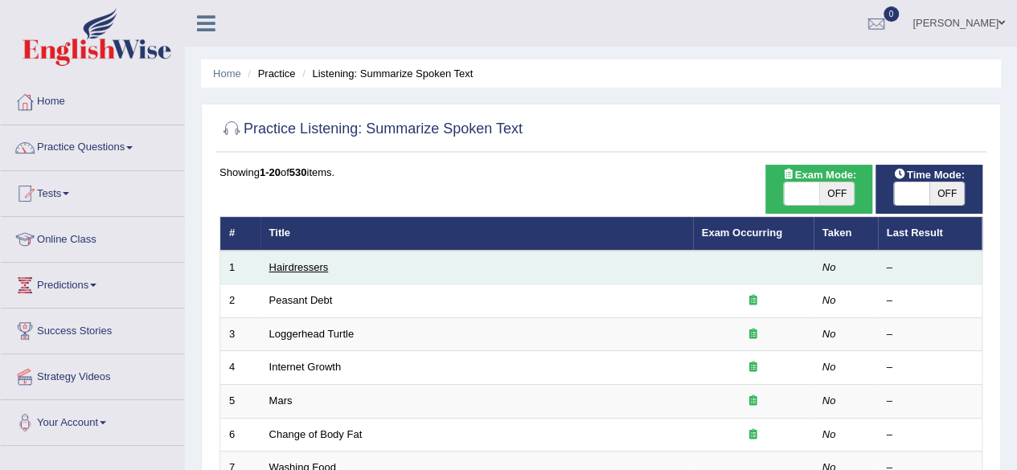
click at [283, 267] on link "Hairdressers" at bounding box center [298, 267] width 59 height 12
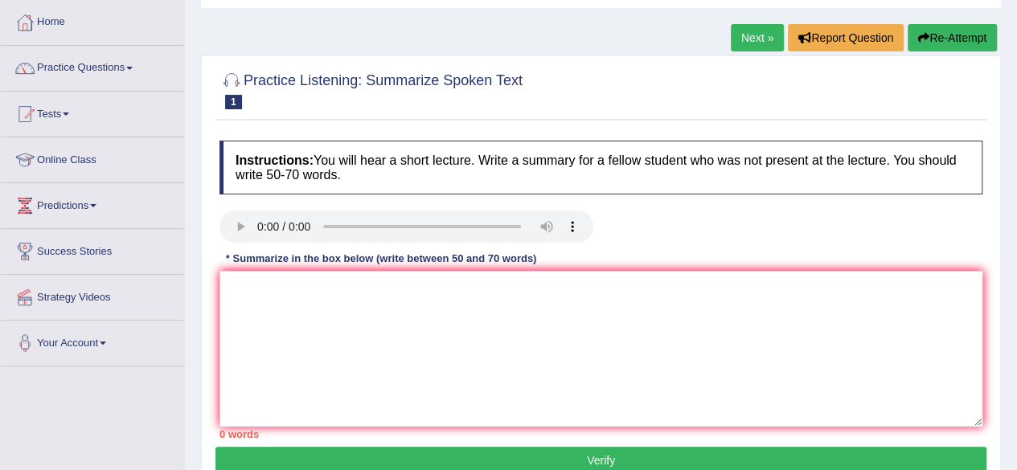
scroll to position [83, 0]
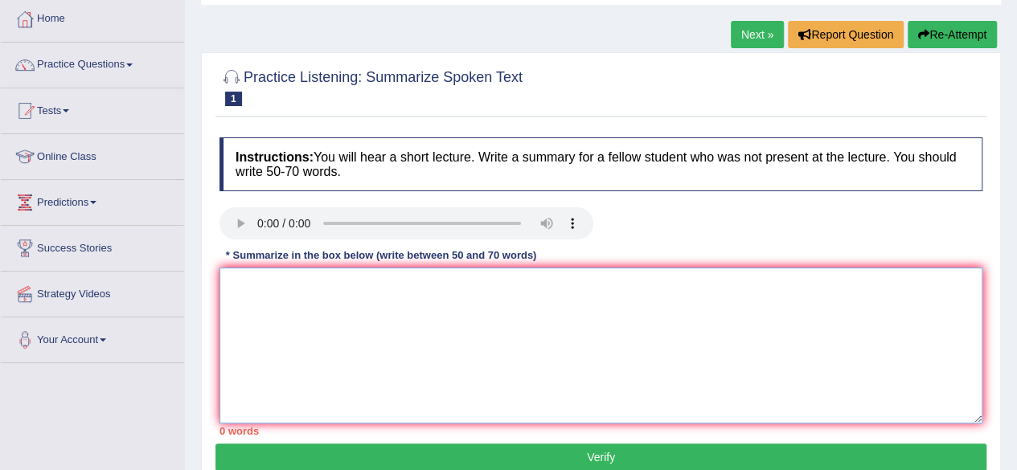
click at [310, 282] on textarea at bounding box center [600, 346] width 763 height 156
click at [135, 62] on link "Practice Questions" at bounding box center [92, 63] width 183 height 40
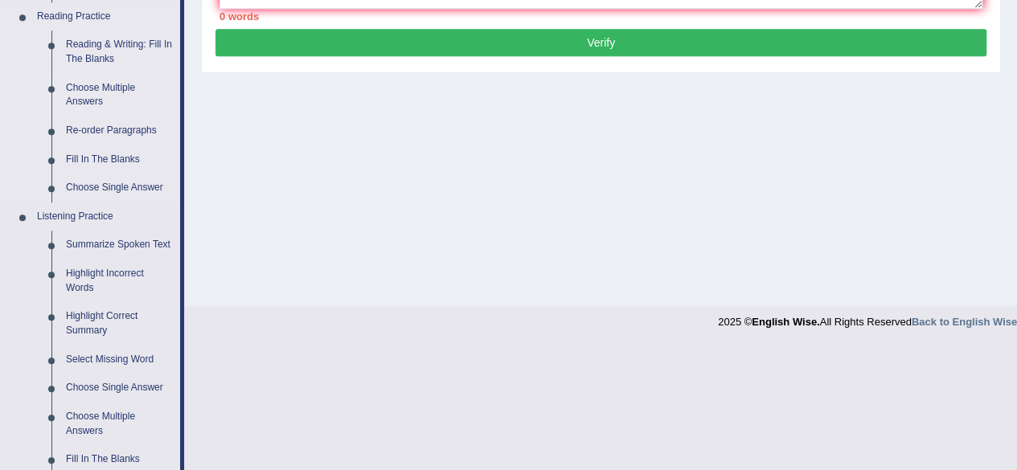
scroll to position [513, 0]
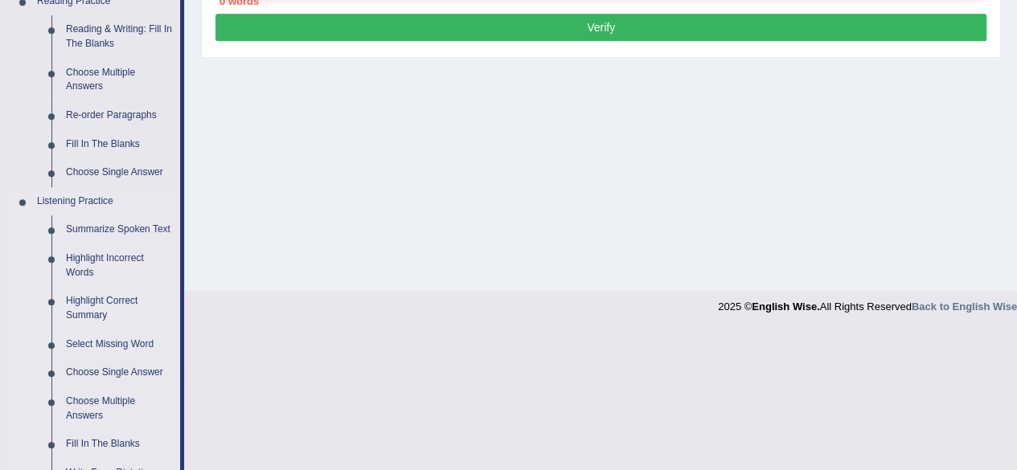
click at [84, 312] on link "Highlight Correct Summary" at bounding box center [119, 308] width 121 height 43
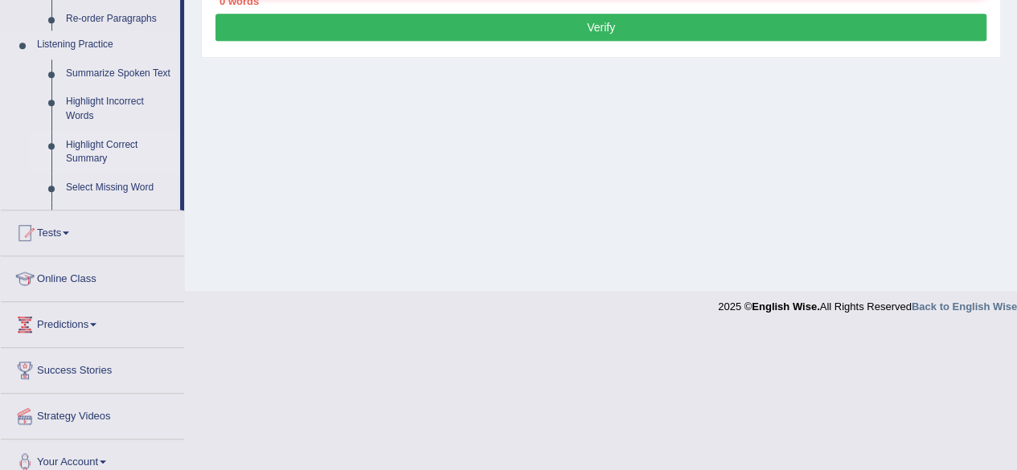
scroll to position [328, 0]
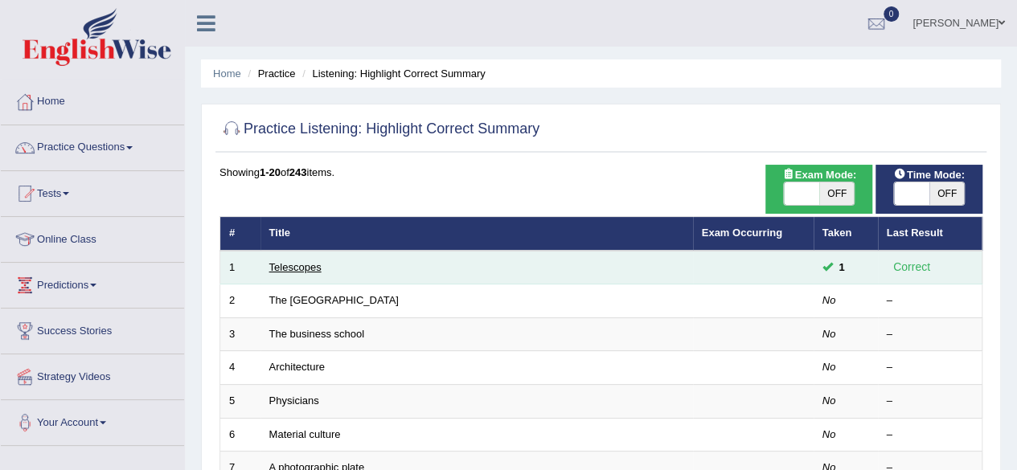
click at [287, 269] on link "Telescopes" at bounding box center [295, 267] width 52 height 12
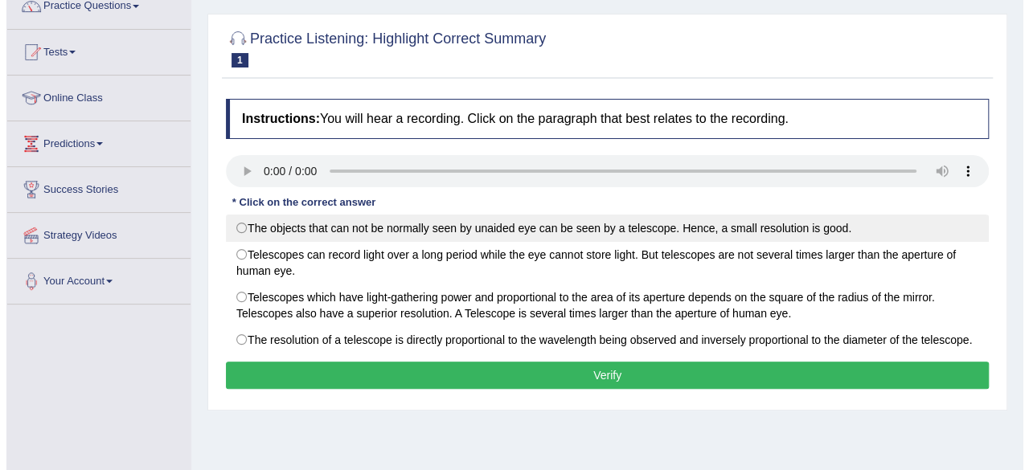
scroll to position [145, 0]
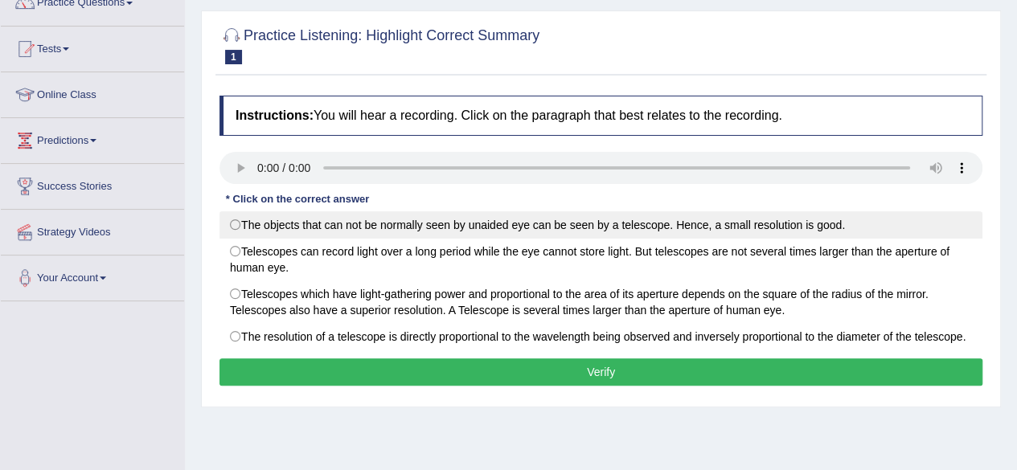
click at [318, 224] on label "The objects that can not be normally seen by unaided eye can be seen by a teles…" at bounding box center [600, 224] width 763 height 27
radio input "true"
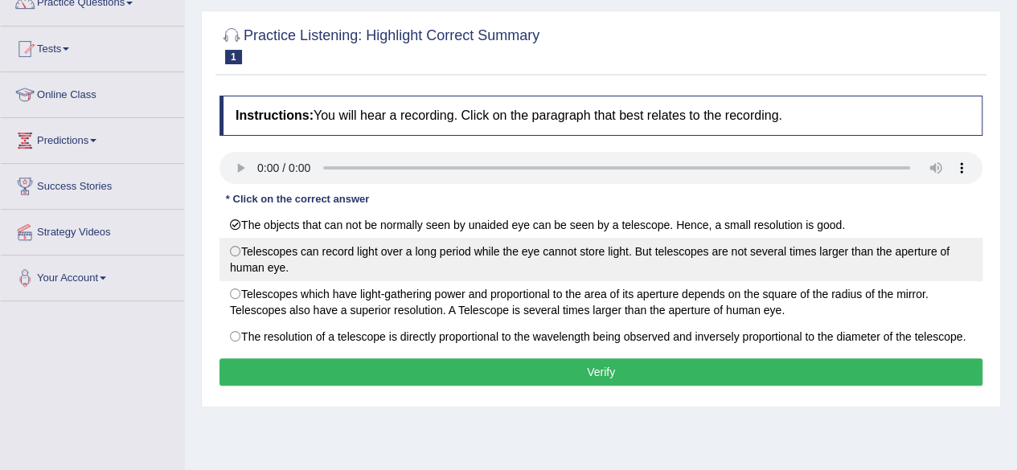
click at [440, 257] on label "Telescopes can record light over a long period while the eye cannot store light…" at bounding box center [600, 259] width 763 height 43
radio input "true"
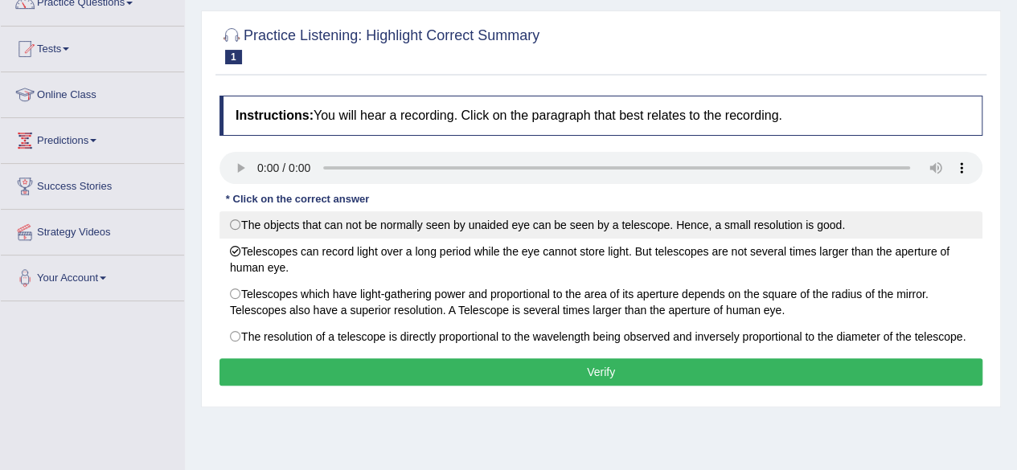
click at [419, 228] on label "The objects that can not be normally seen by unaided eye can be seen by a teles…" at bounding box center [600, 224] width 763 height 27
radio input "true"
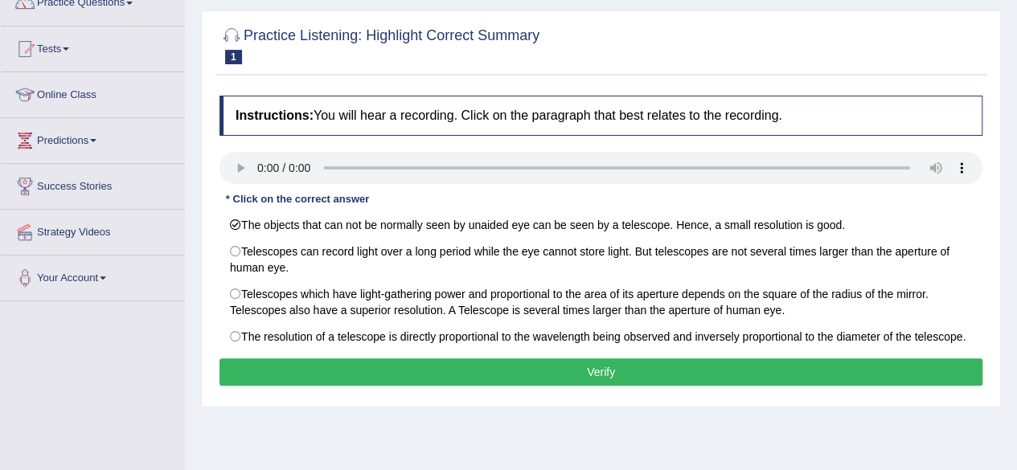
click at [413, 369] on button "Verify" at bounding box center [600, 372] width 763 height 27
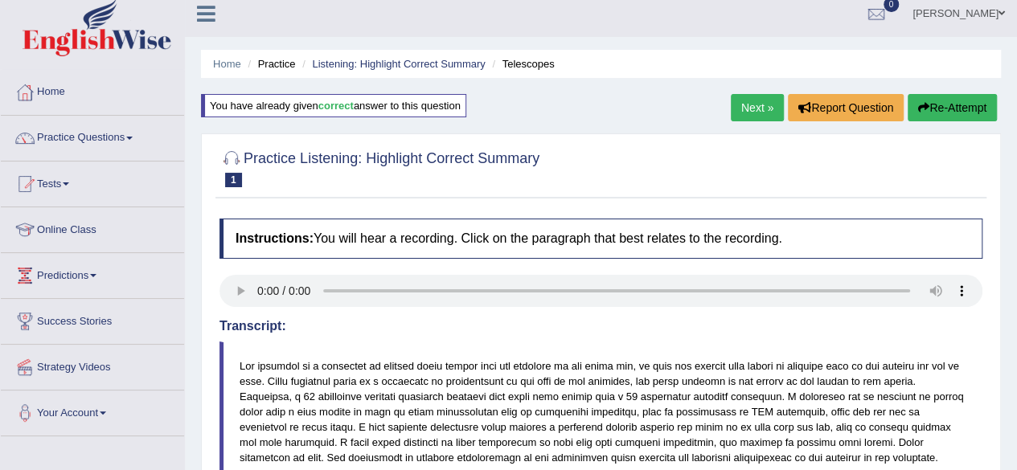
scroll to position [0, 0]
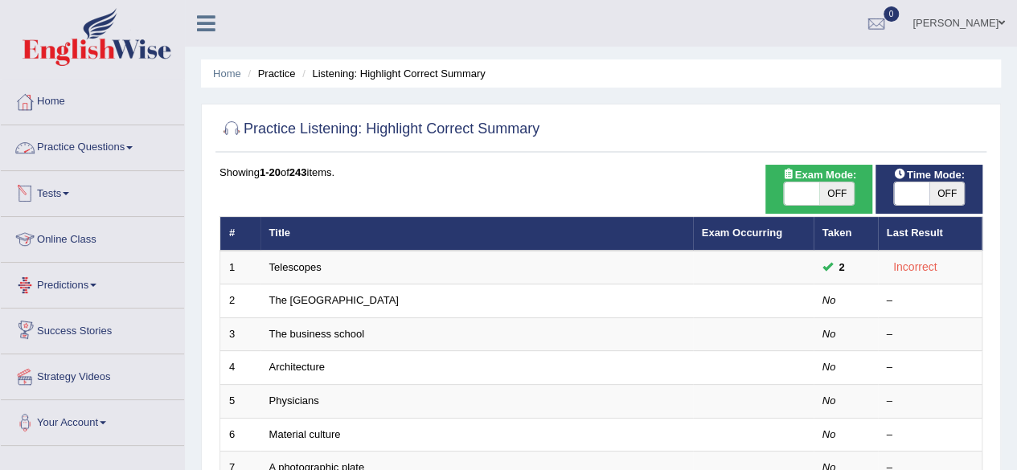
click at [133, 147] on span at bounding box center [129, 147] width 6 height 3
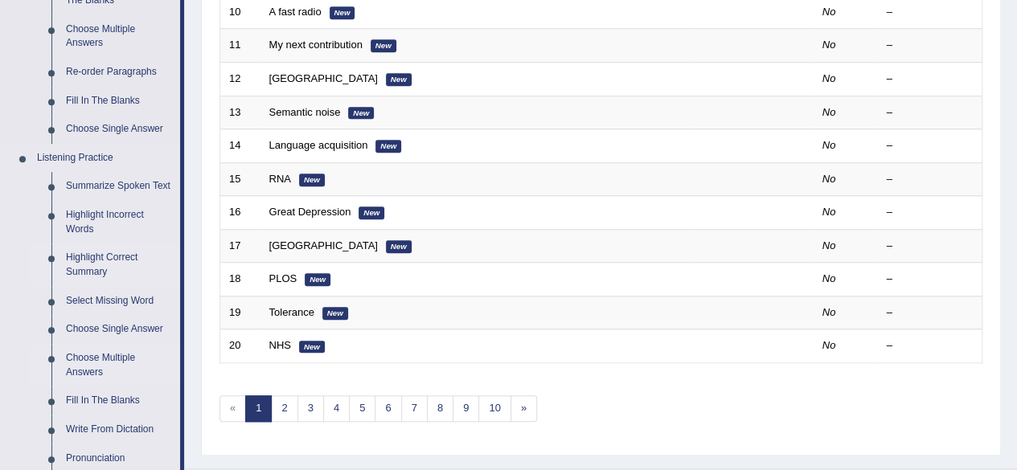
scroll to position [622, 0]
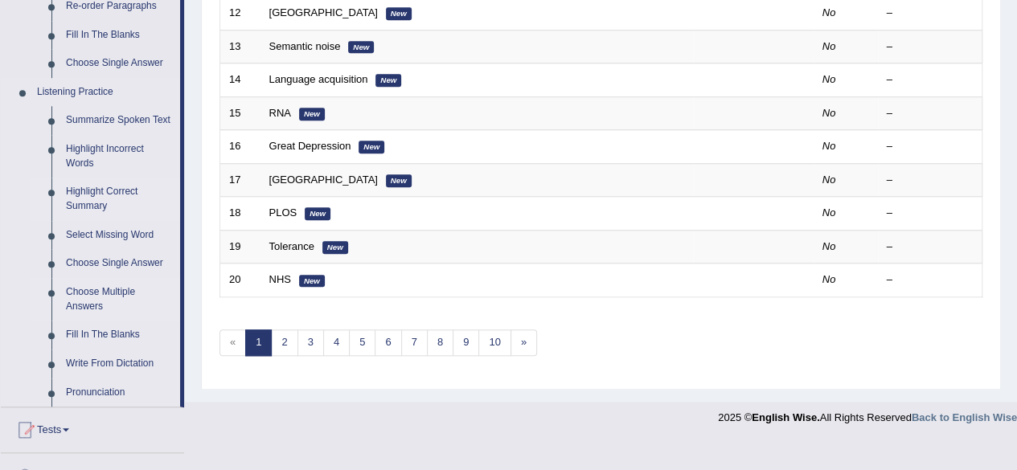
click at [99, 291] on link "Choose Multiple Answers" at bounding box center [119, 299] width 121 height 43
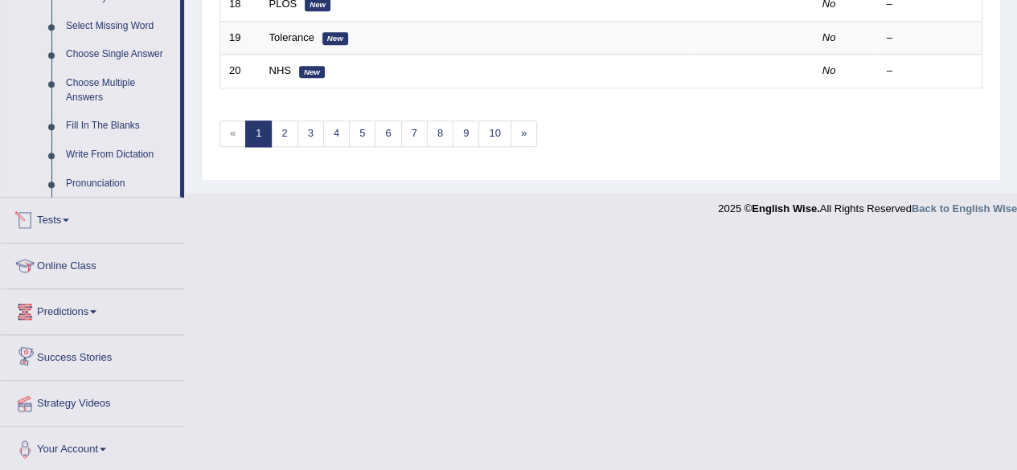
scroll to position [646, 0]
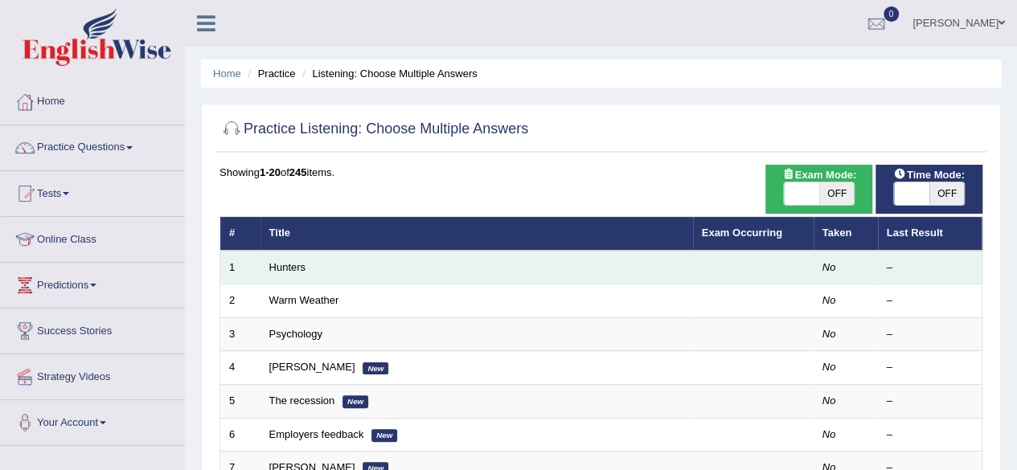
click at [273, 260] on td "Hunters" at bounding box center [476, 268] width 433 height 34
click at [280, 266] on link "Hunters" at bounding box center [287, 267] width 37 height 12
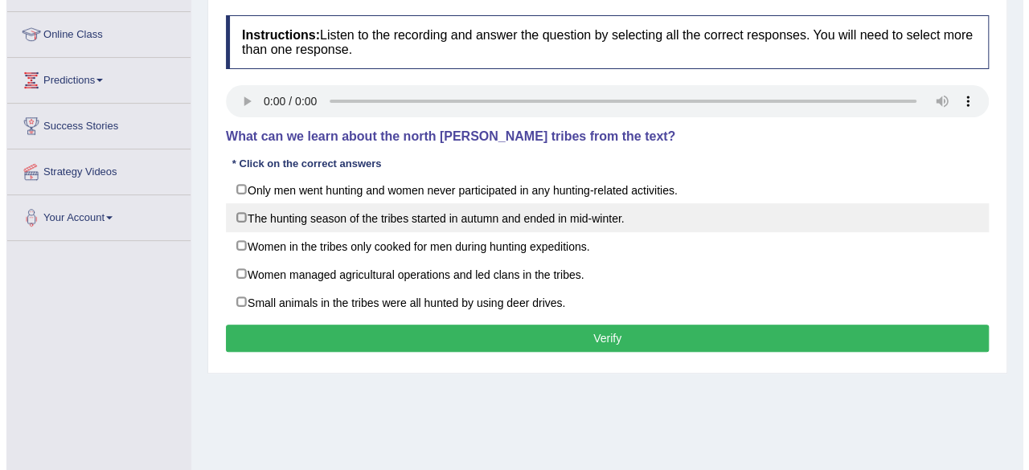
scroll to position [217, 0]
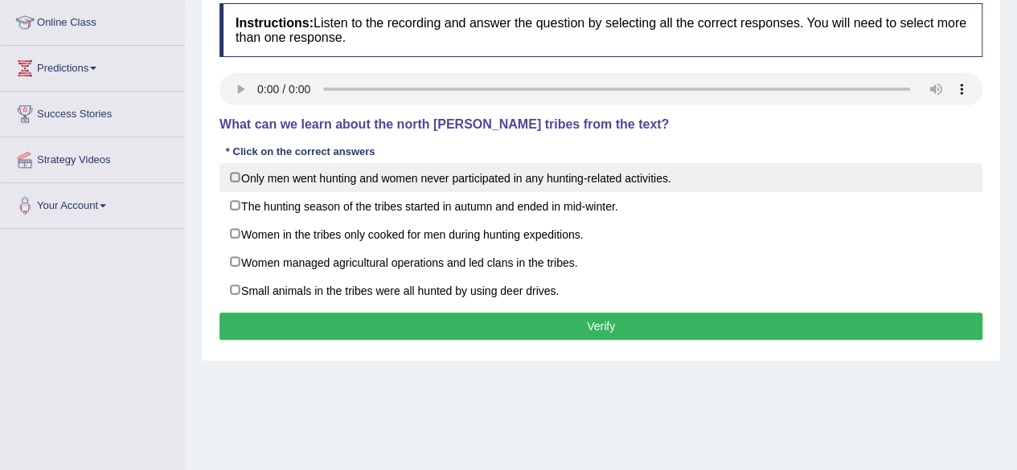
click at [479, 177] on label "Only men went hunting and women never participated in any hunting-related activ…" at bounding box center [600, 177] width 763 height 29
checkbox input "true"
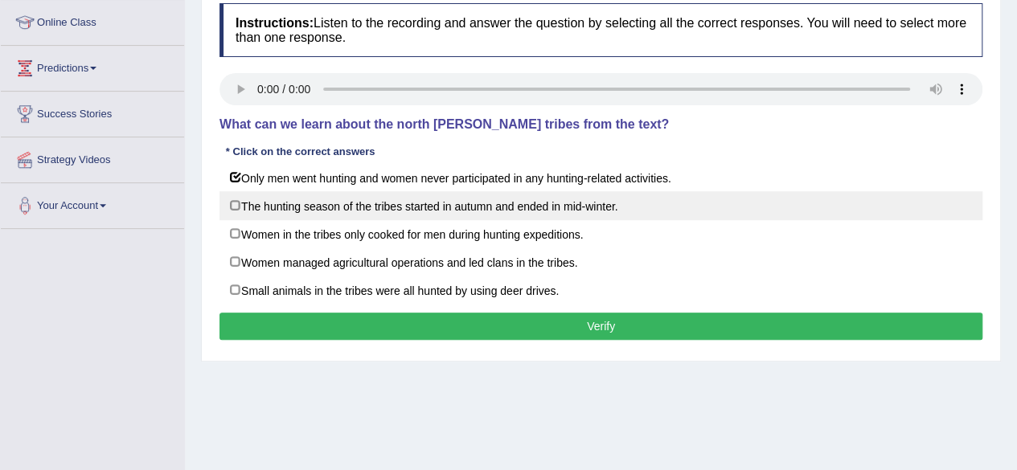
click at [482, 207] on label "The hunting season of the tribes started in autumn and ended in mid-winter." at bounding box center [600, 205] width 763 height 29
checkbox input "true"
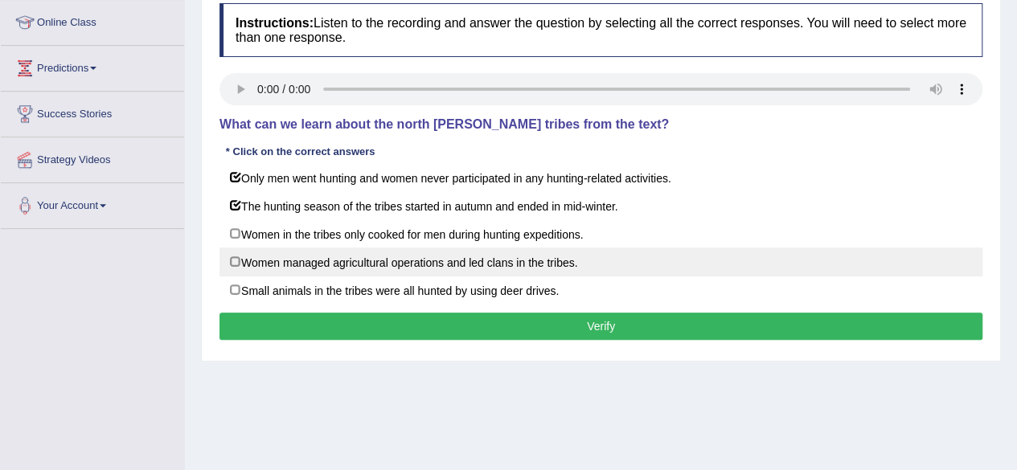
click at [434, 270] on label "Women managed agricultural operations and led clans in the tribes." at bounding box center [600, 262] width 763 height 29
checkbox input "true"
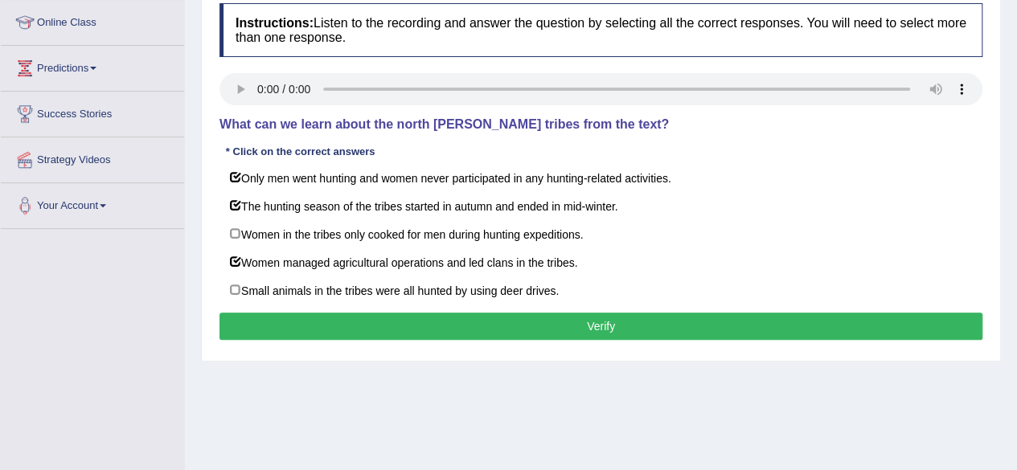
click at [435, 318] on button "Verify" at bounding box center [600, 326] width 763 height 27
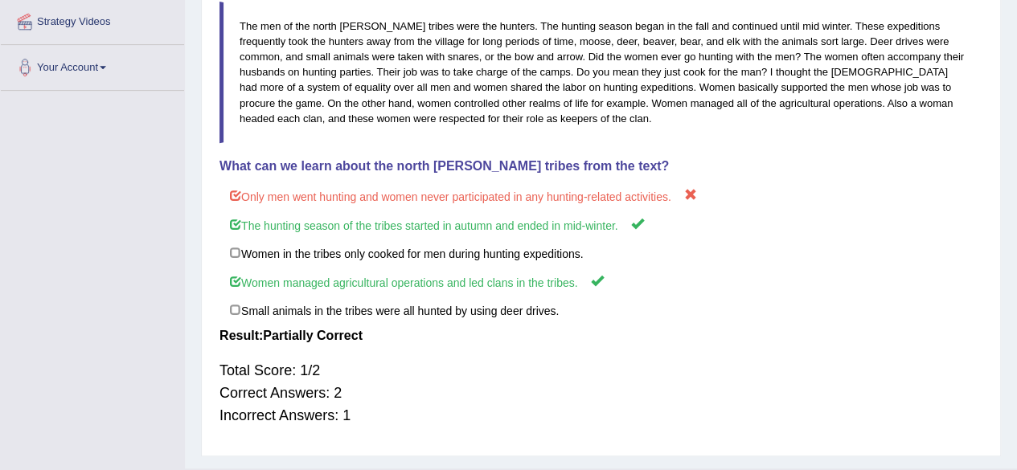
scroll to position [359, 0]
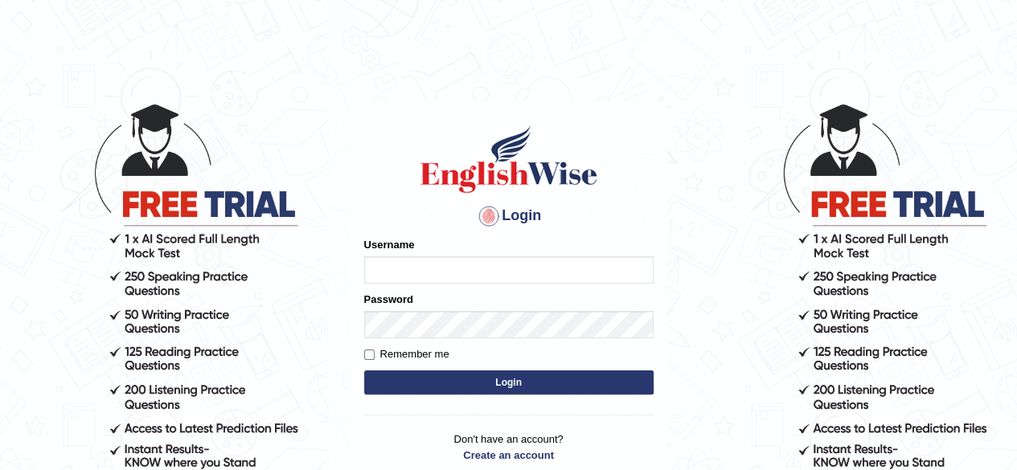
click at [885, 23] on html "Login Please fix the following errors: Username Password Remember me Login Don'…" at bounding box center [508, 235] width 1017 height 470
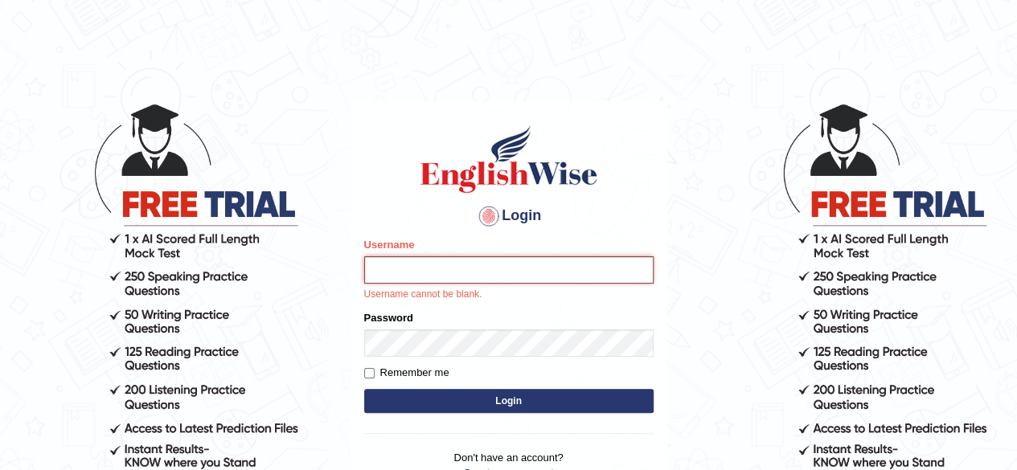
click at [427, 271] on input "Username" at bounding box center [508, 269] width 289 height 27
type input "shahil123"
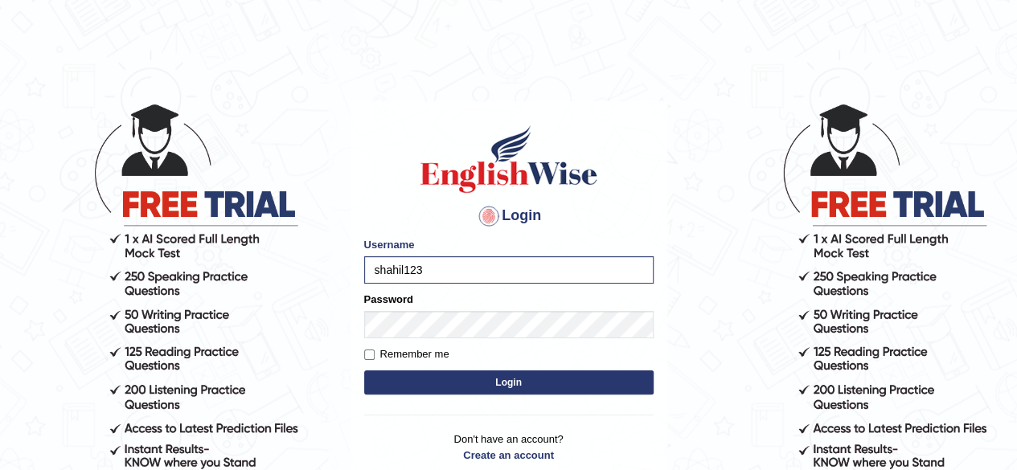
click at [399, 338] on form "Please fix the following errors: Username shahil123 Password Remember me Login" at bounding box center [508, 318] width 289 height 162
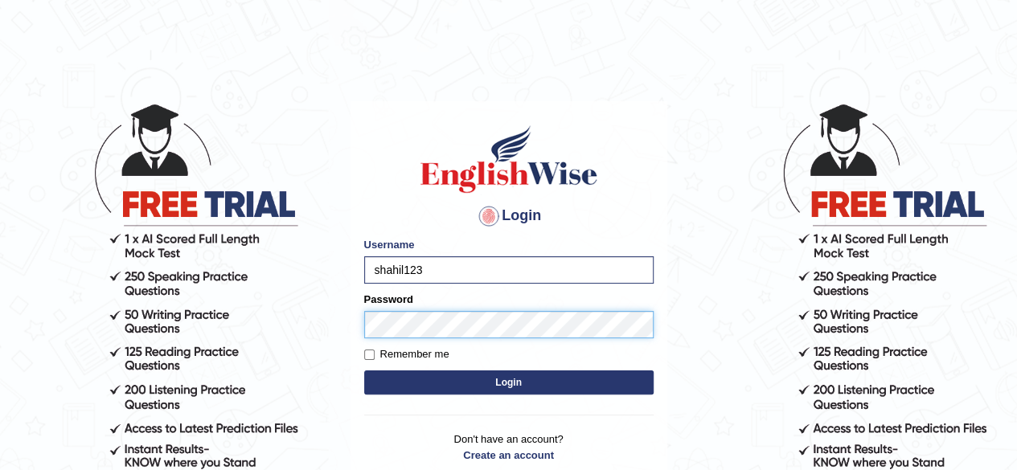
click at [364, 371] on button "Login" at bounding box center [508, 383] width 289 height 24
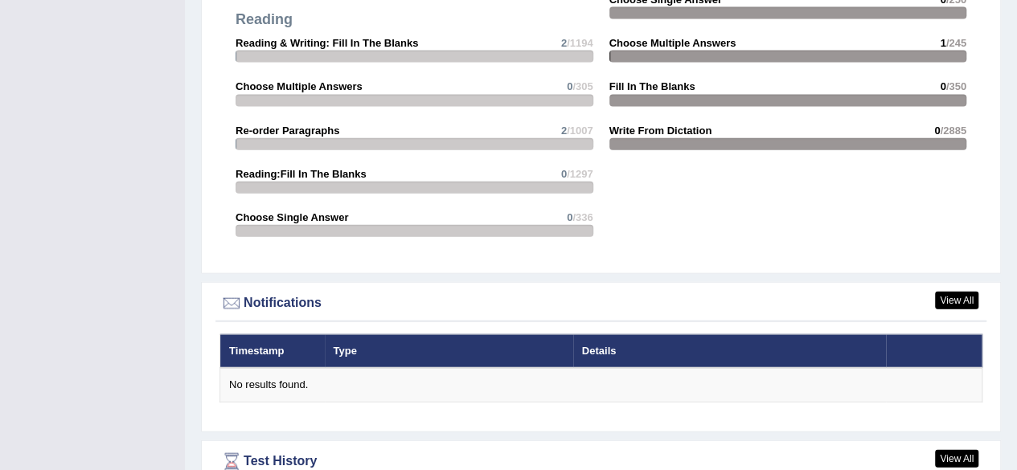
scroll to position [1954, 0]
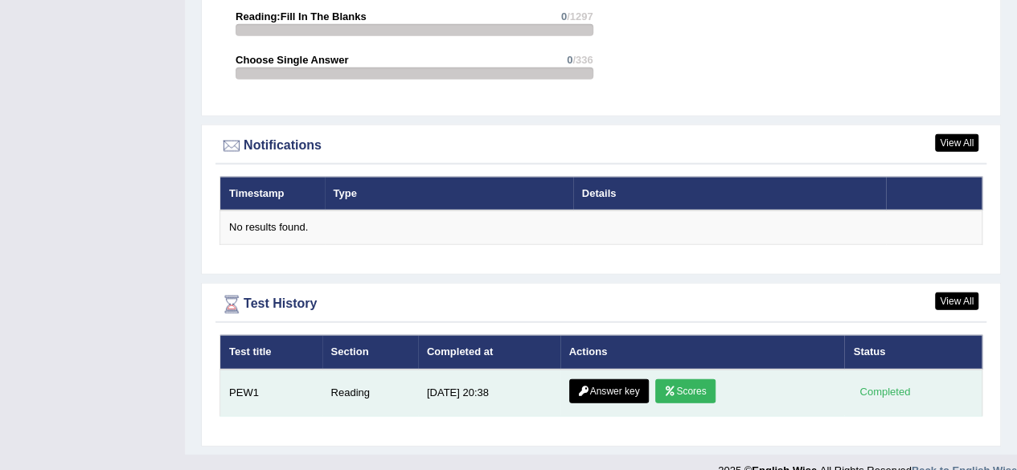
click at [691, 379] on link "Scores" at bounding box center [684, 391] width 59 height 24
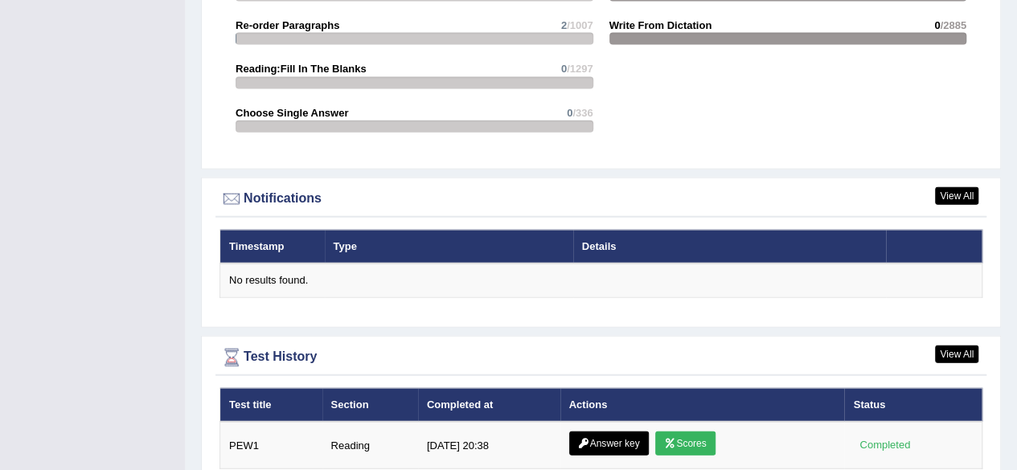
scroll to position [1798, 0]
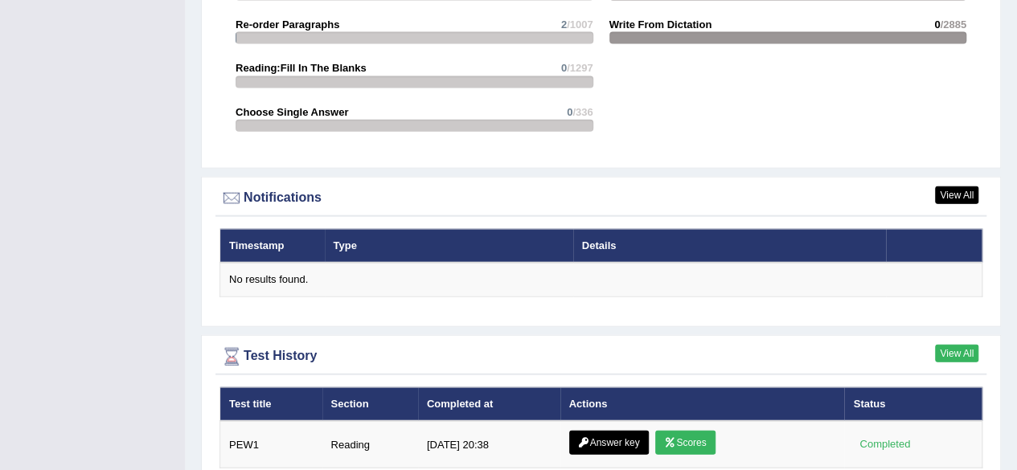
click at [970, 345] on link "View All" at bounding box center [956, 354] width 43 height 18
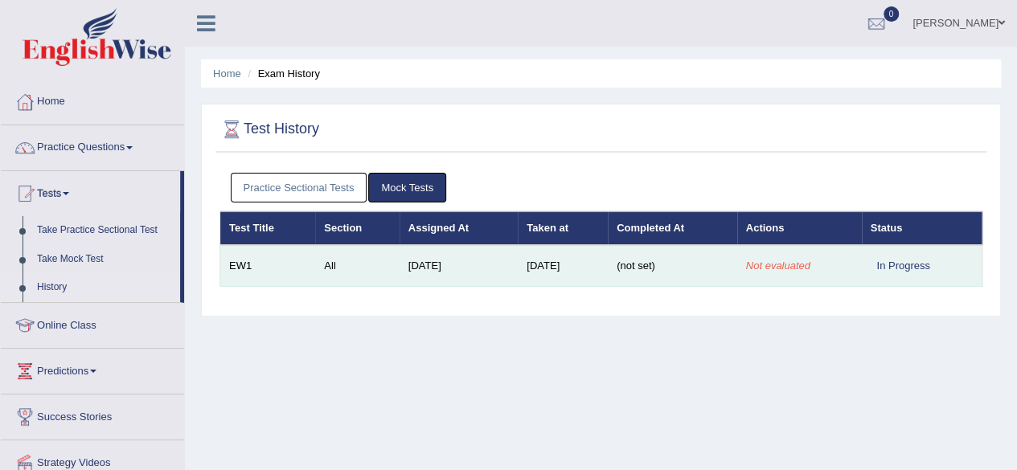
click at [347, 264] on td "All" at bounding box center [357, 266] width 84 height 42
click at [400, 278] on td "[DATE]" at bounding box center [459, 266] width 118 height 42
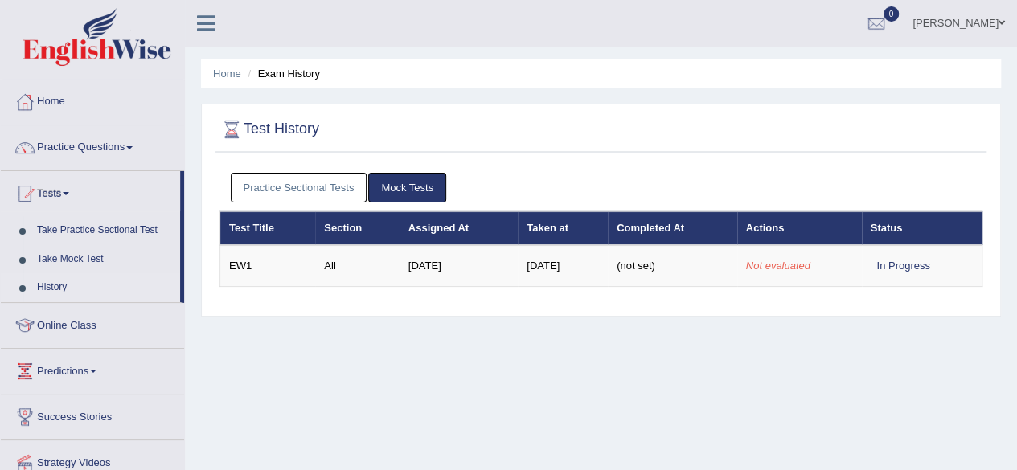
click at [389, 181] on link "Mock Tests" at bounding box center [407, 188] width 78 height 30
click at [408, 190] on link "Mock Tests" at bounding box center [407, 188] width 78 height 30
click at [319, 190] on link "Practice Sectional Tests" at bounding box center [299, 188] width 137 height 30
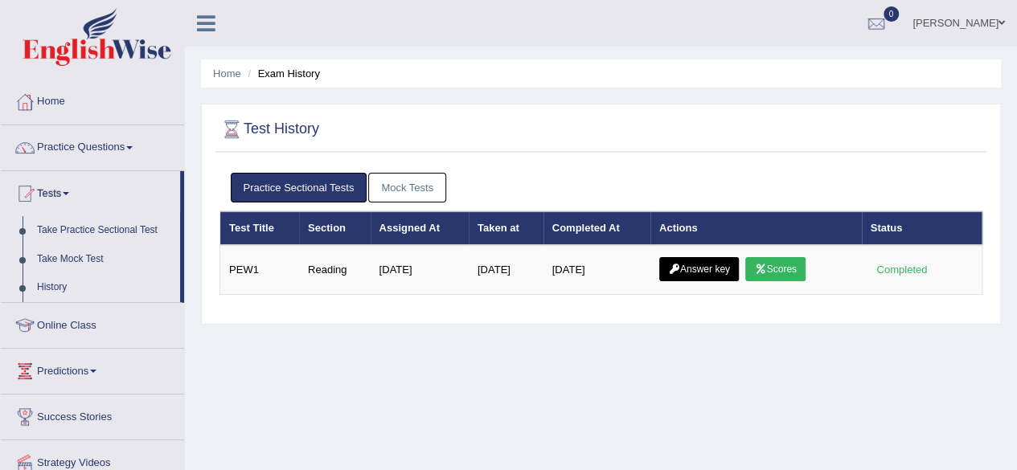
click at [389, 193] on link "Mock Tests" at bounding box center [407, 188] width 78 height 30
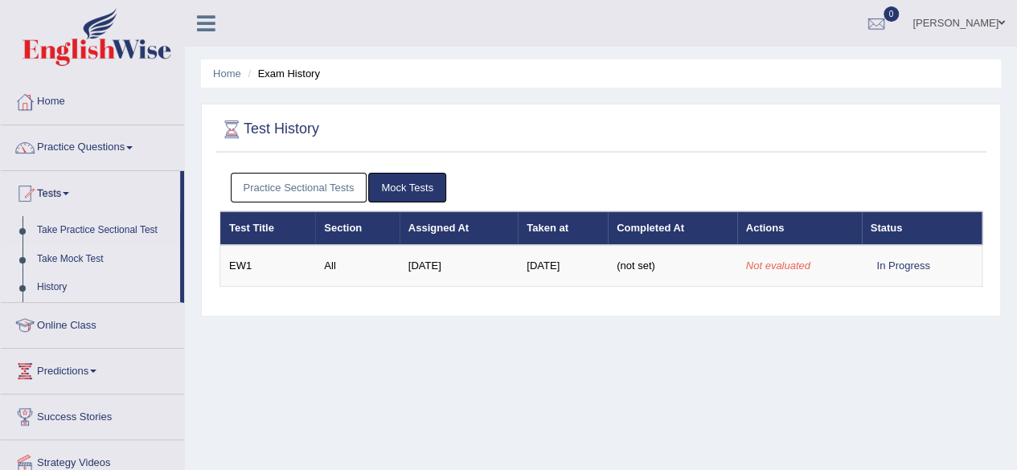
click at [75, 252] on link "Take Mock Test" at bounding box center [105, 259] width 150 height 29
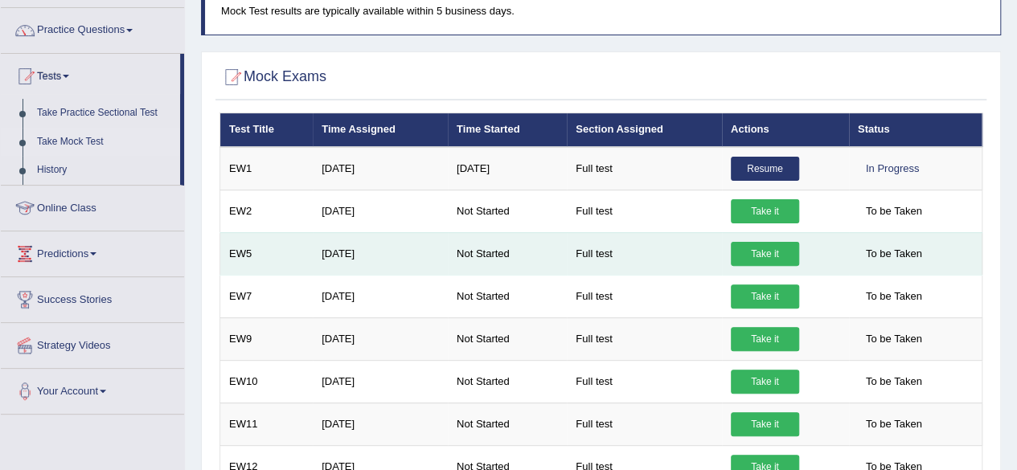
scroll to position [119, 0]
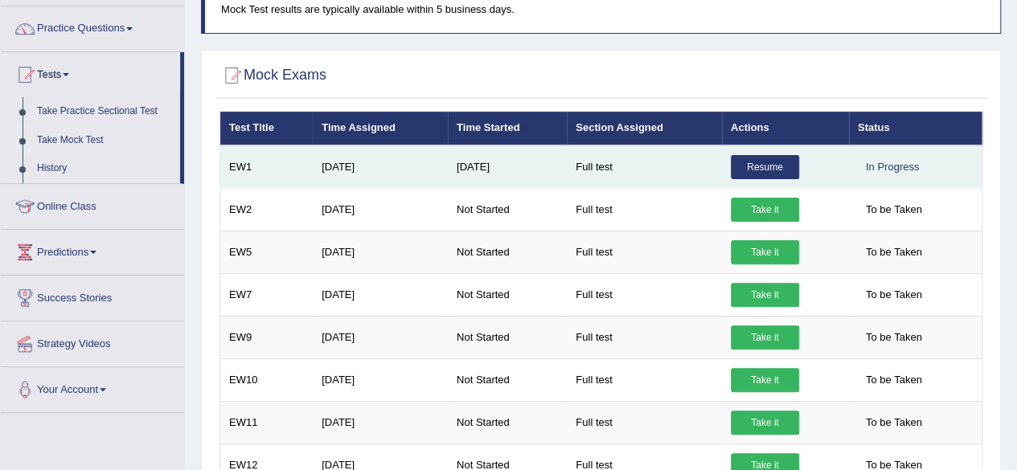
click at [753, 171] on link "Resume" at bounding box center [765, 167] width 68 height 24
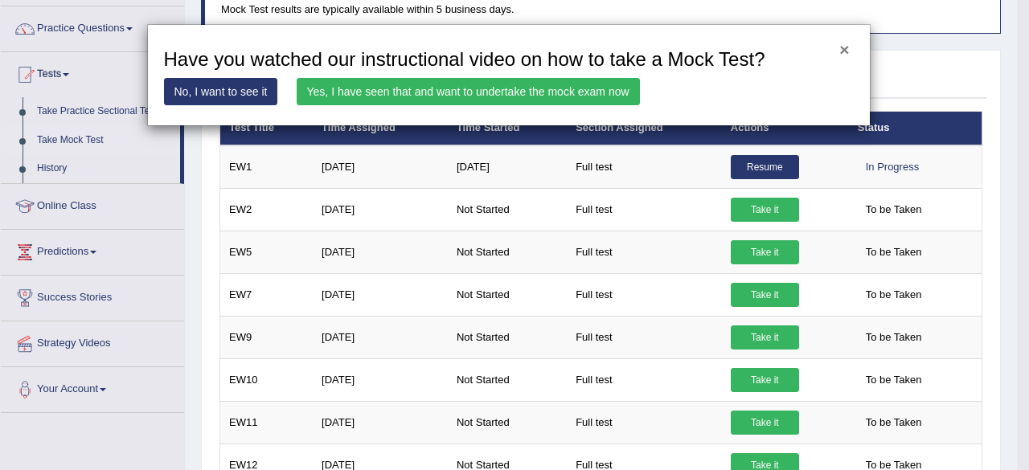
click at [843, 48] on button "×" at bounding box center [844, 49] width 10 height 17
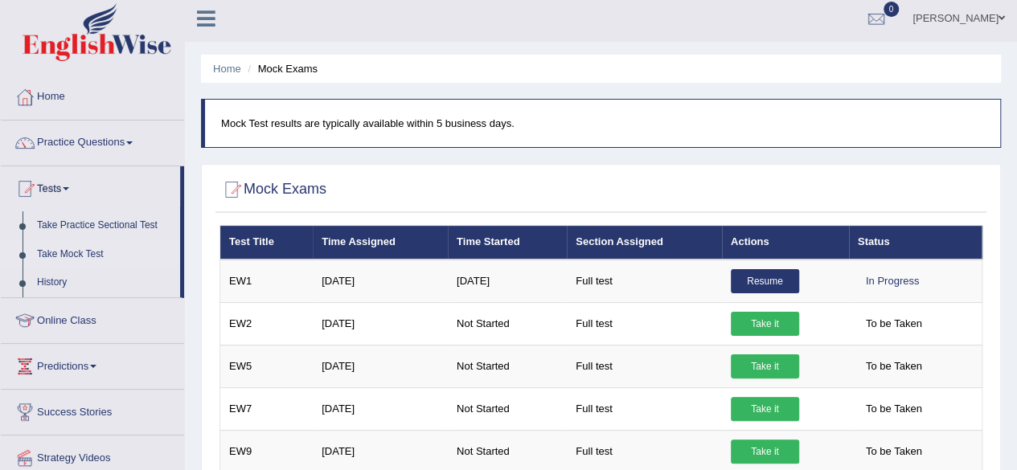
scroll to position [0, 0]
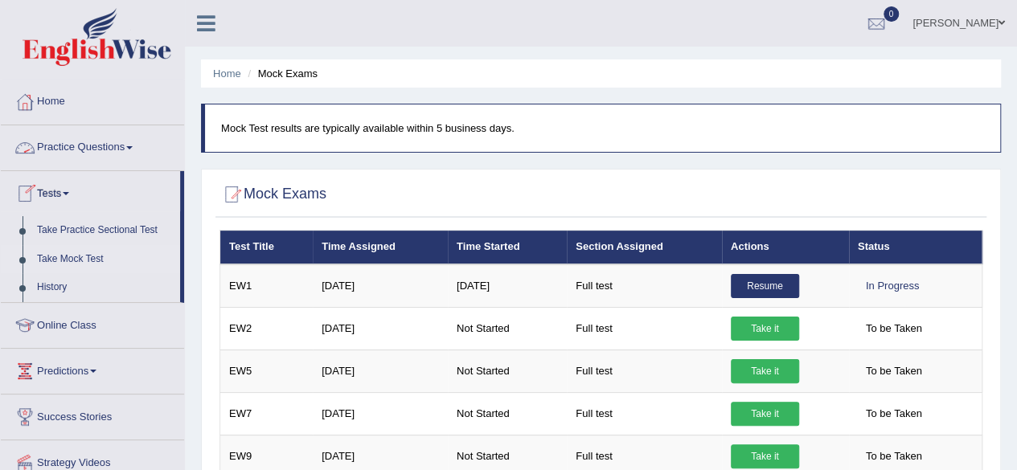
click at [133, 150] on link "Practice Questions" at bounding box center [92, 145] width 183 height 40
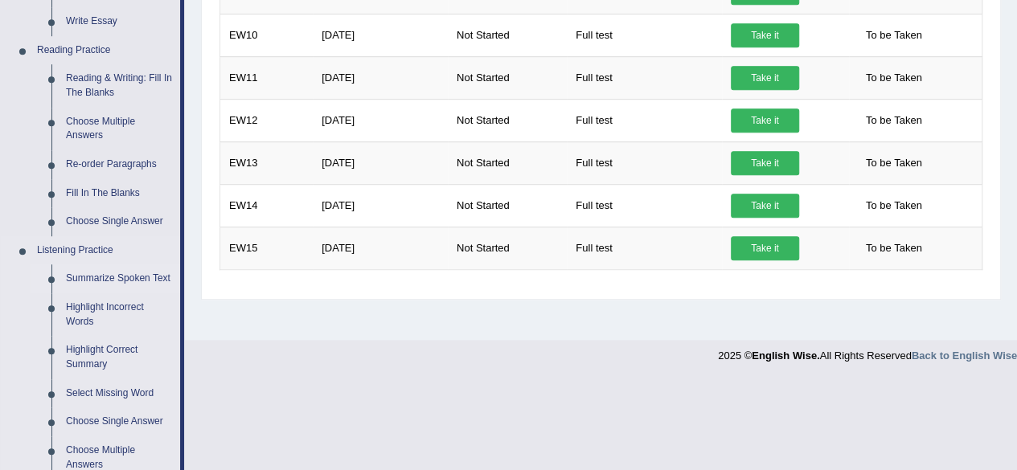
scroll to position [467, 0]
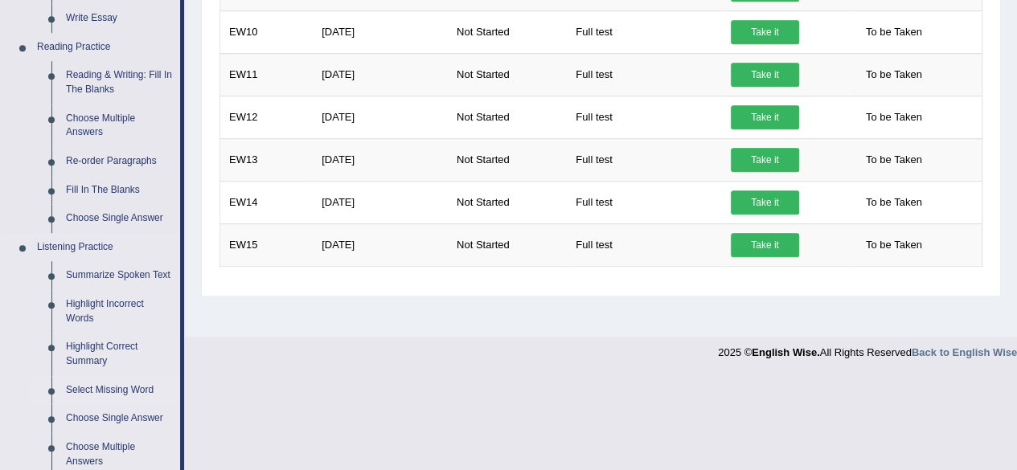
click at [134, 391] on link "Select Missing Word" at bounding box center [119, 390] width 121 height 29
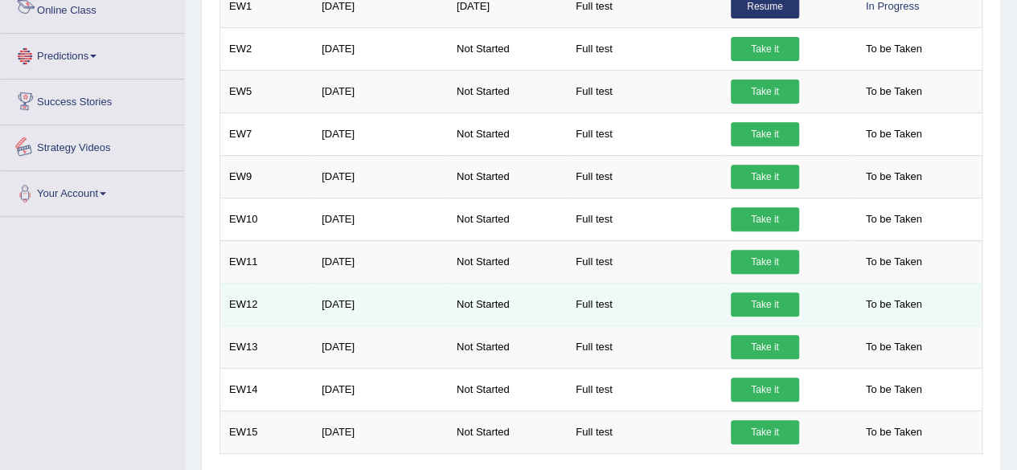
scroll to position [318, 0]
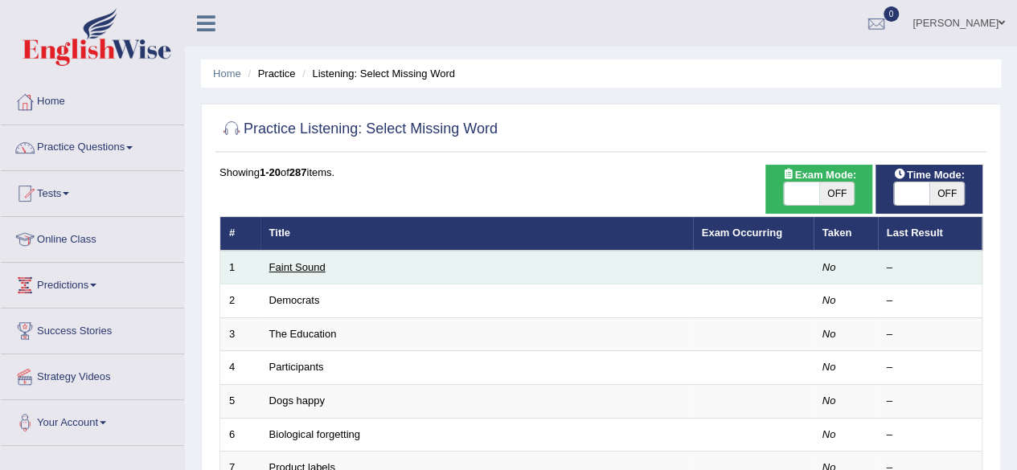
click at [314, 265] on link "Faint Sound" at bounding box center [297, 267] width 56 height 12
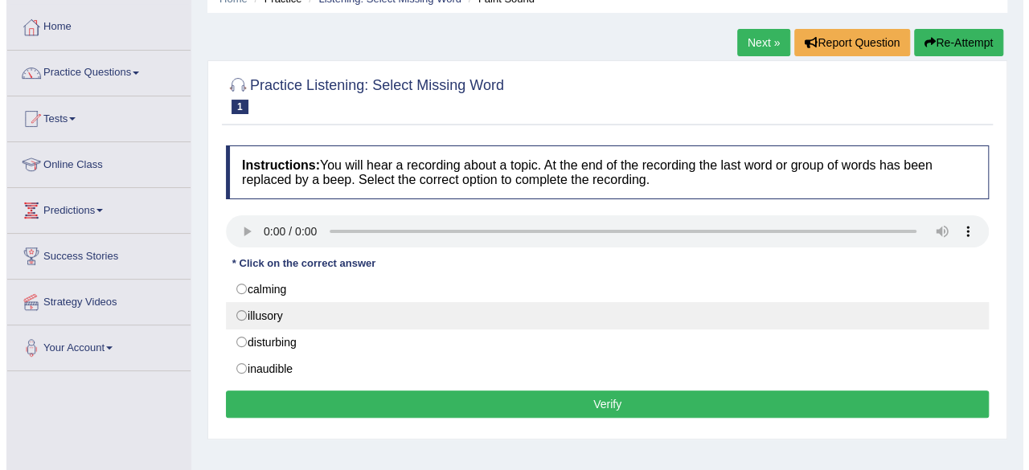
scroll to position [76, 0]
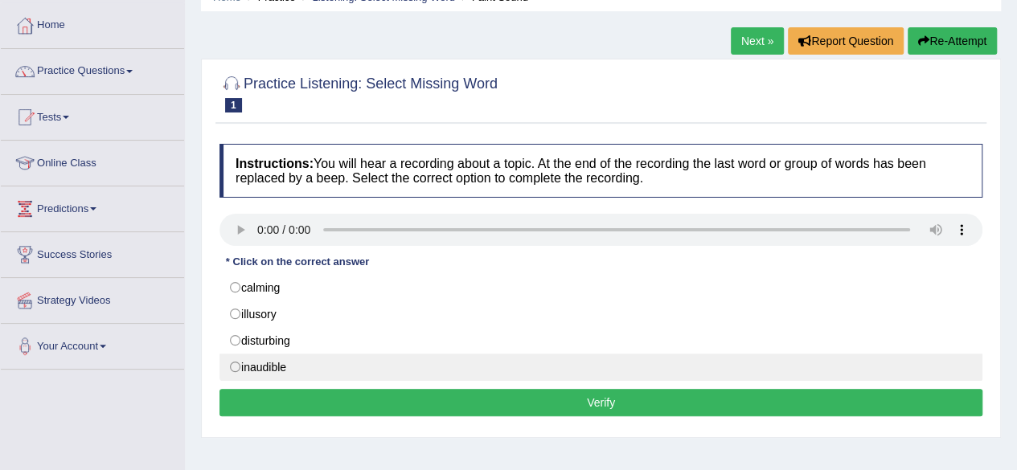
click at [291, 356] on label "inaudible" at bounding box center [600, 367] width 763 height 27
radio input "true"
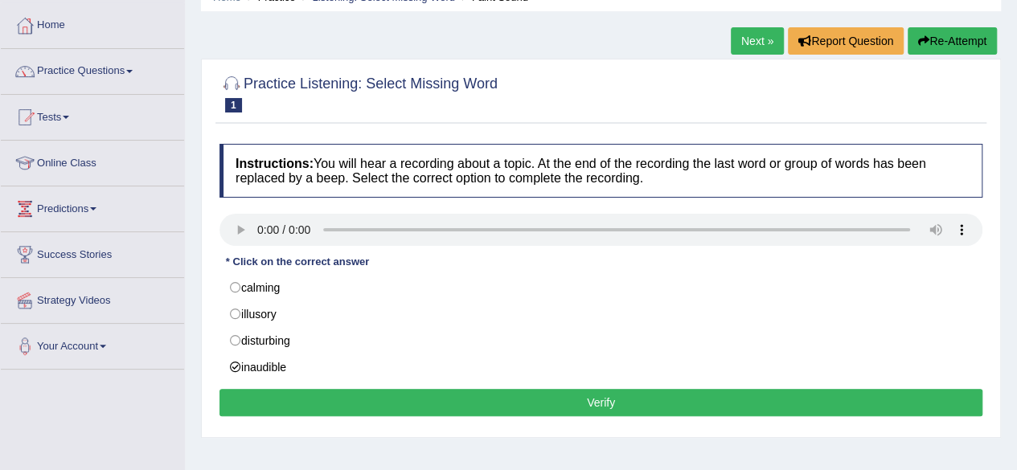
click at [328, 395] on button "Verify" at bounding box center [600, 402] width 763 height 27
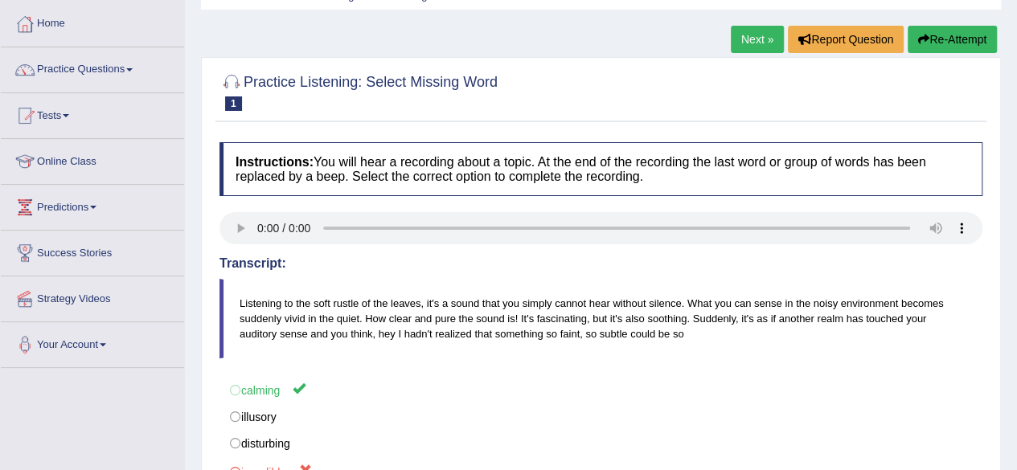
scroll to position [96, 0]
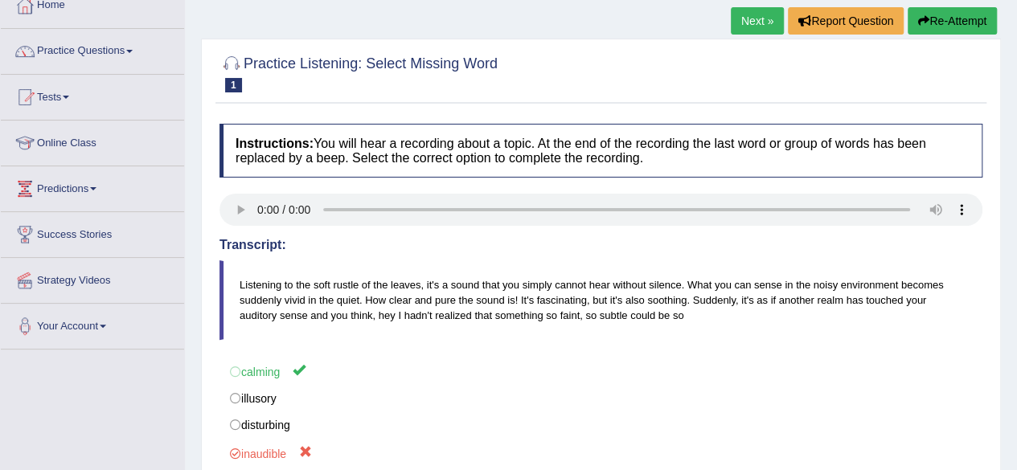
click at [748, 23] on link "Next »" at bounding box center [757, 20] width 53 height 27
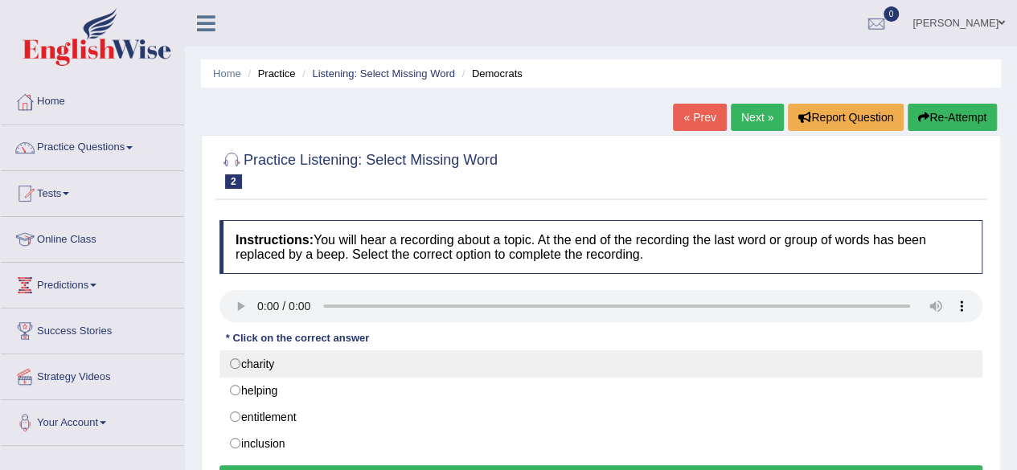
click at [328, 361] on label "charity" at bounding box center [600, 364] width 763 height 27
radio input "true"
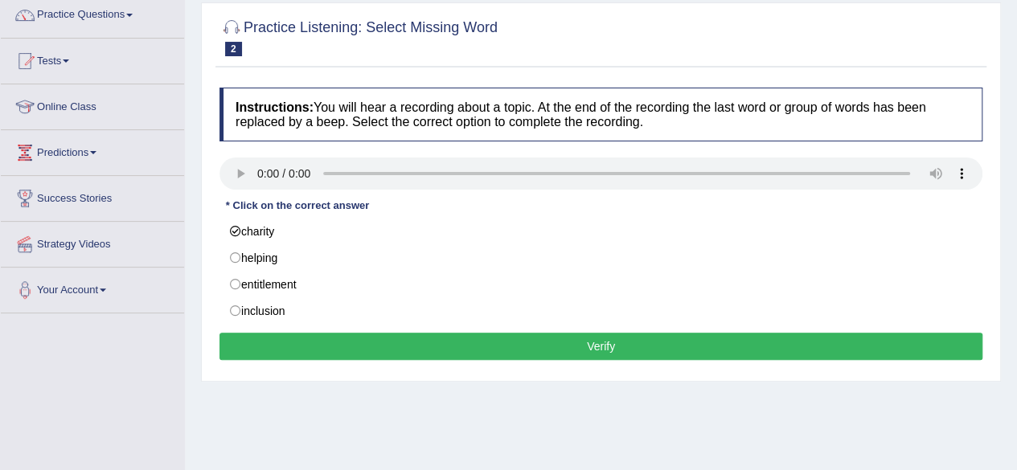
scroll to position [133, 0]
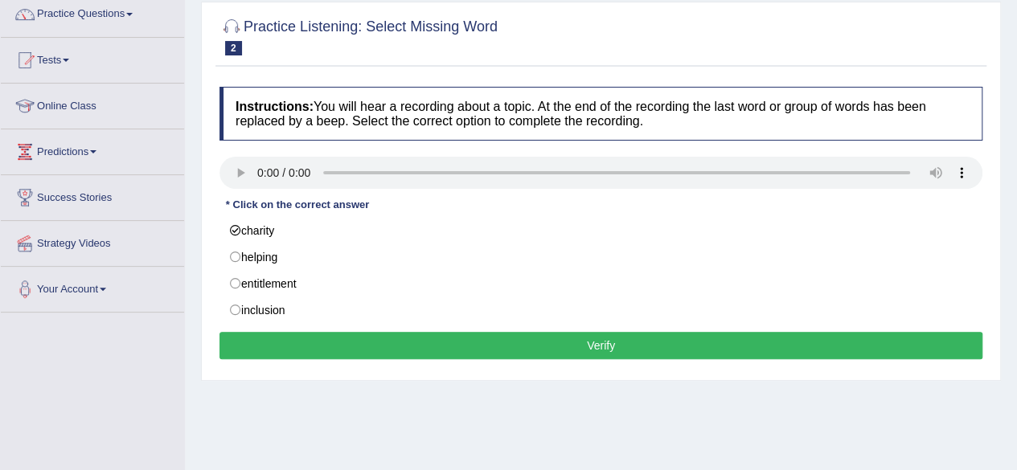
click at [354, 343] on button "Verify" at bounding box center [600, 345] width 763 height 27
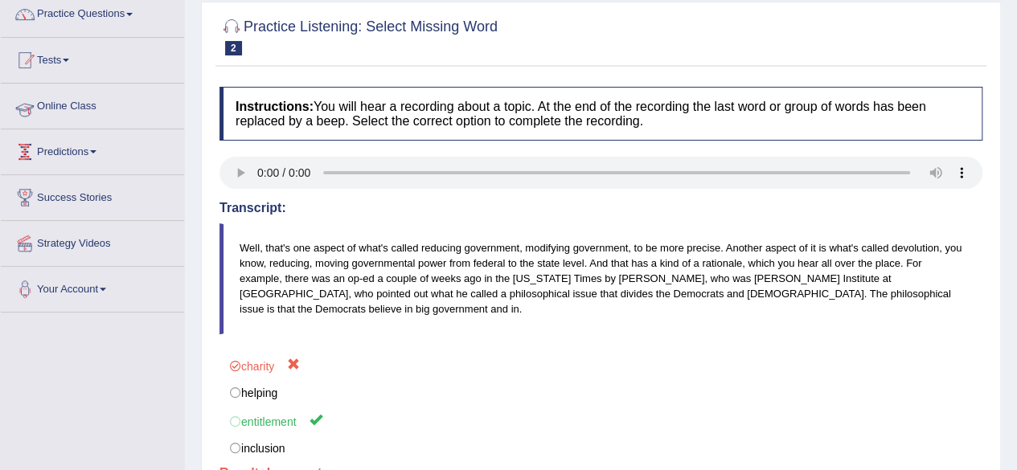
scroll to position [0, 0]
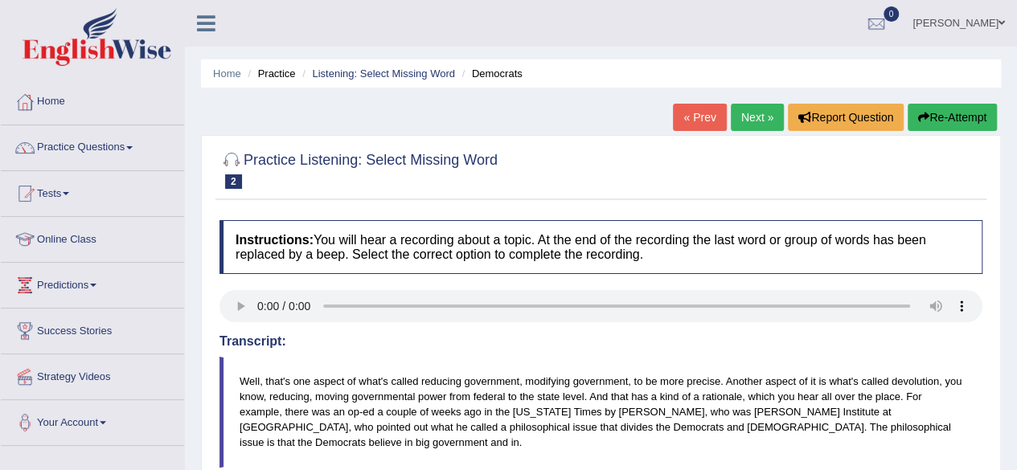
click at [68, 198] on link "Tests" at bounding box center [92, 191] width 183 height 40
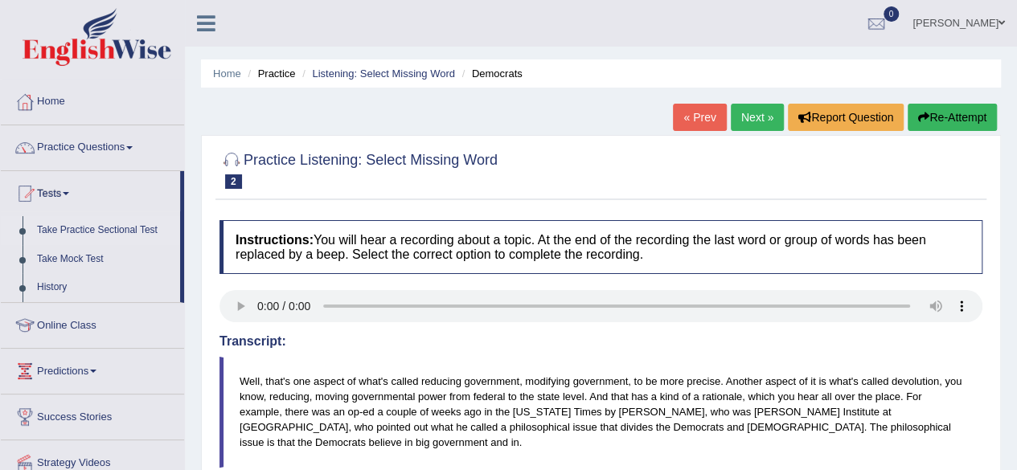
click at [117, 225] on link "Take Practice Sectional Test" at bounding box center [105, 230] width 150 height 29
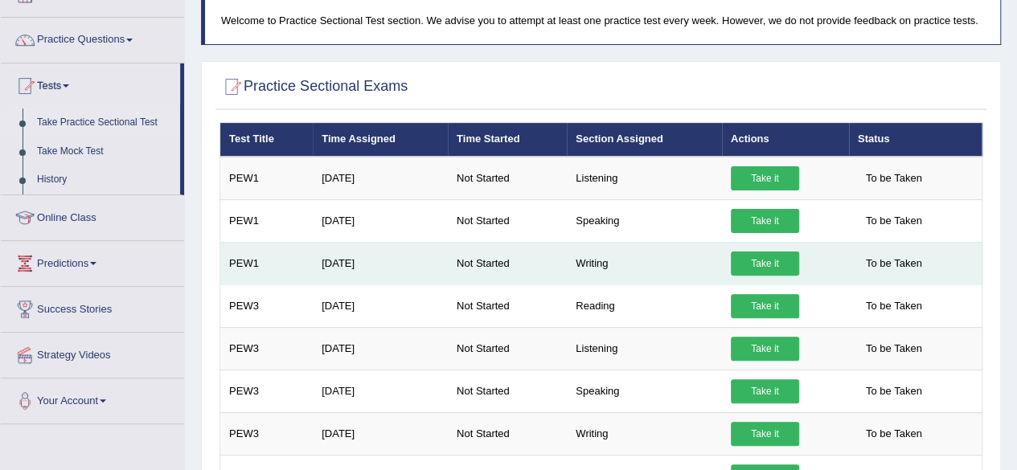
scroll to position [107, 0]
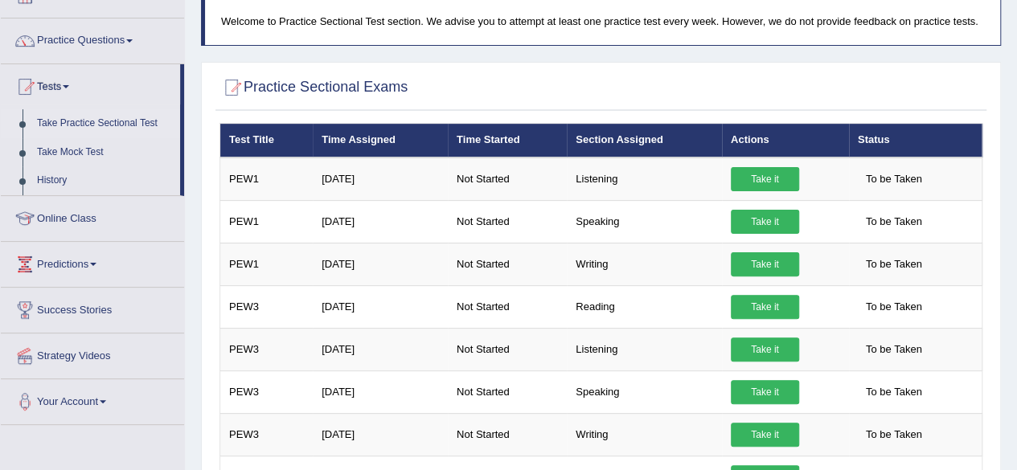
click at [76, 221] on link "Online Class" at bounding box center [92, 216] width 183 height 40
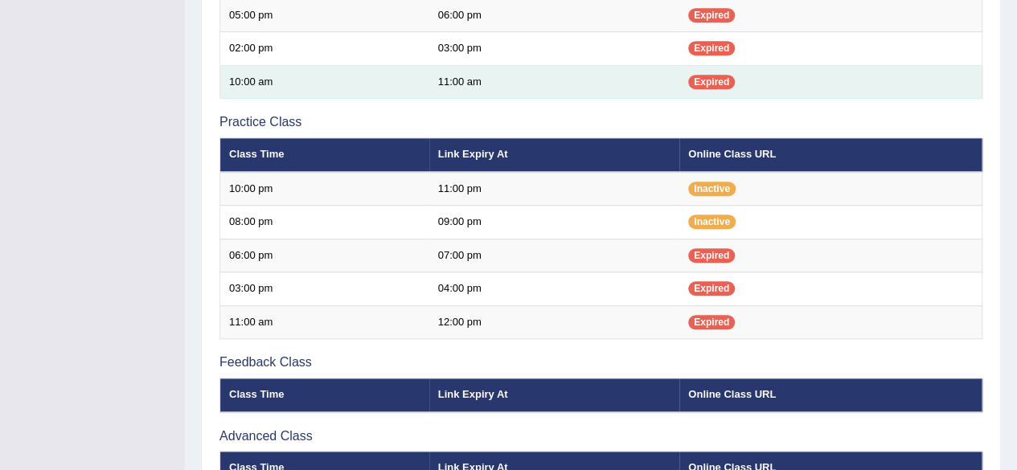
scroll to position [475, 0]
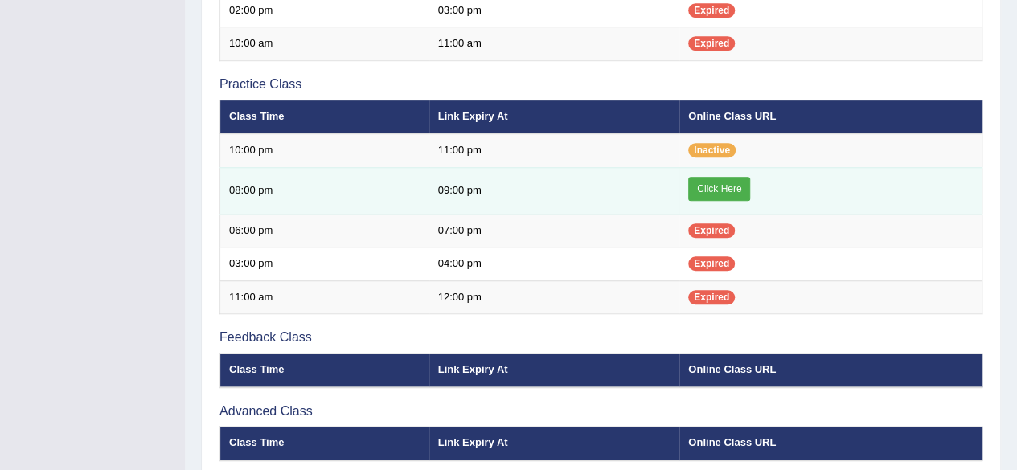
click at [712, 188] on link "Click Here" at bounding box center [719, 189] width 62 height 24
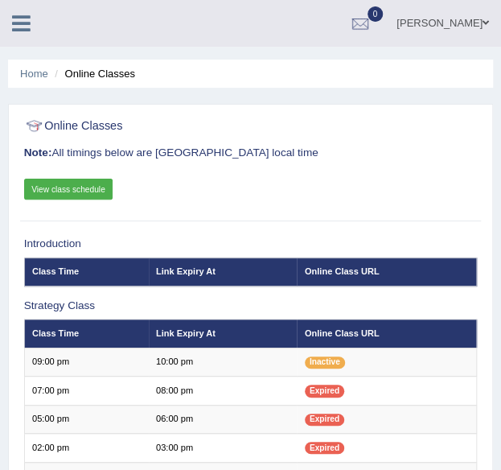
click at [7, 30] on link at bounding box center [21, 22] width 43 height 24
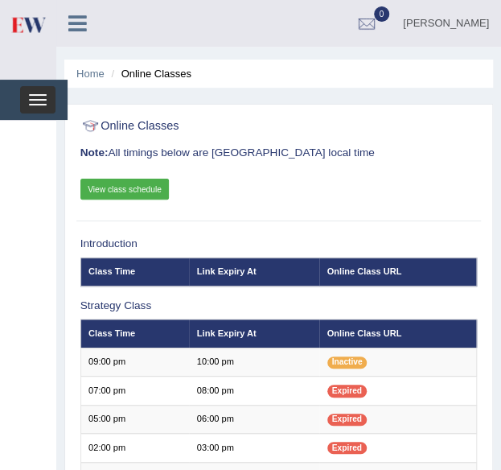
click at [44, 99] on span "button" at bounding box center [38, 100] width 18 height 2
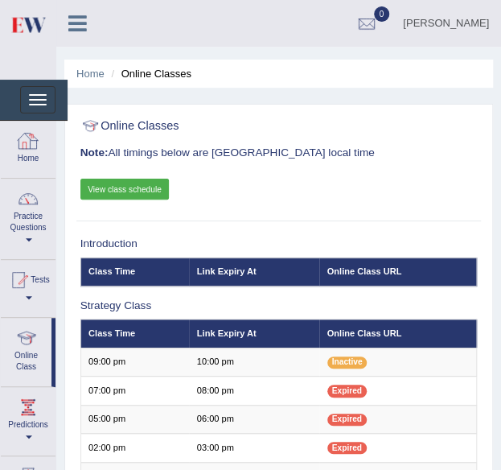
click at [72, 23] on icon at bounding box center [77, 23] width 18 height 21
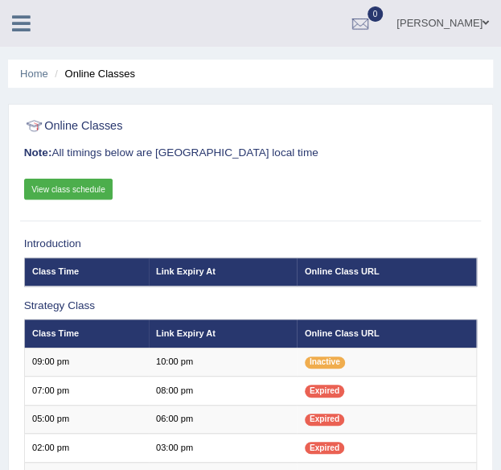
click at [17, 29] on icon at bounding box center [21, 23] width 18 height 21
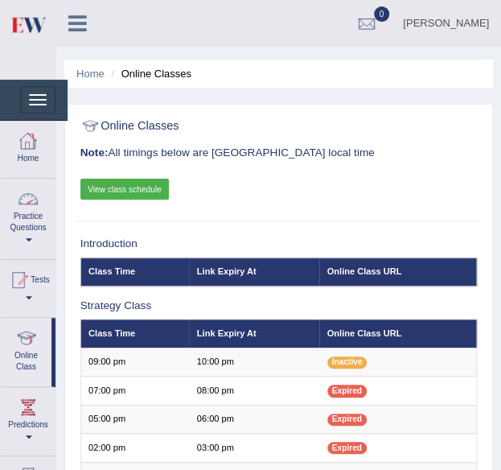
click at [33, 239] on link "Practice Questions" at bounding box center [28, 216] width 55 height 76
click at [18, 233] on link "Practice Questions" at bounding box center [26, 216] width 51 height 76
click at [30, 232] on link "Practice Questions" at bounding box center [28, 216] width 55 height 76
click at [29, 236] on link "Practice Questions" at bounding box center [26, 216] width 51 height 76
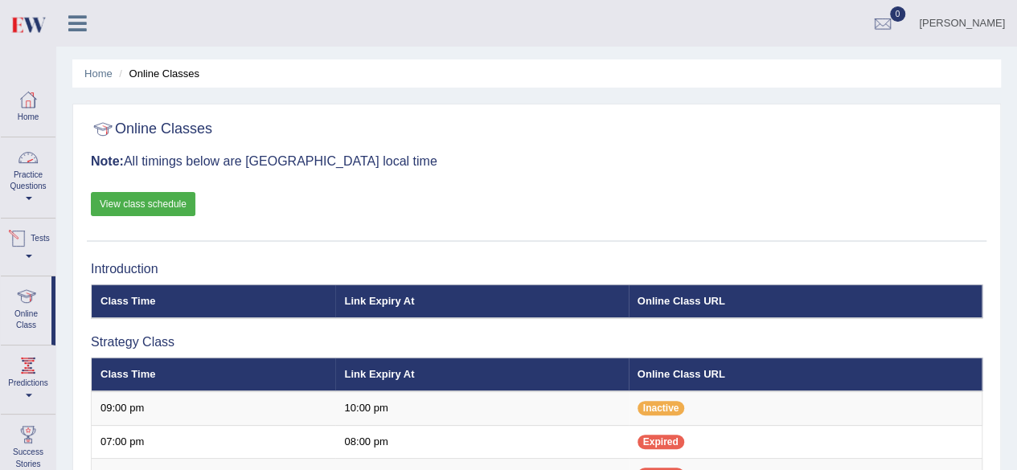
click at [27, 202] on link "Practice Questions" at bounding box center [28, 175] width 55 height 76
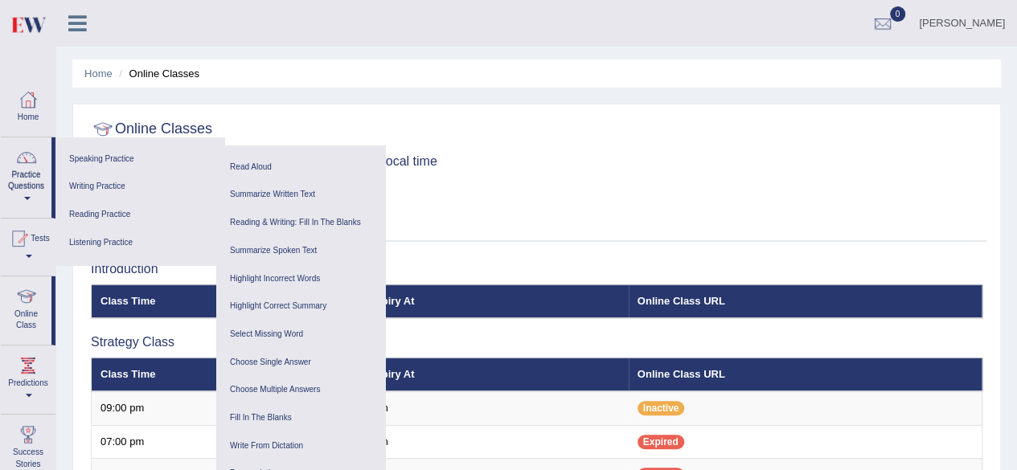
click at [195, 59] on ul "Home Online Classes" at bounding box center [536, 73] width 929 height 28
click at [146, 22] on div "[PERSON_NAME] Toggle navigation Username: Shahil123 Access Type: Online Subscri…" at bounding box center [536, 23] width 961 height 47
click at [23, 201] on link "Practice Questions" at bounding box center [26, 175] width 51 height 76
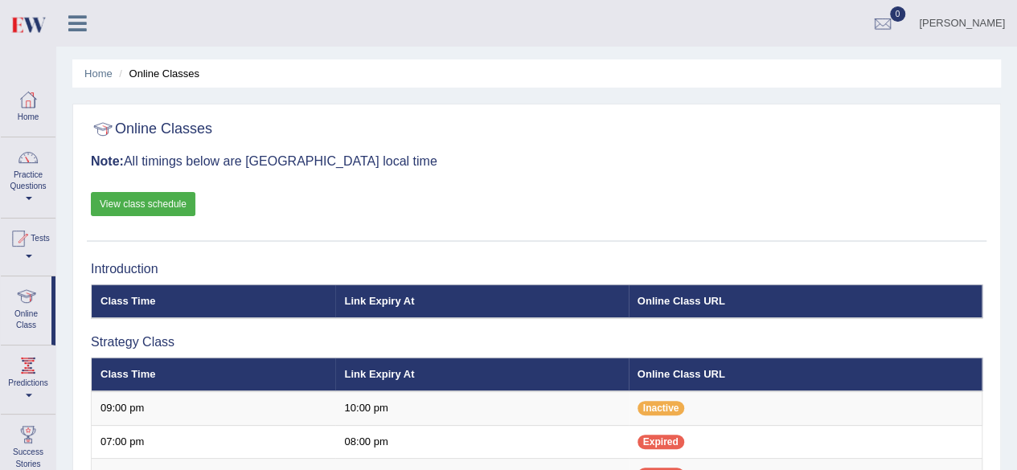
click at [29, 190] on link "Practice Questions" at bounding box center [28, 175] width 55 height 76
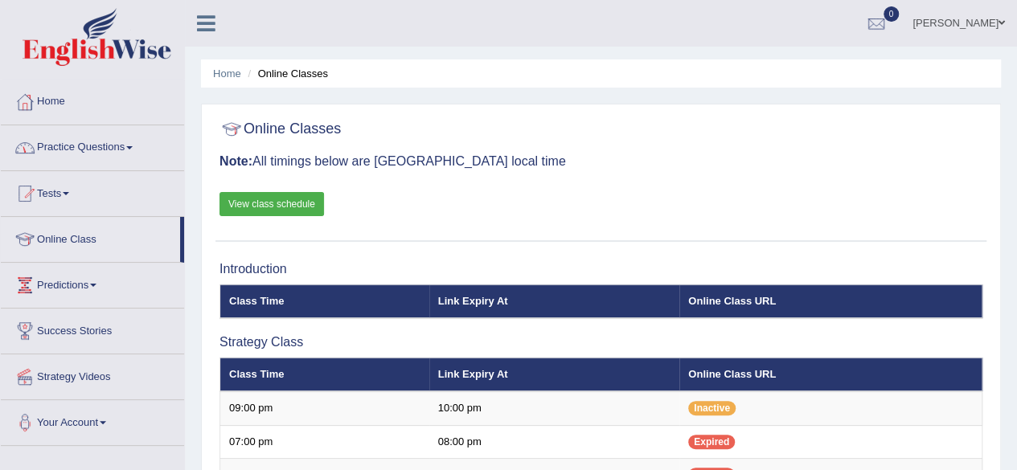
click at [129, 148] on link "Practice Questions" at bounding box center [92, 145] width 183 height 40
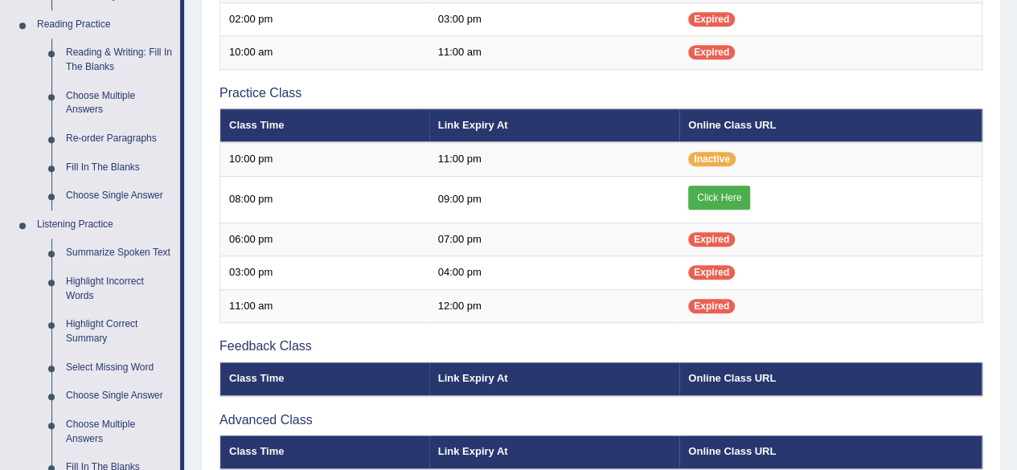
scroll to position [490, 0]
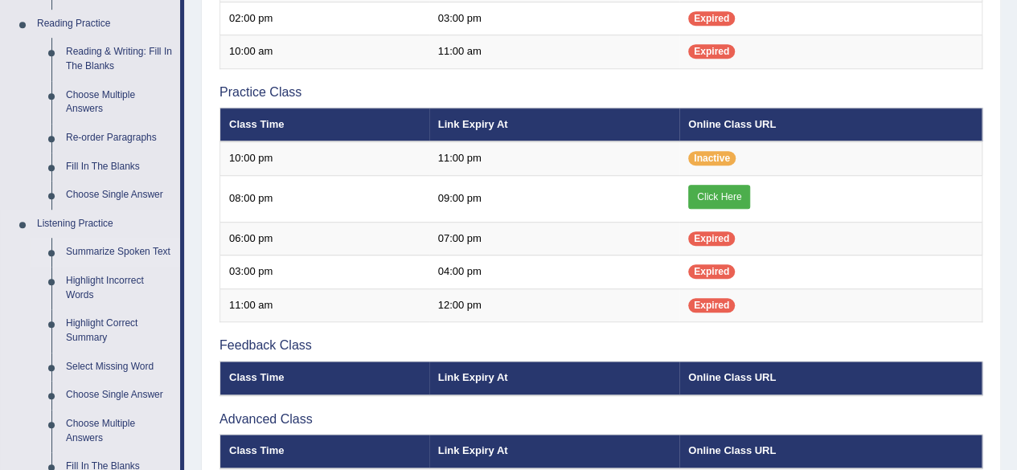
click at [132, 250] on link "Summarize Spoken Text" at bounding box center [119, 252] width 121 height 29
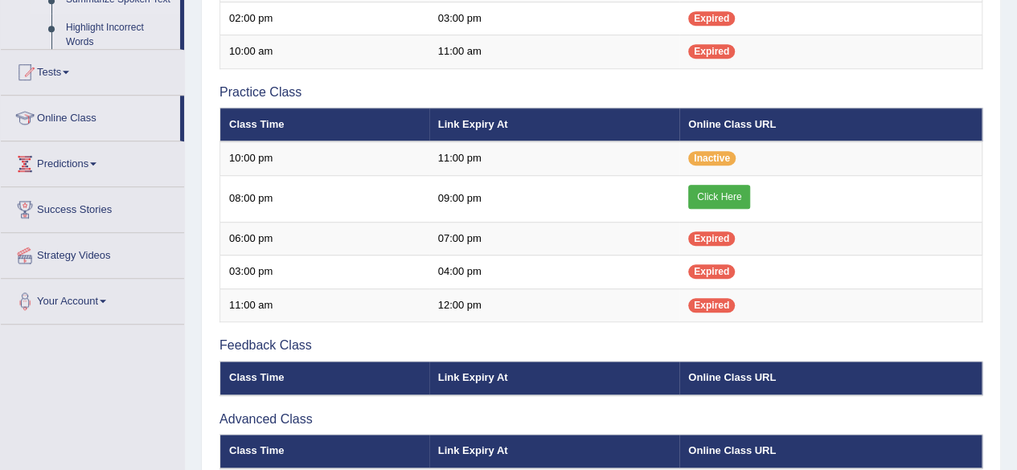
scroll to position [191, 0]
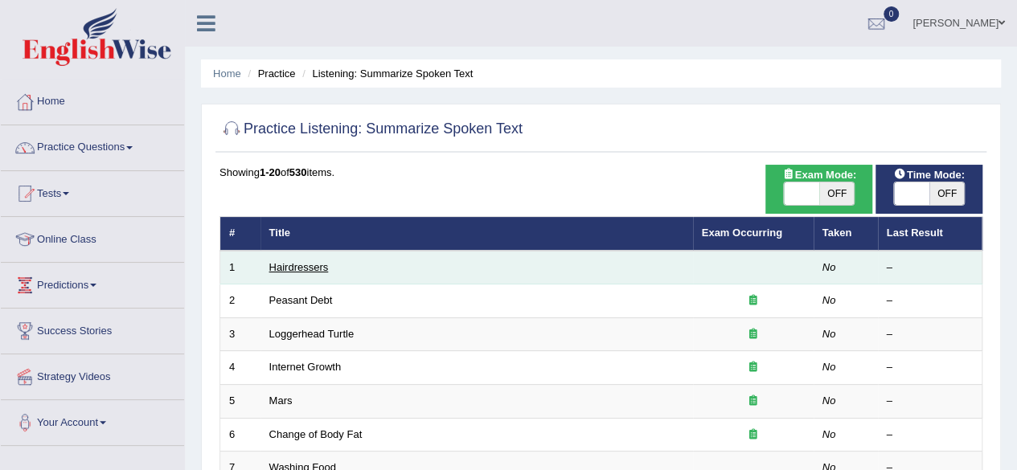
click at [286, 263] on link "Hairdressers" at bounding box center [298, 267] width 59 height 12
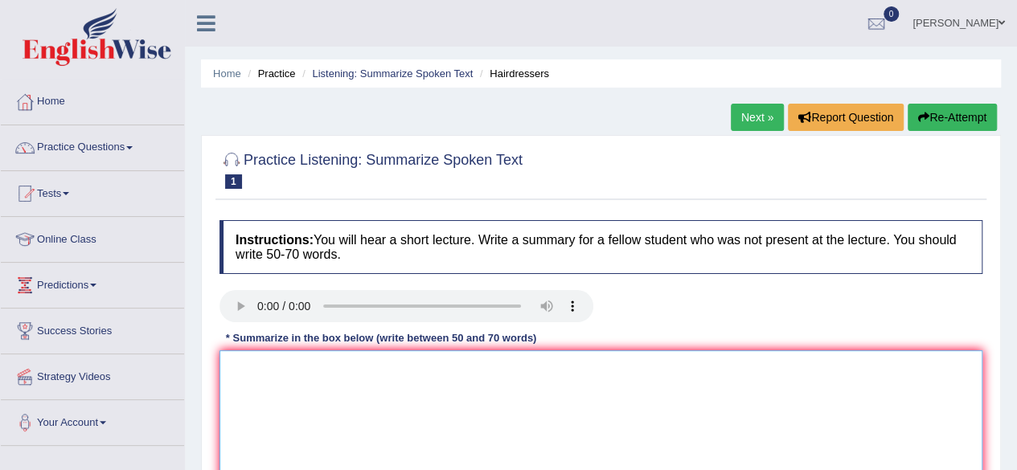
click at [232, 374] on textarea at bounding box center [600, 429] width 763 height 156
click at [420, 367] on textarea "Hair dresser play a important role" at bounding box center [600, 429] width 763 height 156
click at [468, 367] on textarea "Hair dresser play a important role in society" at bounding box center [600, 429] width 763 height 156
click at [709, 359] on textarea "Hair dresser play a important role in society also creating a space where clien…" at bounding box center [600, 429] width 763 height 156
click at [741, 382] on textarea "Hair dresser play a important role in society also creating a space where clien…" at bounding box center [600, 429] width 763 height 156
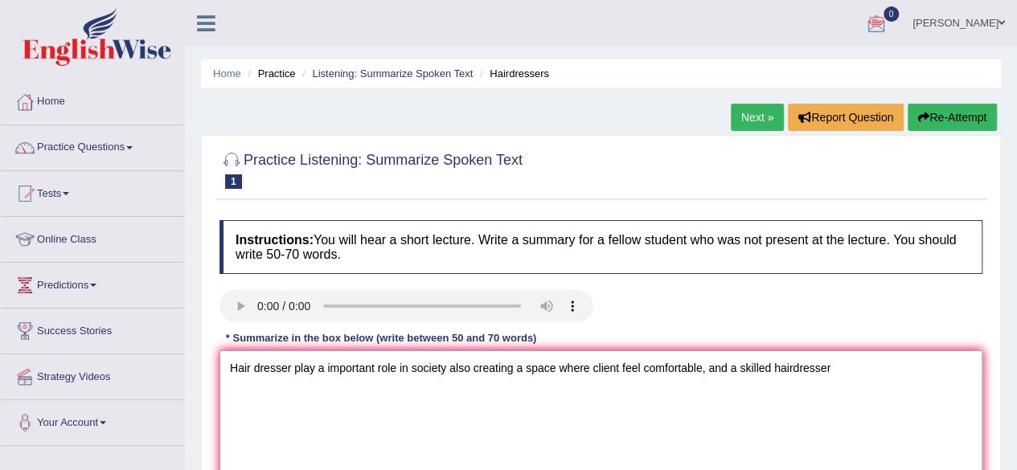
click at [867, 402] on textarea "Hair dresser play a important role in society also creating a space where clien…" at bounding box center [600, 429] width 763 height 156
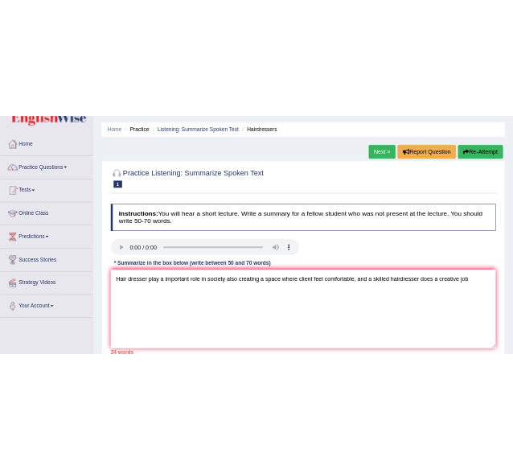
scroll to position [53, 0]
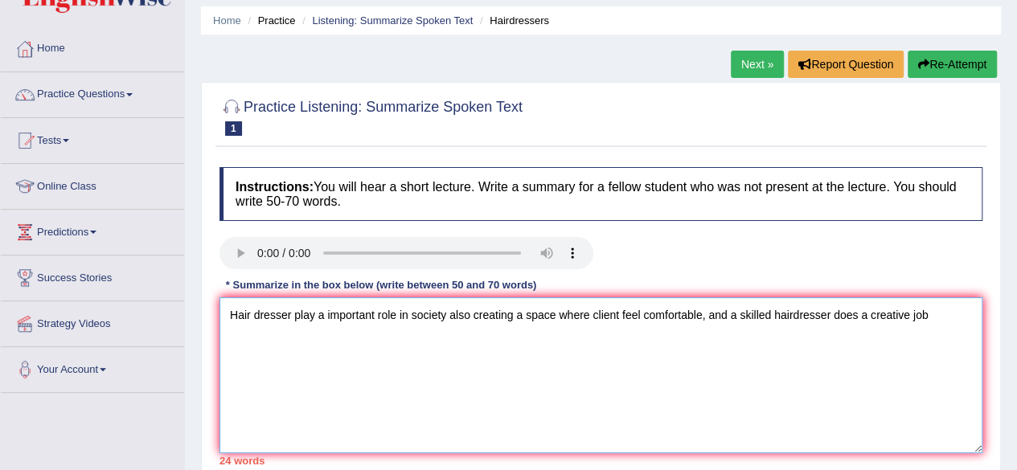
click at [934, 314] on textarea "Hair dresser play a important role in society also creating a space where clien…" at bounding box center [600, 375] width 763 height 156
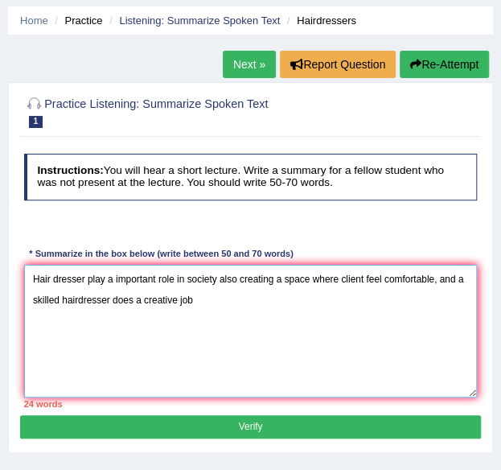
click at [215, 306] on textarea "Hair dresser play a important role in society also creating a space where clien…" at bounding box center [250, 331] width 453 height 133
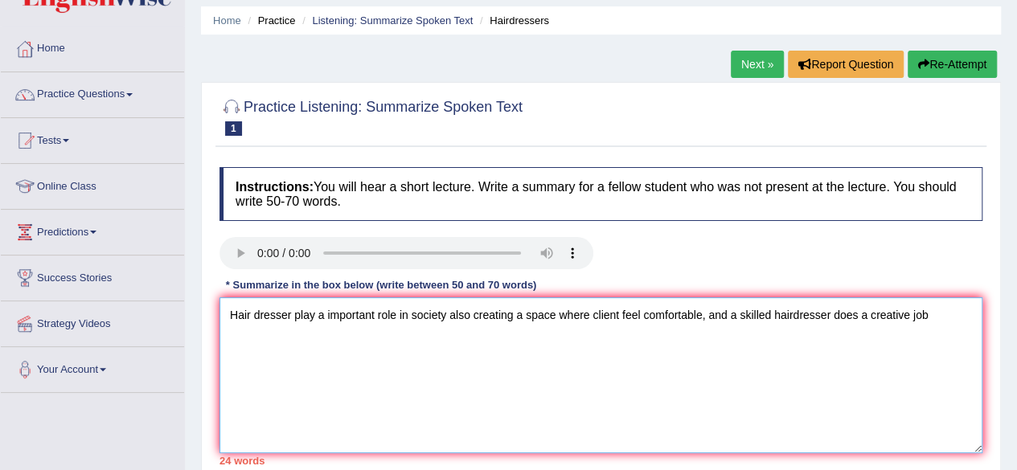
click at [937, 318] on textarea "Hair dresser play a important role in society also creating a space where clien…" at bounding box center [600, 375] width 763 height 156
click at [937, 326] on textarea "Hair dresser play a important role in society also creating a space where clien…" at bounding box center [600, 375] width 763 height 156
click at [293, 351] on textarea "Hair dresser play a important role in society also creating a space where clien…" at bounding box center [600, 375] width 763 height 156
click at [349, 353] on textarea "Hair dresser play a important role in society also creating a space where clien…" at bounding box center [600, 375] width 763 height 156
click at [288, 342] on textarea "Hair dresser play a important role in society also creating a space where clien…" at bounding box center [600, 375] width 763 height 156
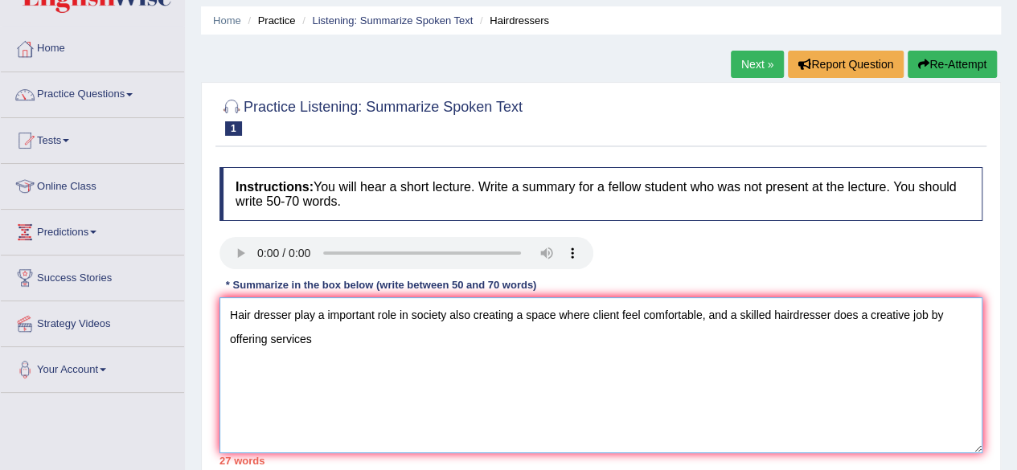
type textarea "Hair dresser play a important role in society also creating a space where clien…"
click at [651, 231] on div "Instructions: You will hear a short lecture. Write a summary for a fellow stude…" at bounding box center [600, 316] width 771 height 314
